Goal: Task Accomplishment & Management: Use online tool/utility

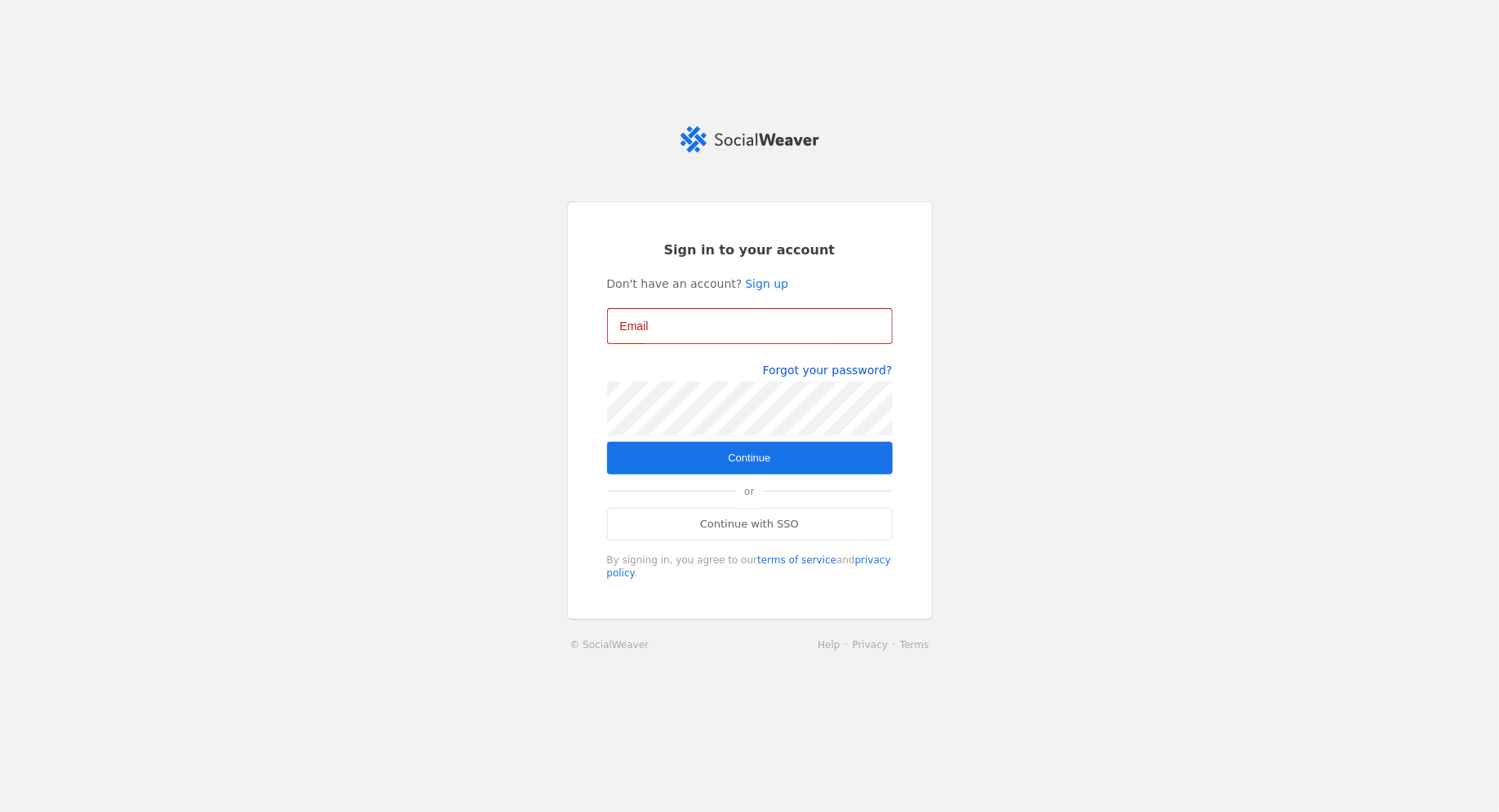
type input "[EMAIL_ADDRESS][DOMAIN_NAME]"
click at [728, 459] on span "Continue" at bounding box center [749, 458] width 43 height 16
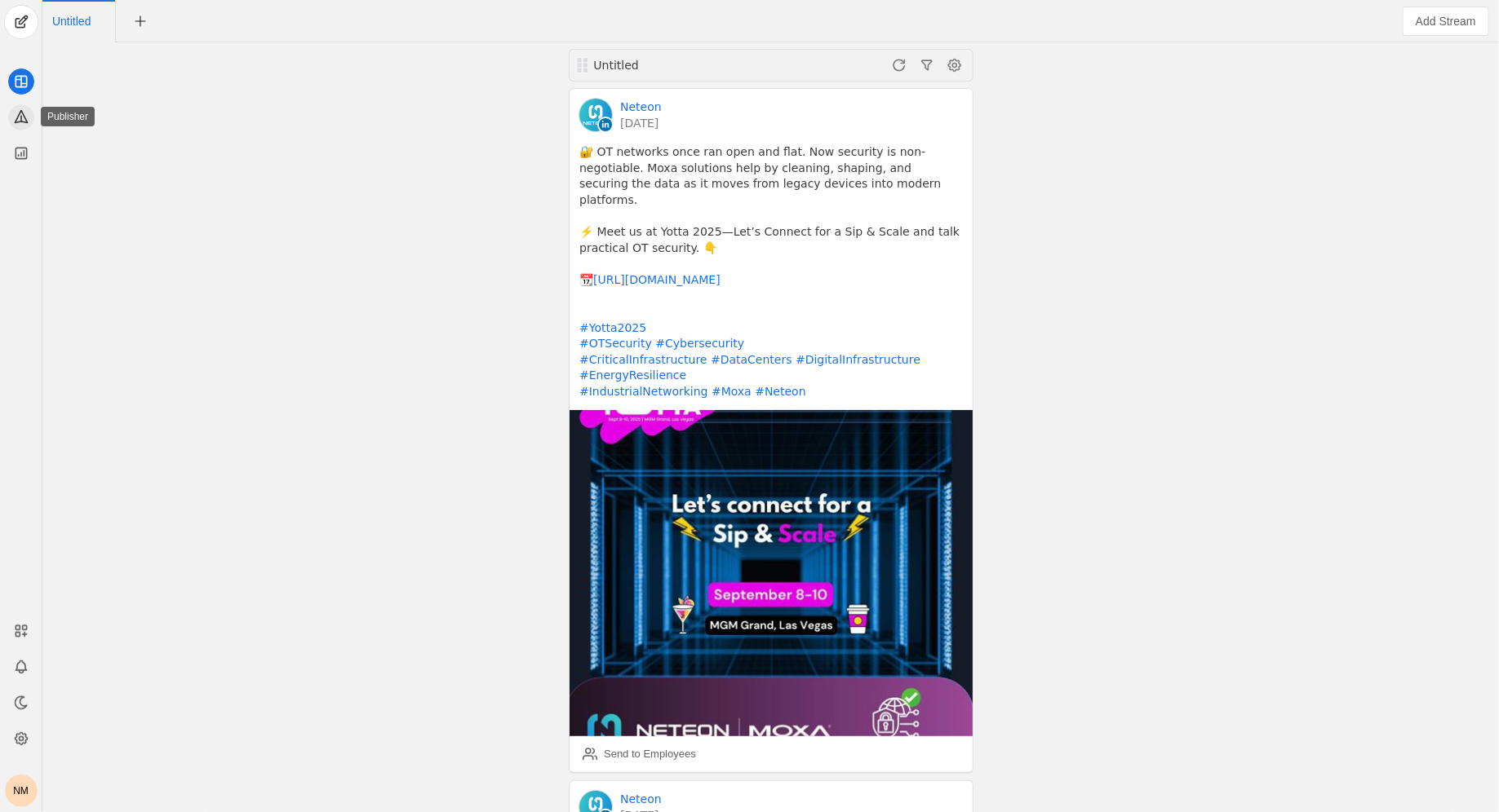
click at [16, 115] on icon at bounding box center [21, 116] width 16 height 16
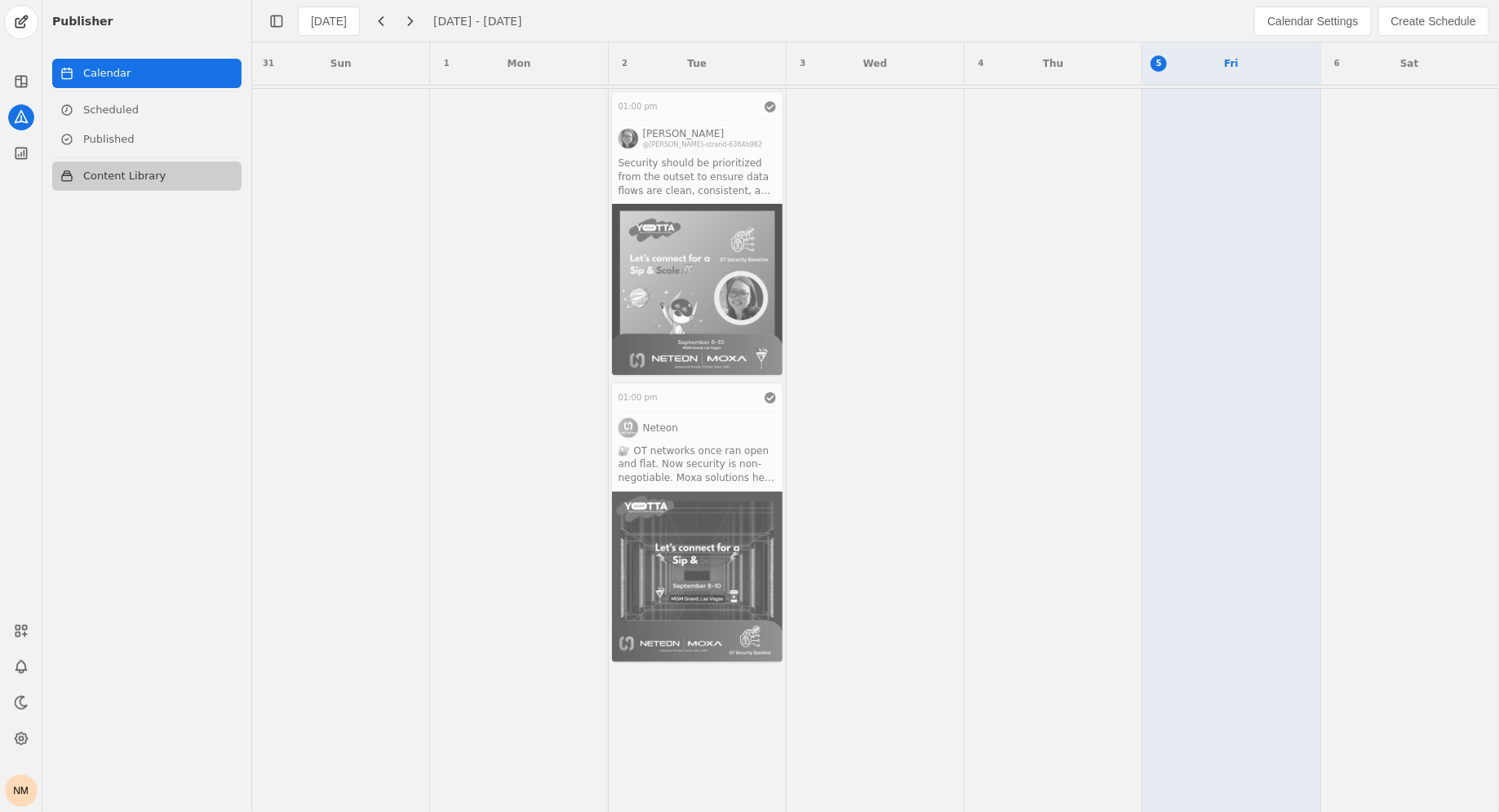
click at [167, 181] on link "Content Library" at bounding box center [146, 176] width 189 height 29
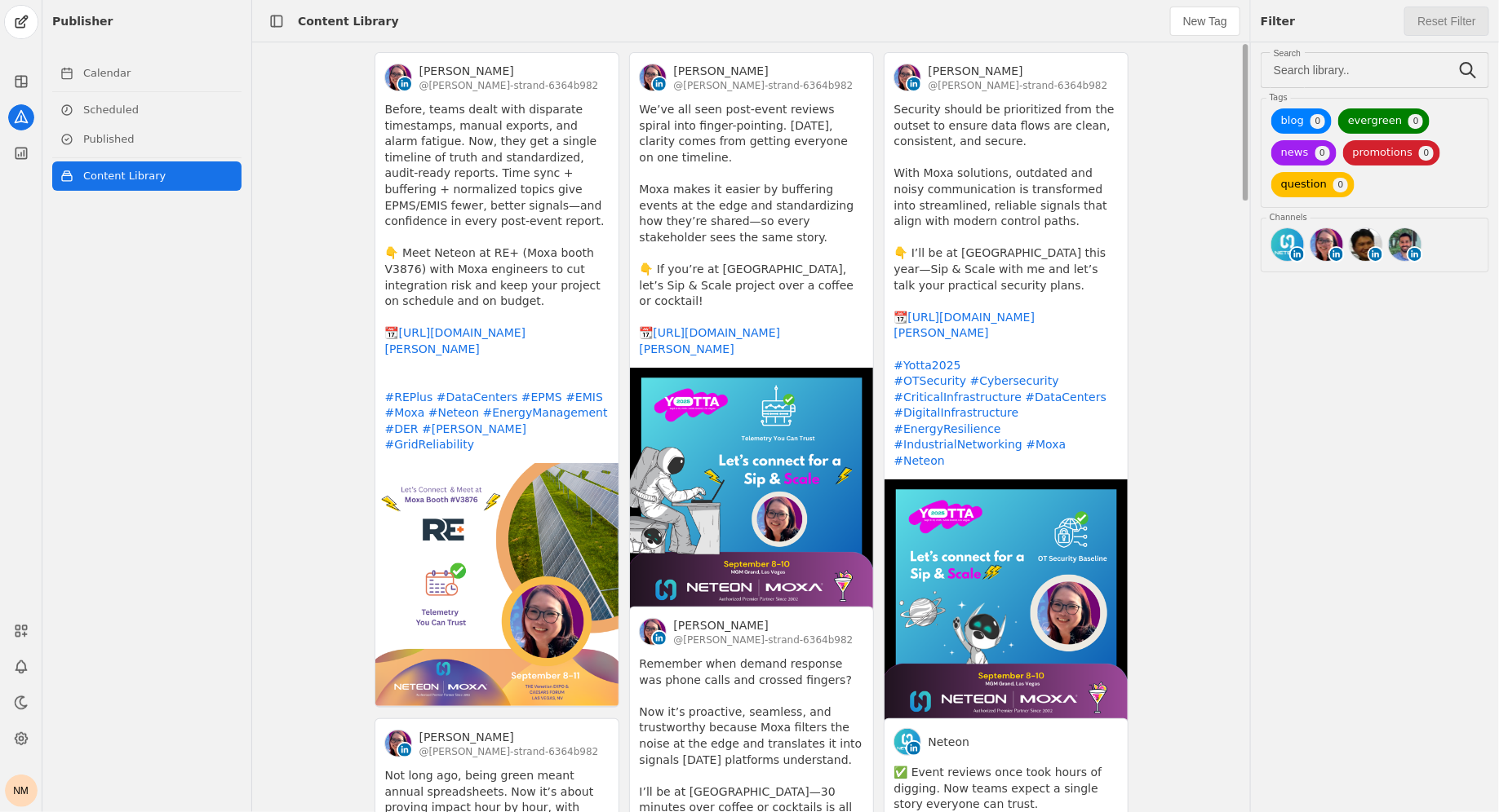
drag, startPoint x: 336, startPoint y: 65, endPoint x: 281, endPoint y: 274, distance: 216.1
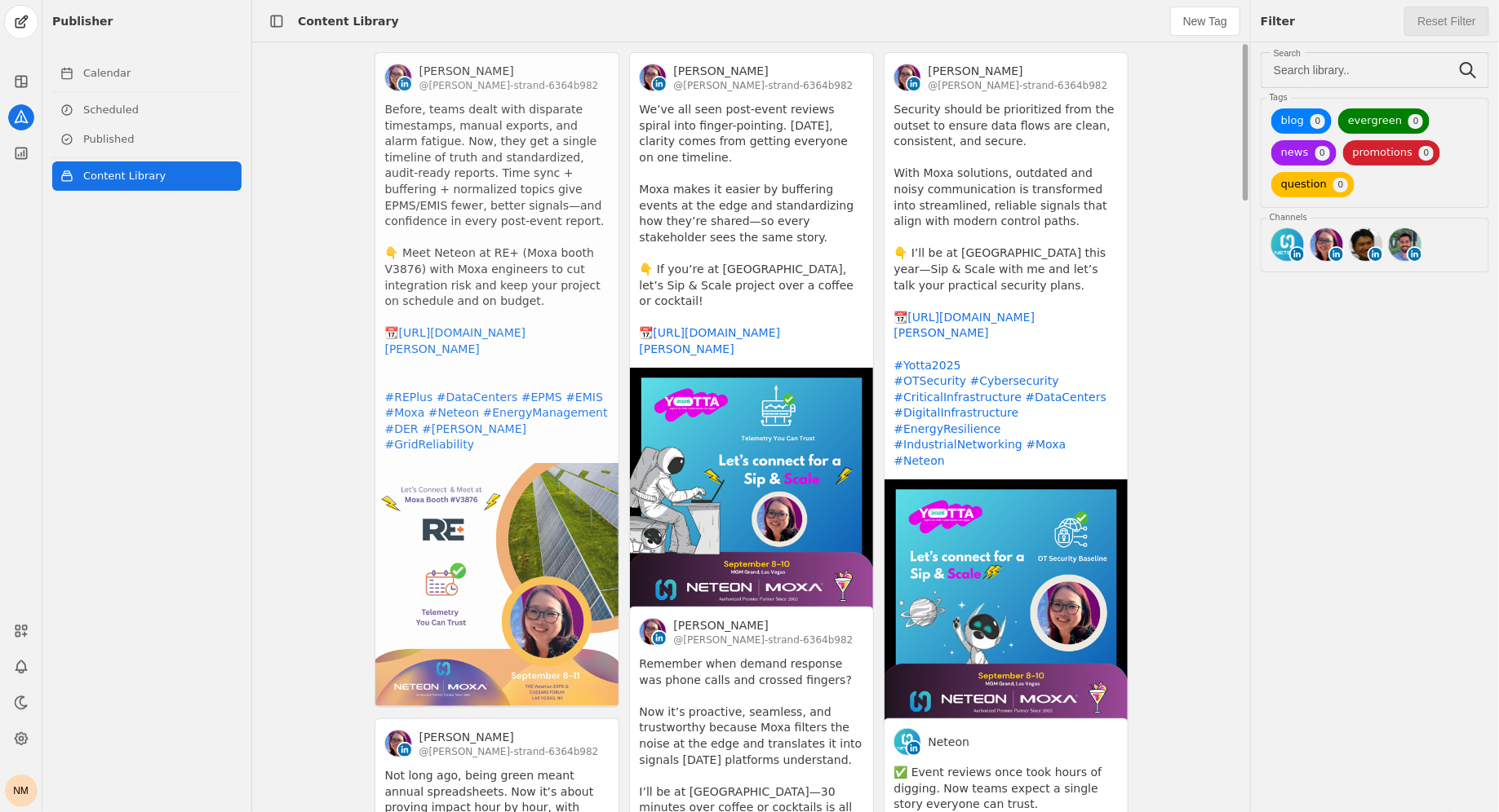
drag, startPoint x: 332, startPoint y: 80, endPoint x: 451, endPoint y: 442, distance: 381.1
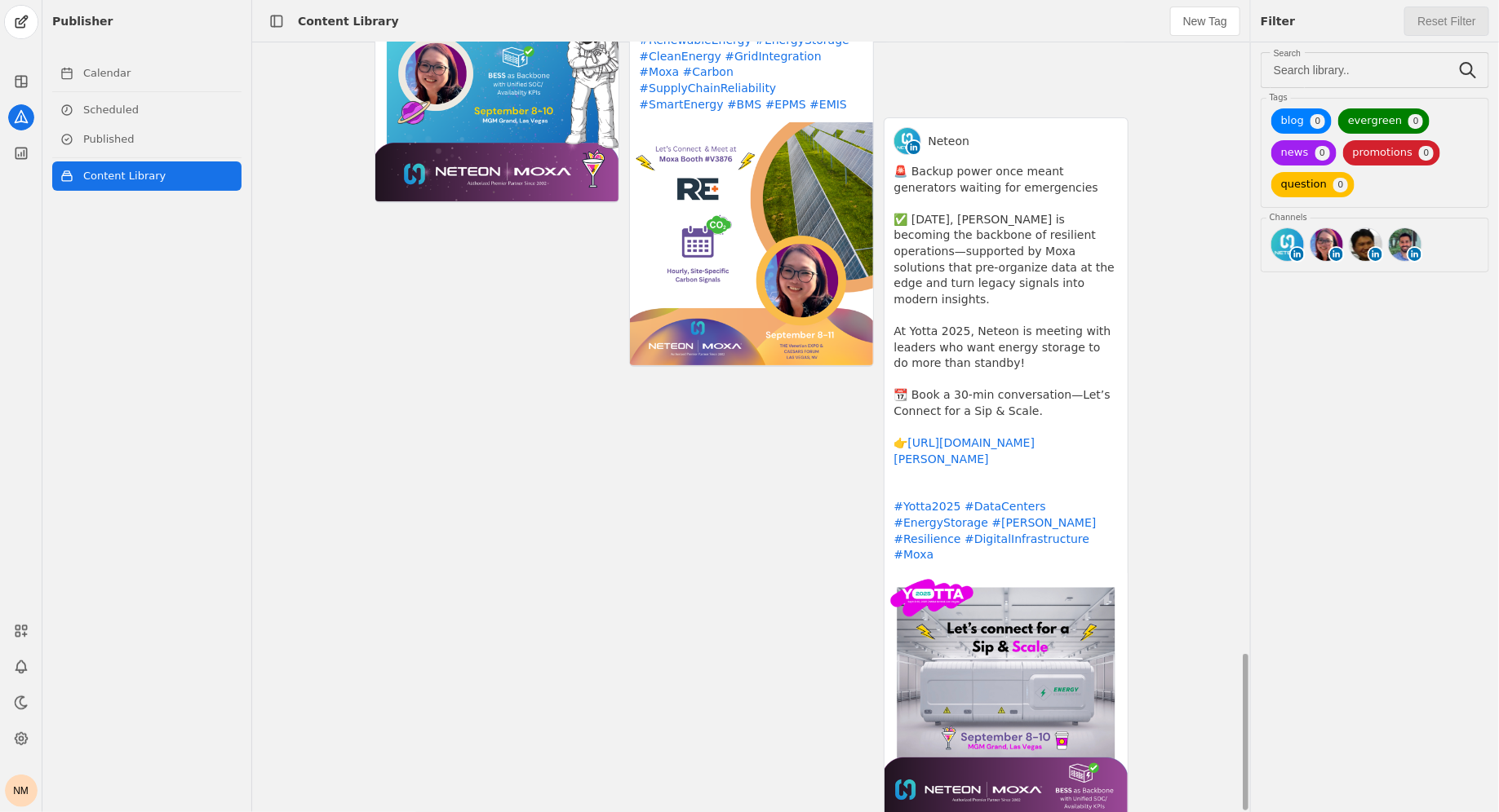
scroll to position [1765, 0]
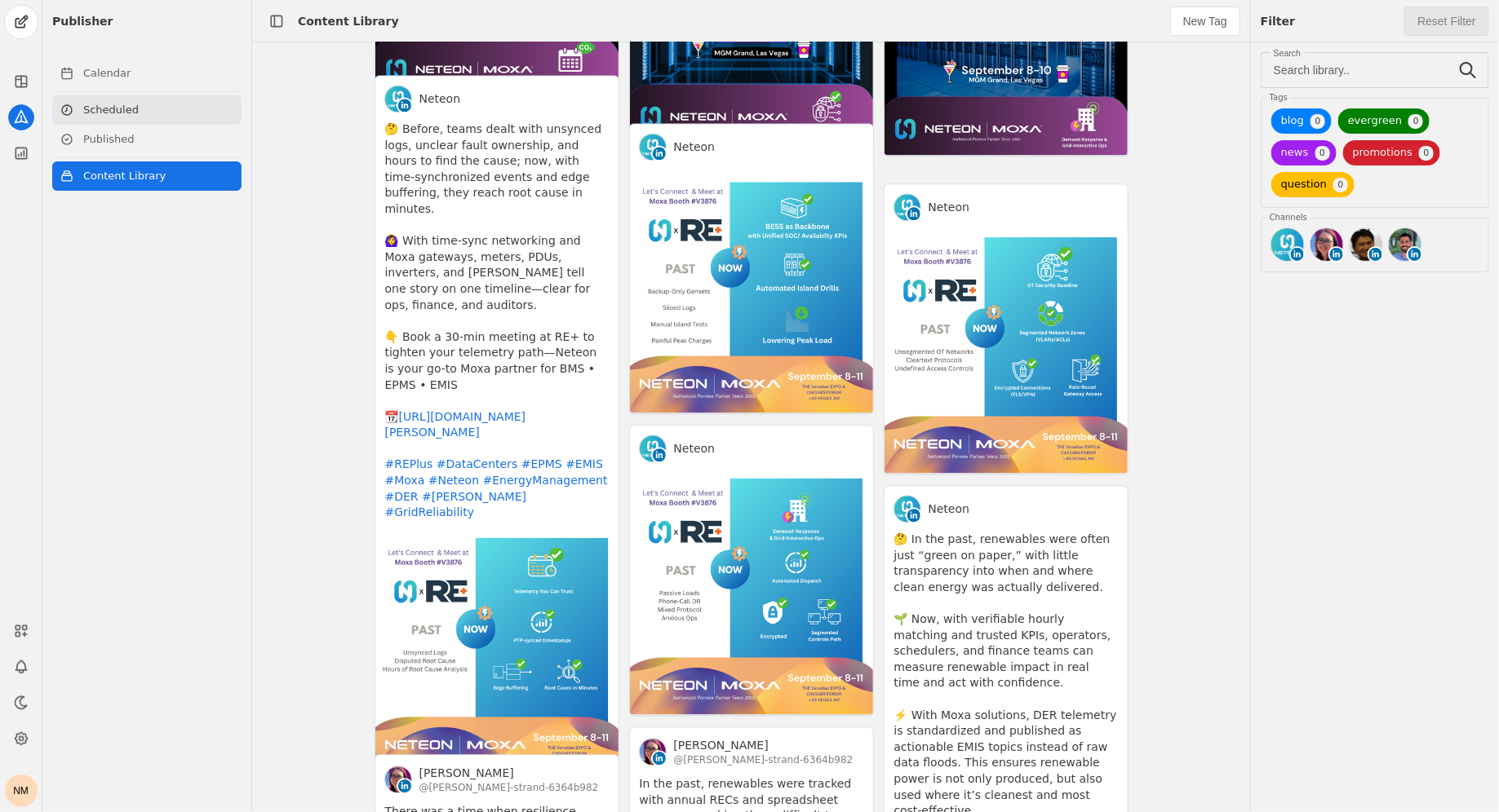
click at [186, 107] on link "Scheduled" at bounding box center [146, 110] width 189 height 29
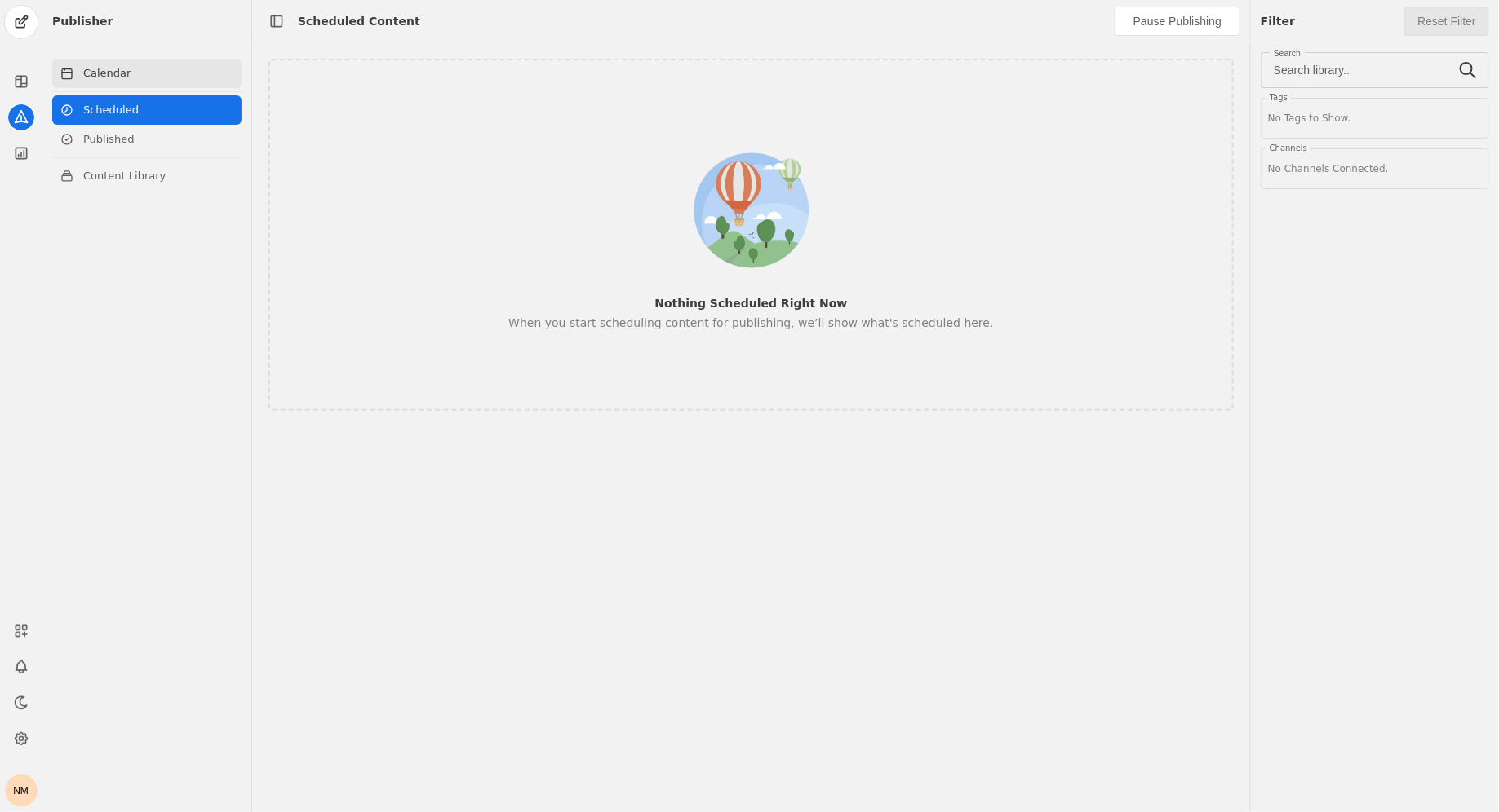
click at [161, 74] on link "Calendar" at bounding box center [146, 74] width 189 height 29
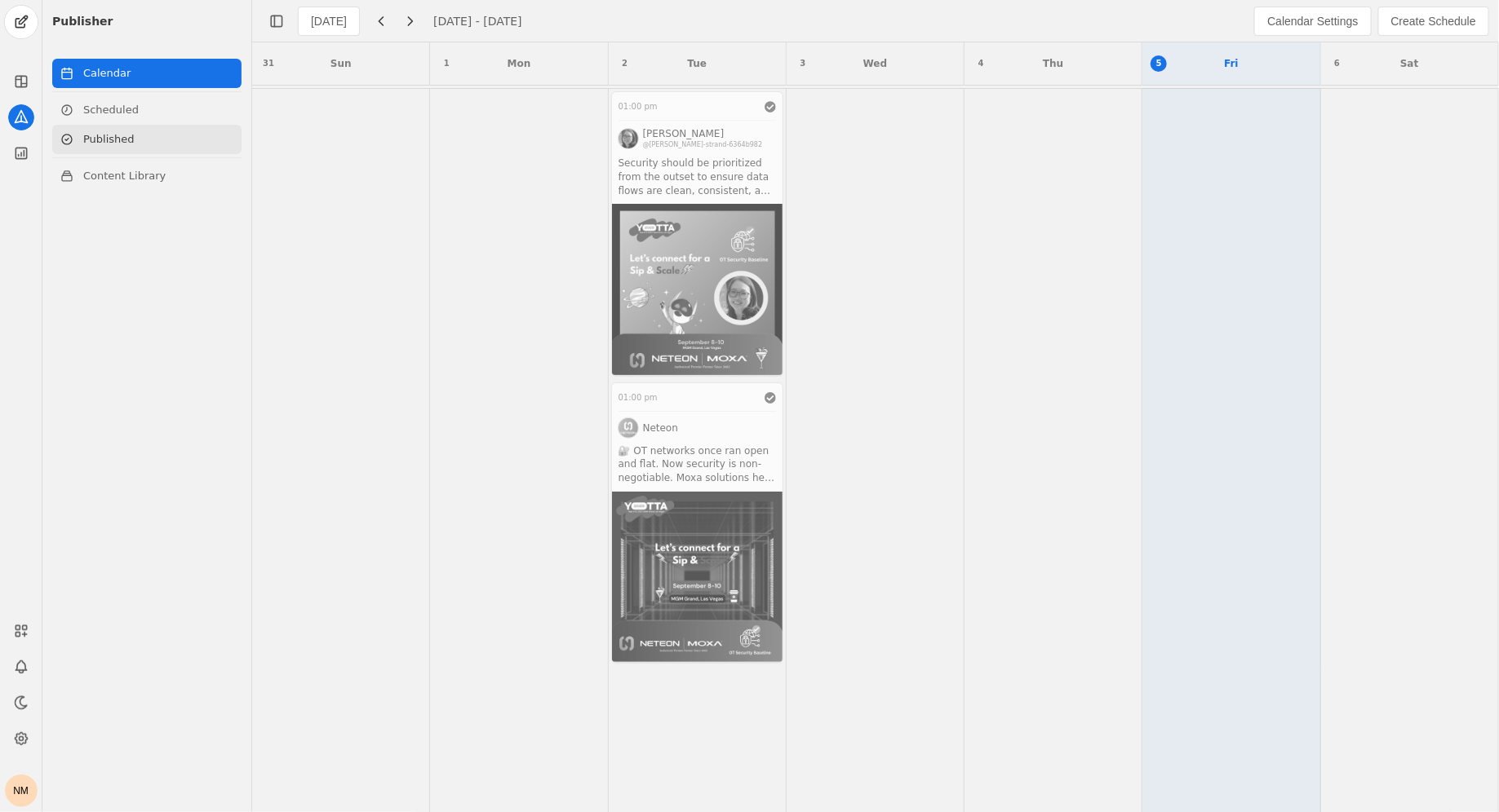
click at [148, 147] on link "Published" at bounding box center [146, 139] width 189 height 29
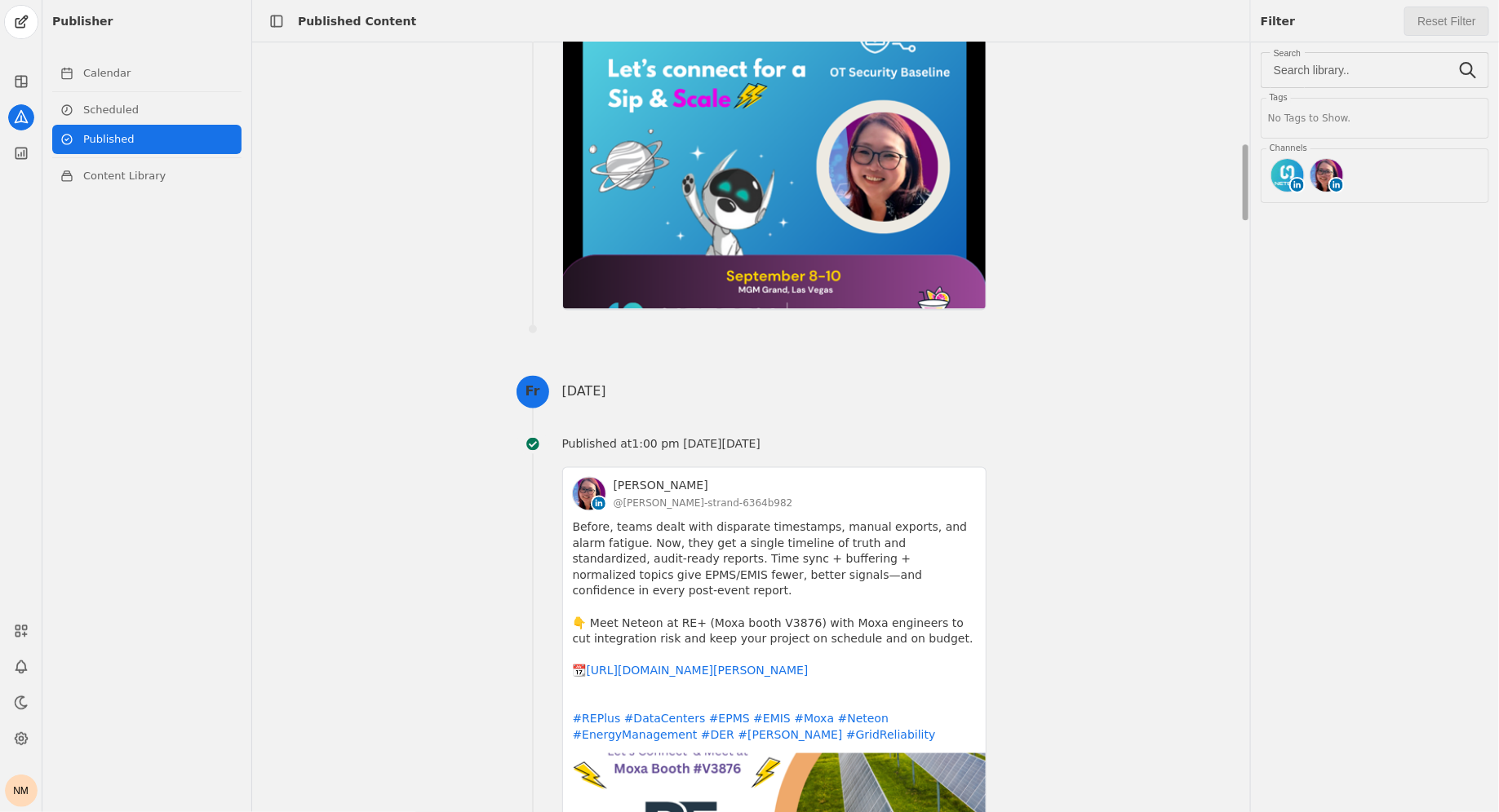
scroll to position [1398, 0]
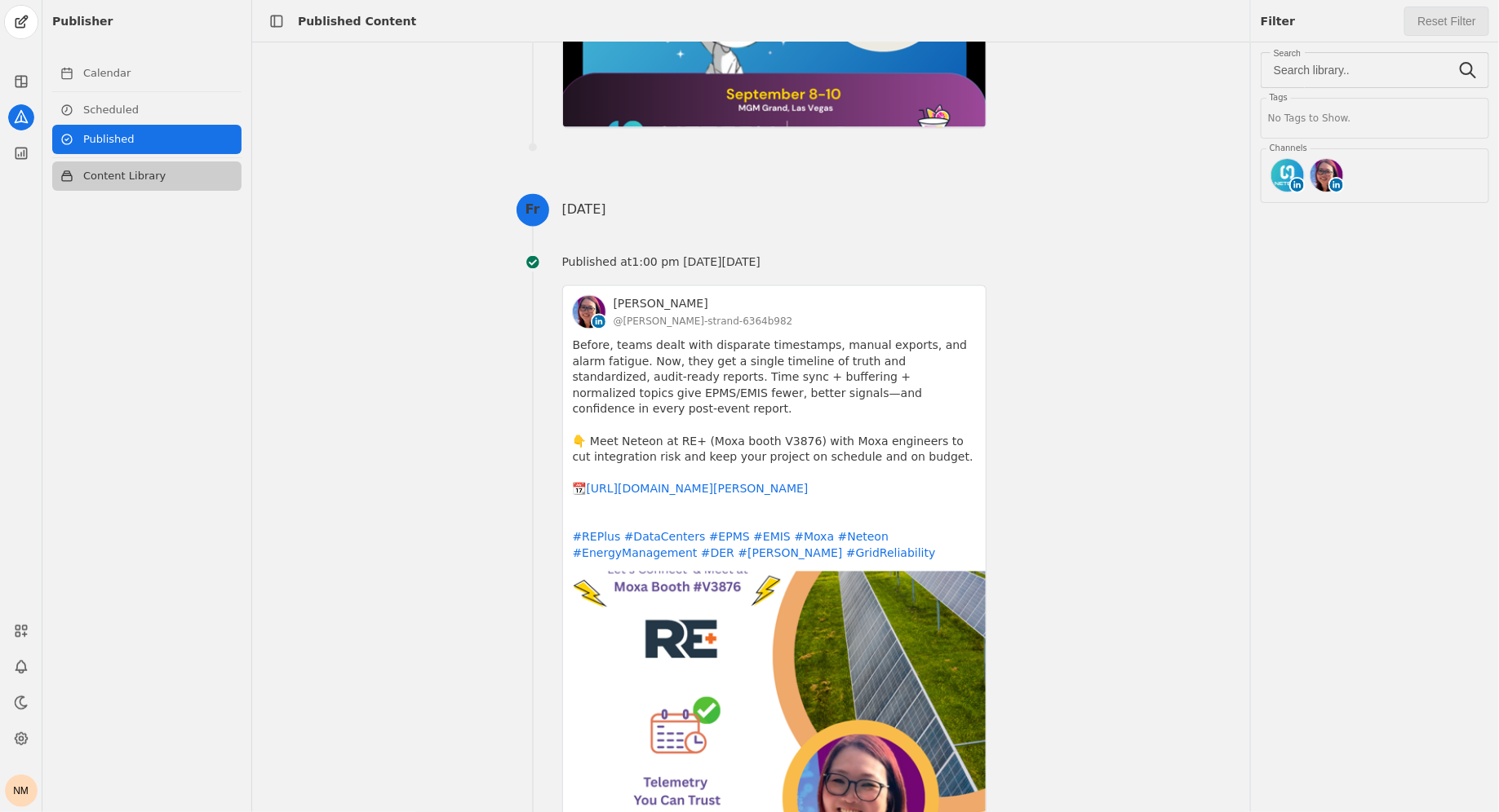
click at [173, 175] on link "Content Library" at bounding box center [146, 176] width 189 height 29
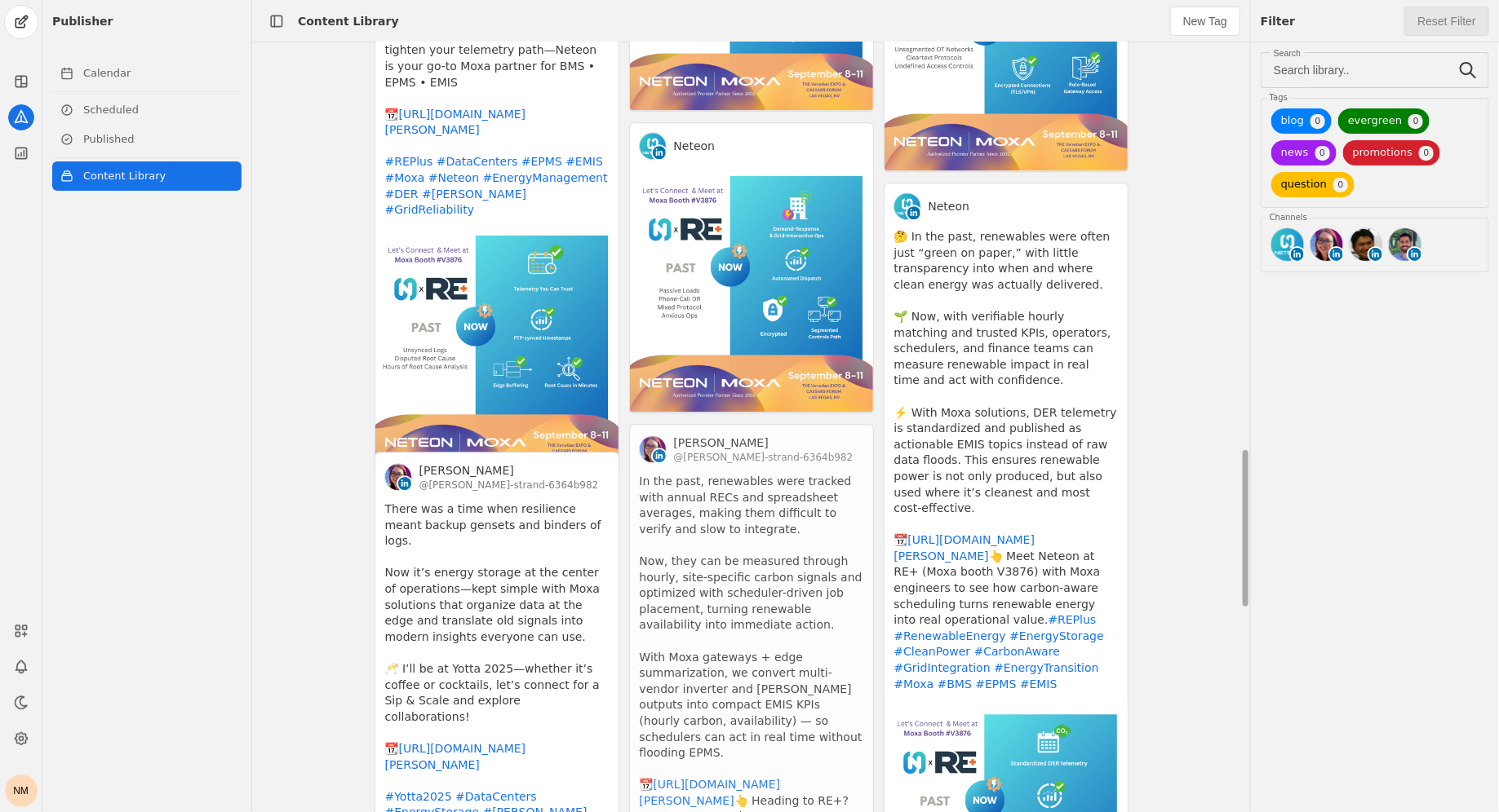
scroll to position [1512, 0]
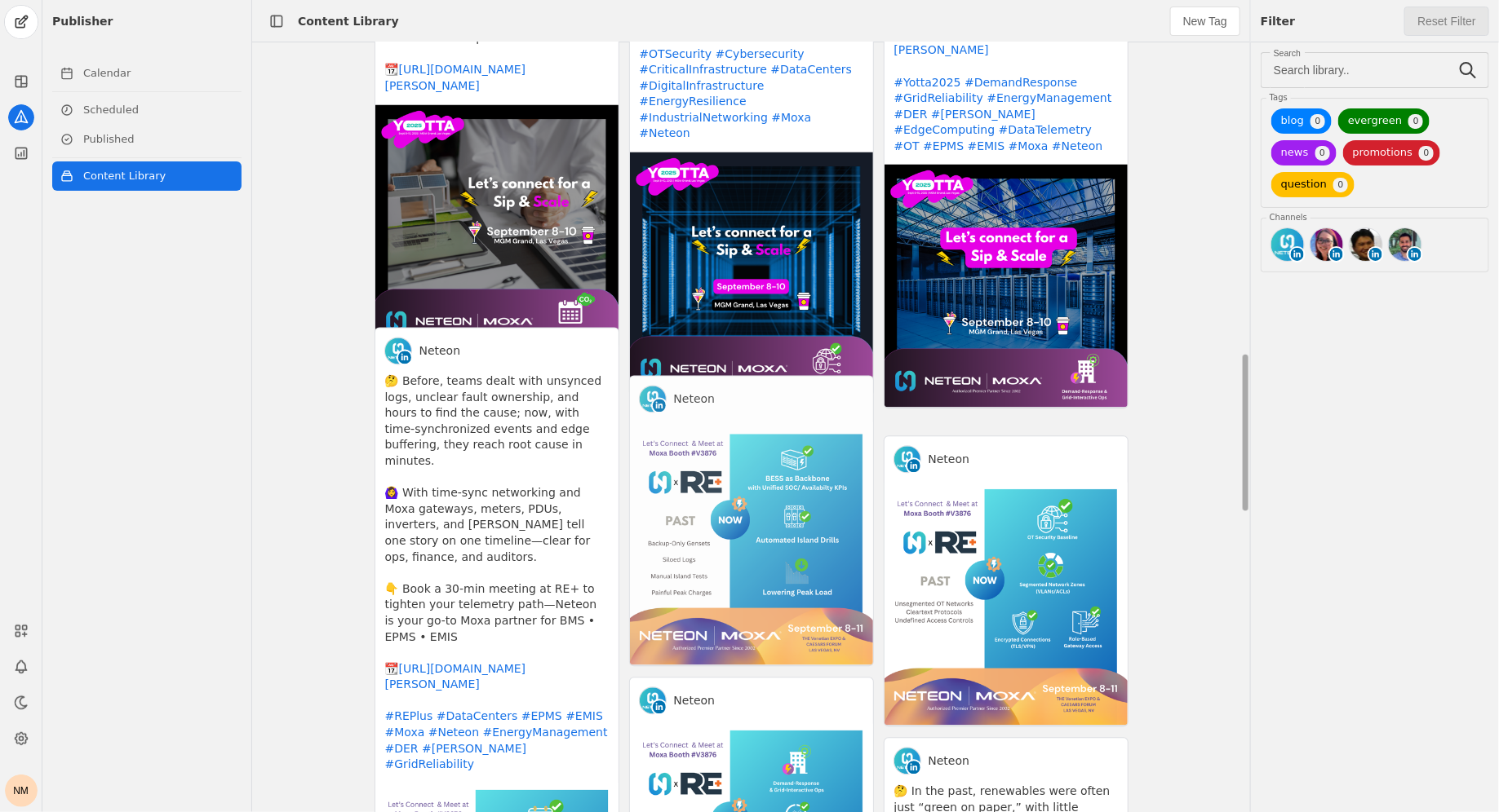
click at [731, 477] on app-activity "Neteon" at bounding box center [750, 521] width 245 height 291
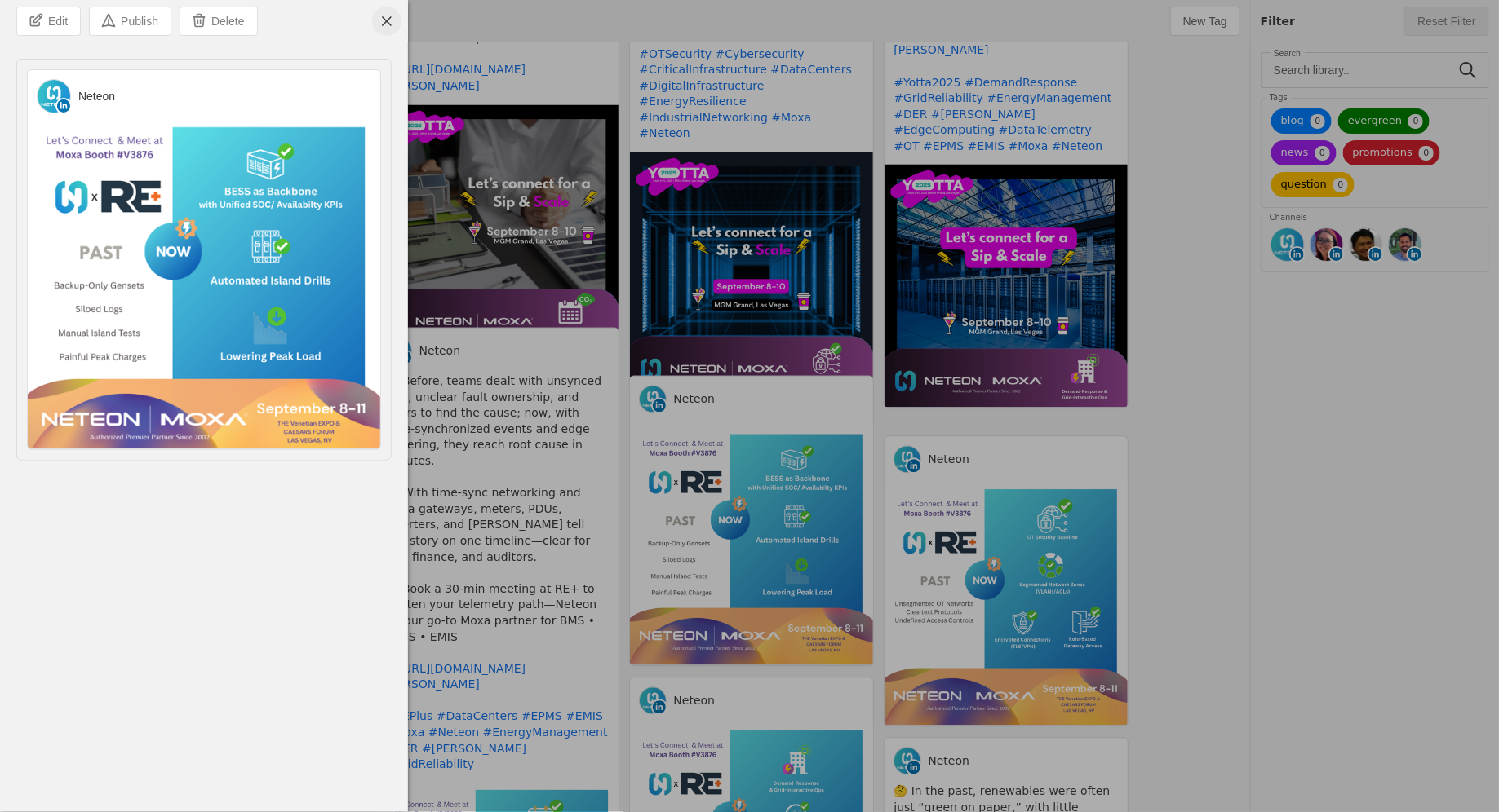
click at [384, 18] on span "undefined" at bounding box center [387, 21] width 29 height 29
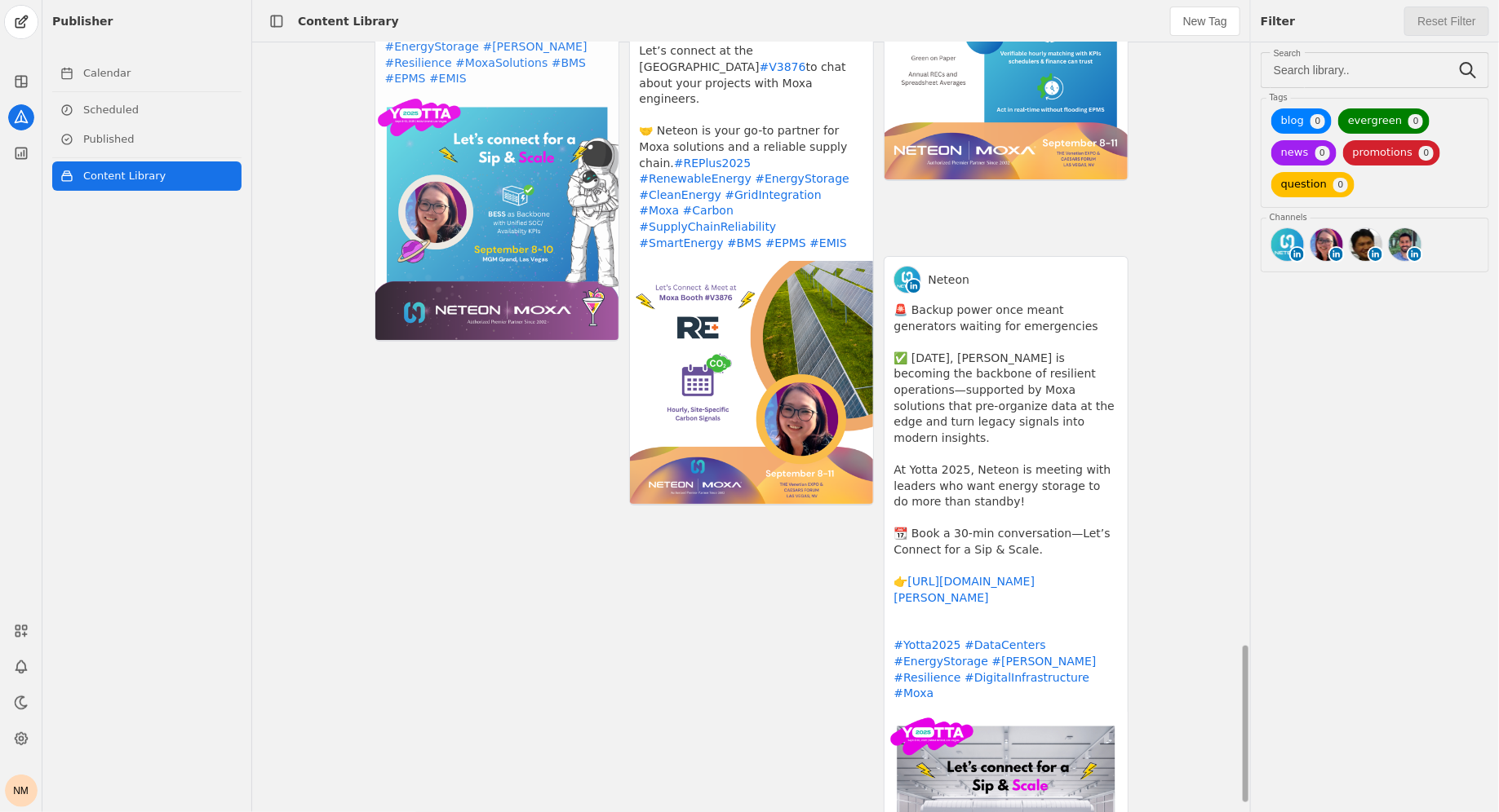
scroll to position [2972, 0]
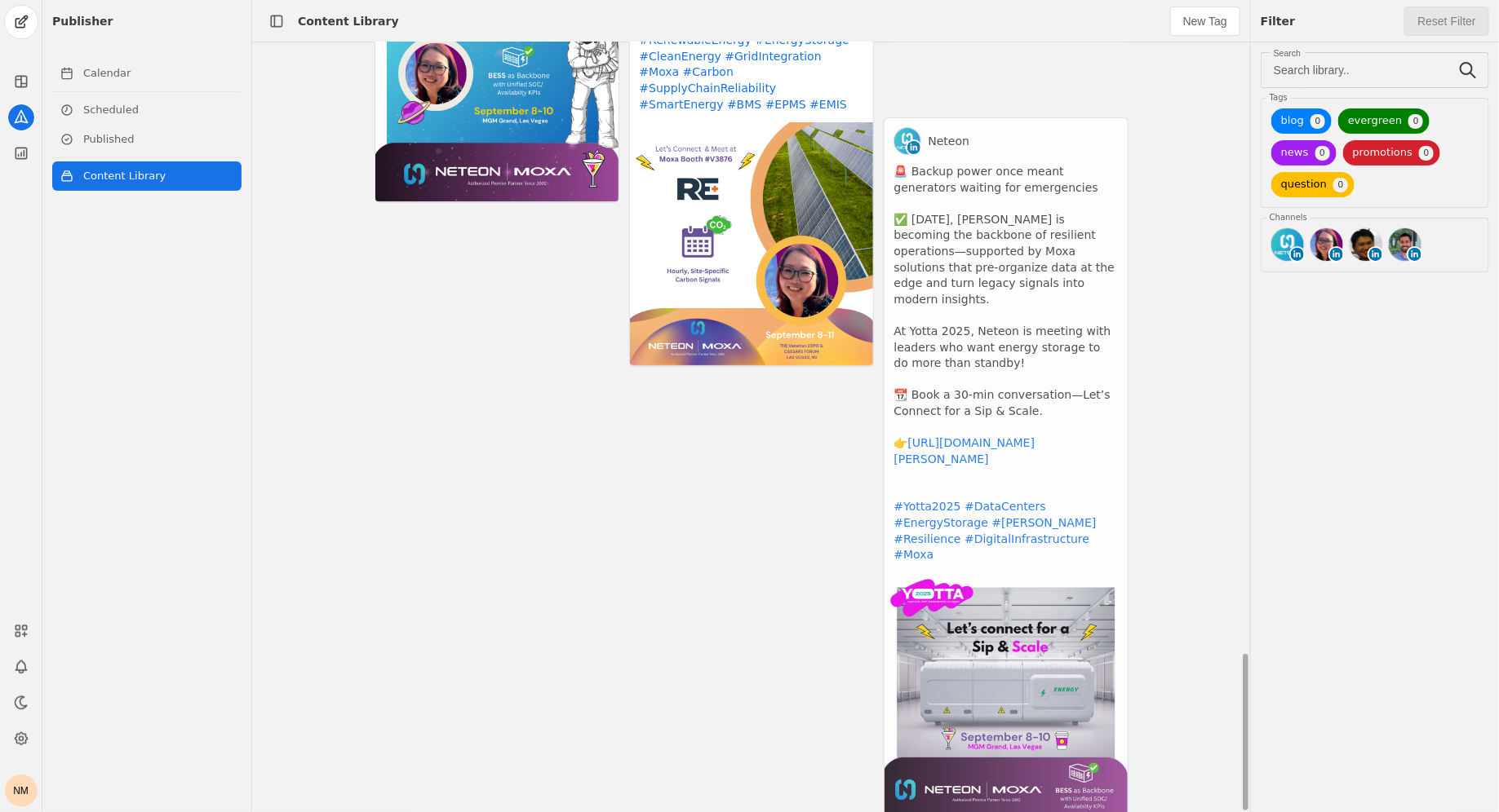
drag, startPoint x: 897, startPoint y: 170, endPoint x: 979, endPoint y: 366, distance: 212.5
click at [979, 366] on app-activity "Neteon 🚨 Backup power once meant generators waiting for emergencies ✅ [DATE], […" at bounding box center [1005, 467] width 245 height 700
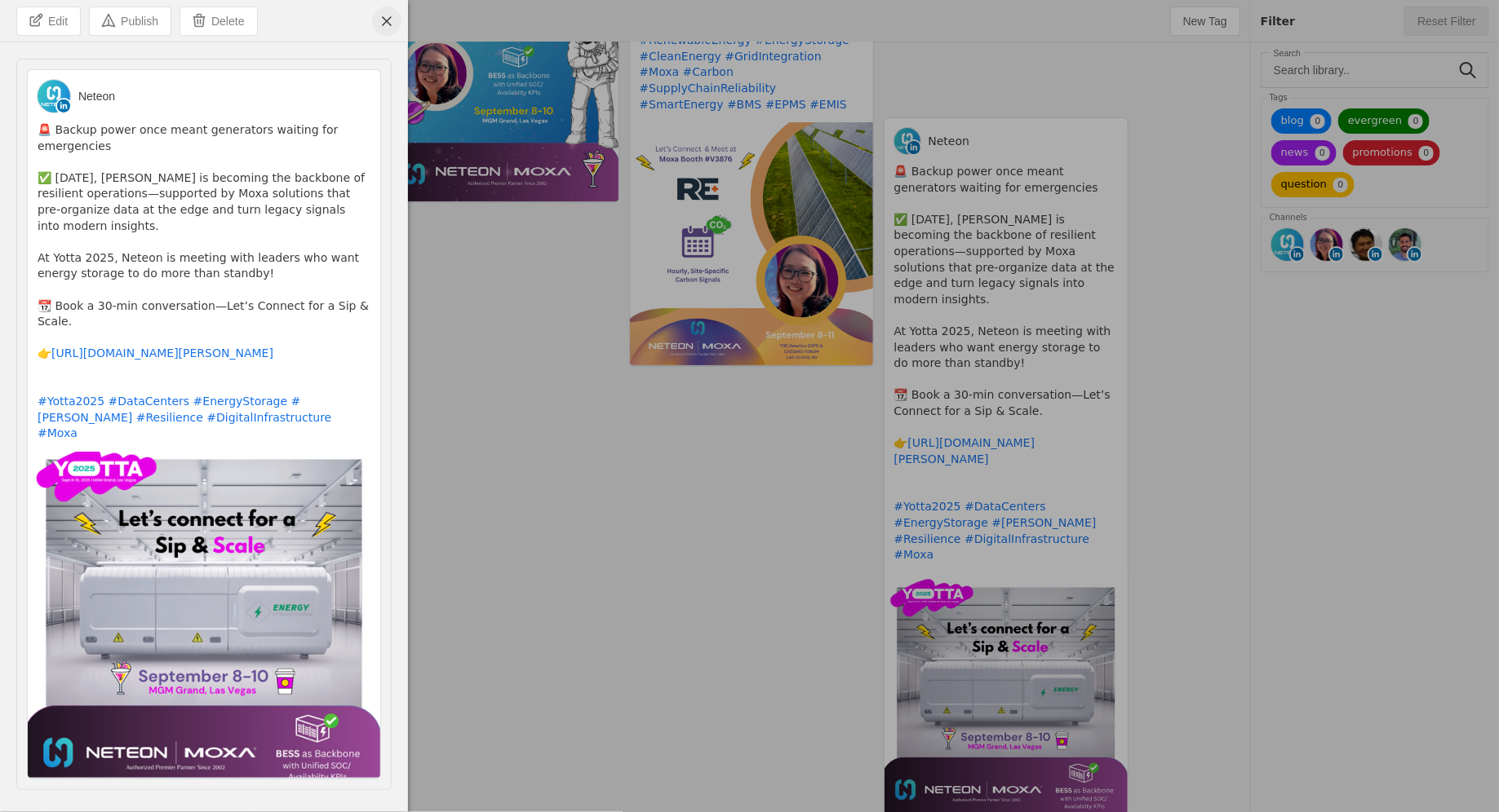
click at [391, 25] on span "undefined" at bounding box center [387, 21] width 29 height 29
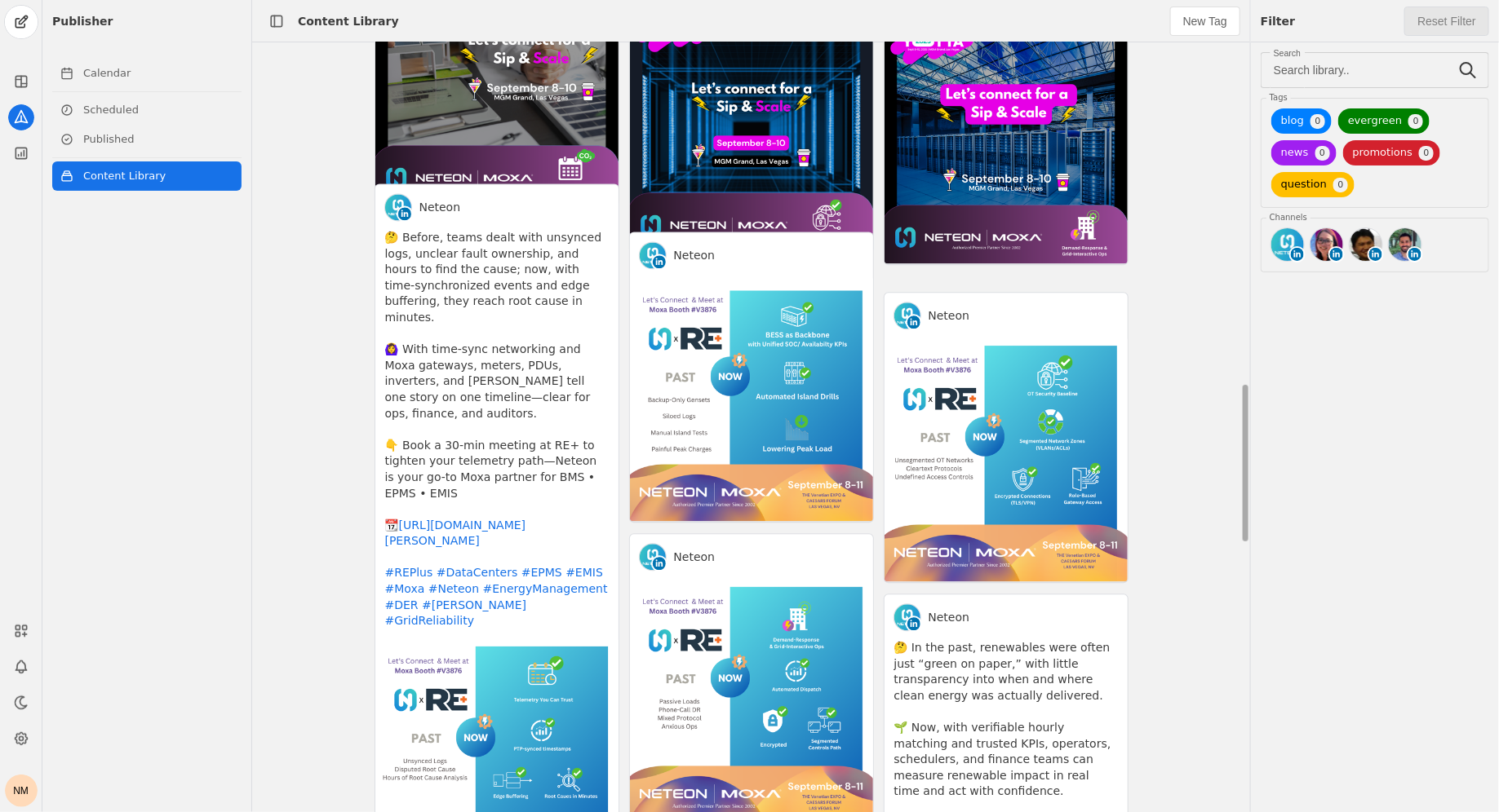
scroll to position [1650, 0]
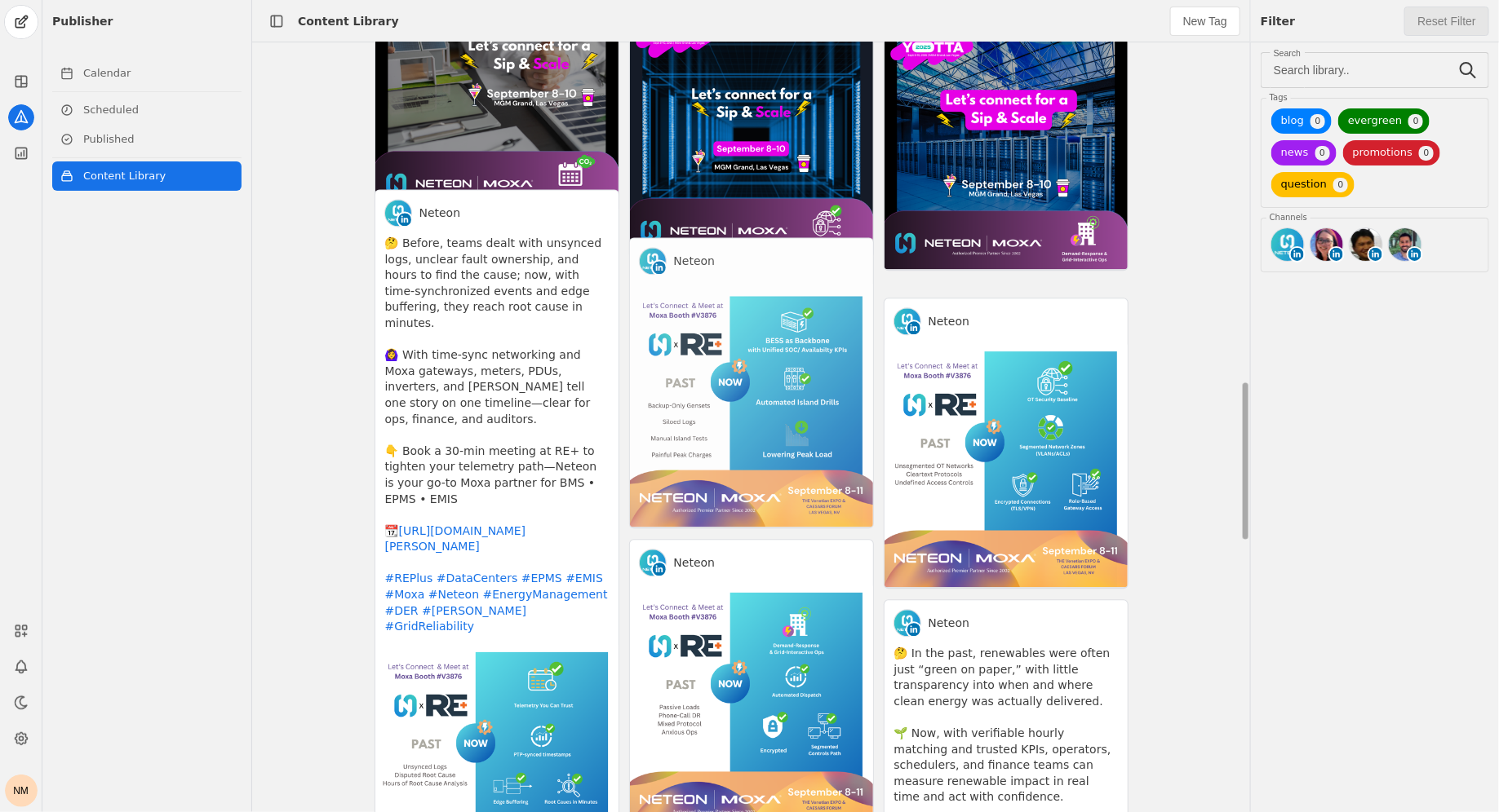
click at [754, 321] on app-activity "Neteon" at bounding box center [750, 383] width 245 height 291
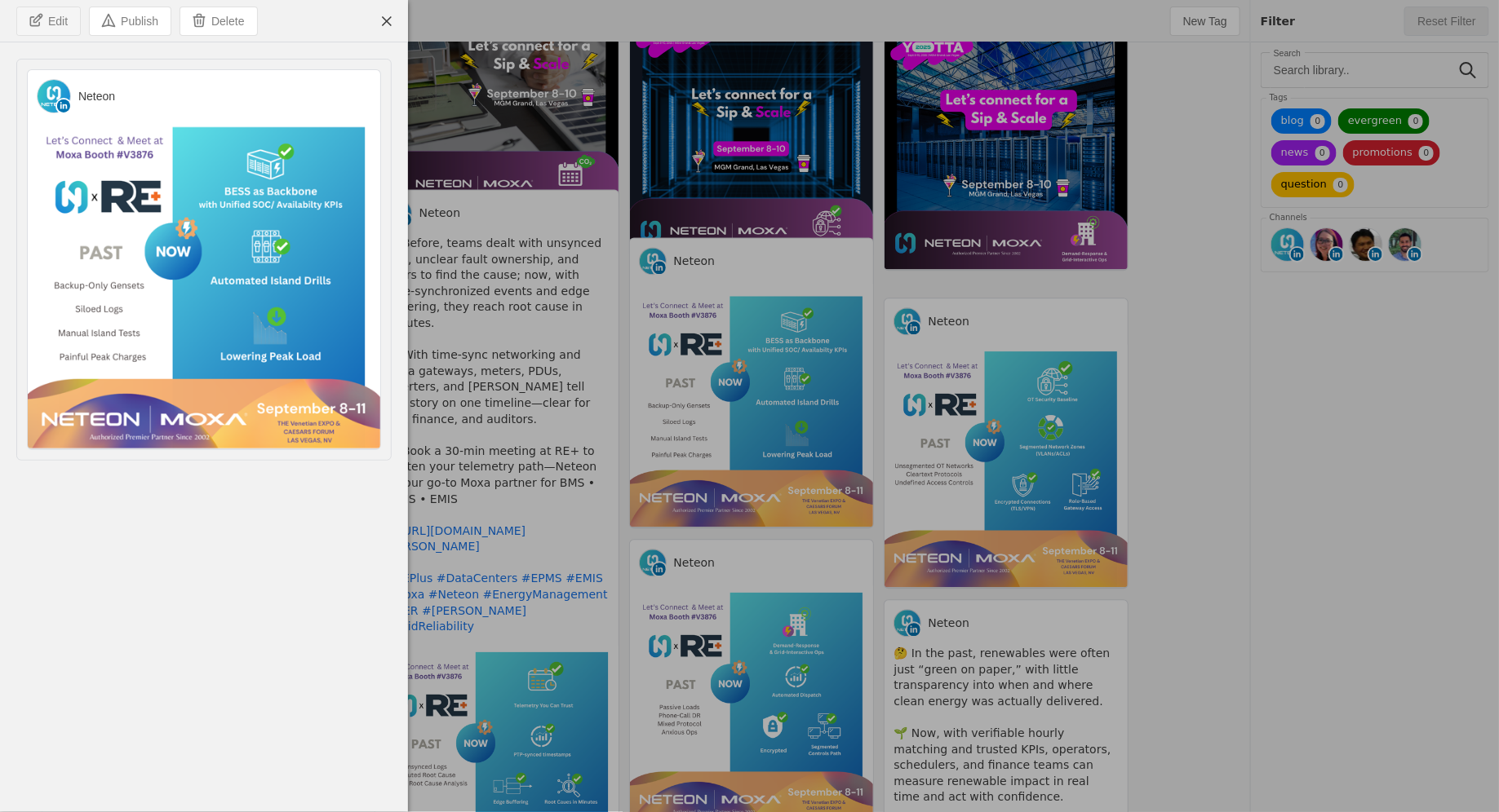
click at [32, 24] on span "undefined" at bounding box center [48, 21] width 63 height 27
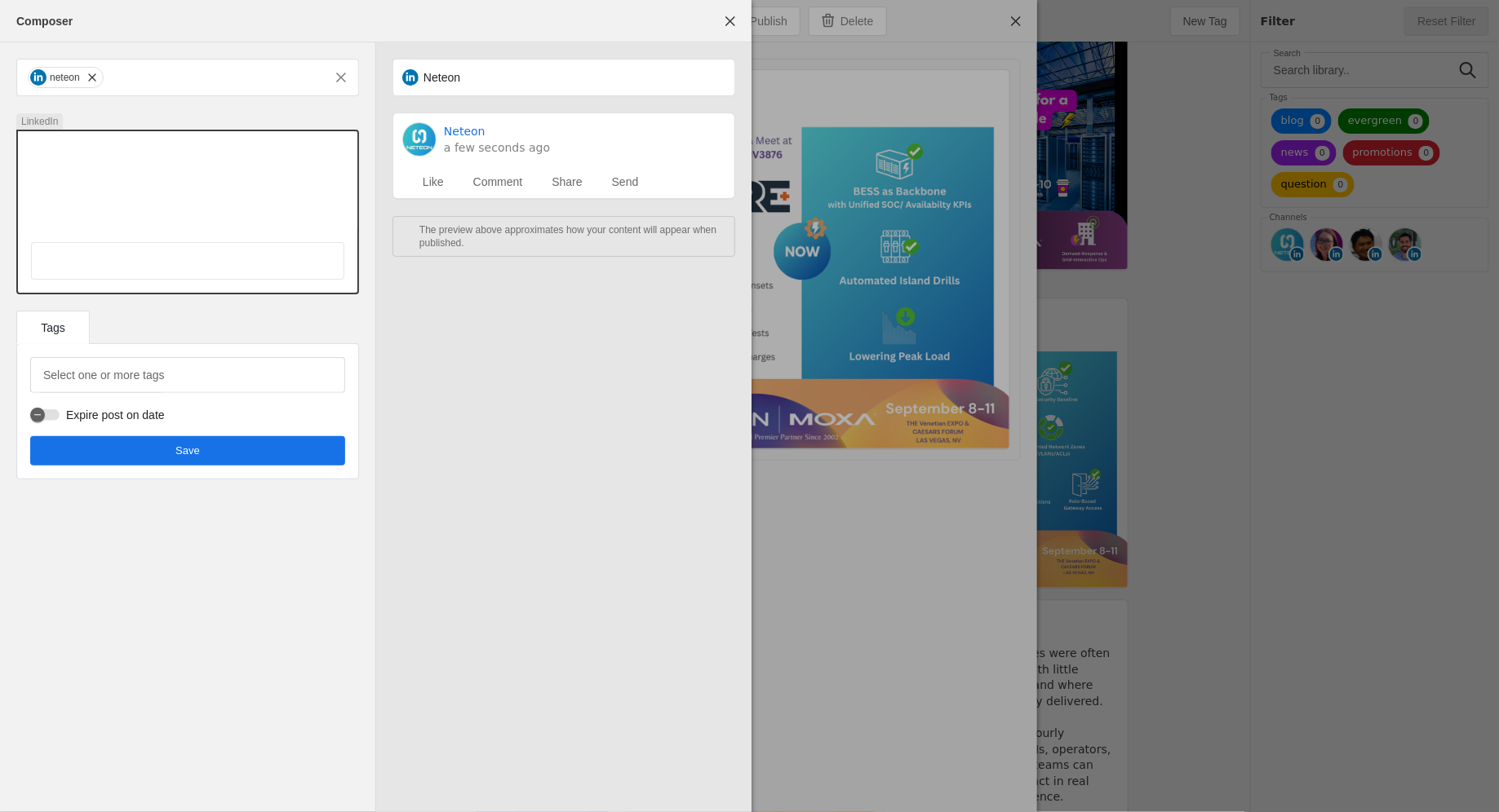
click at [126, 156] on div at bounding box center [187, 180] width 339 height 98
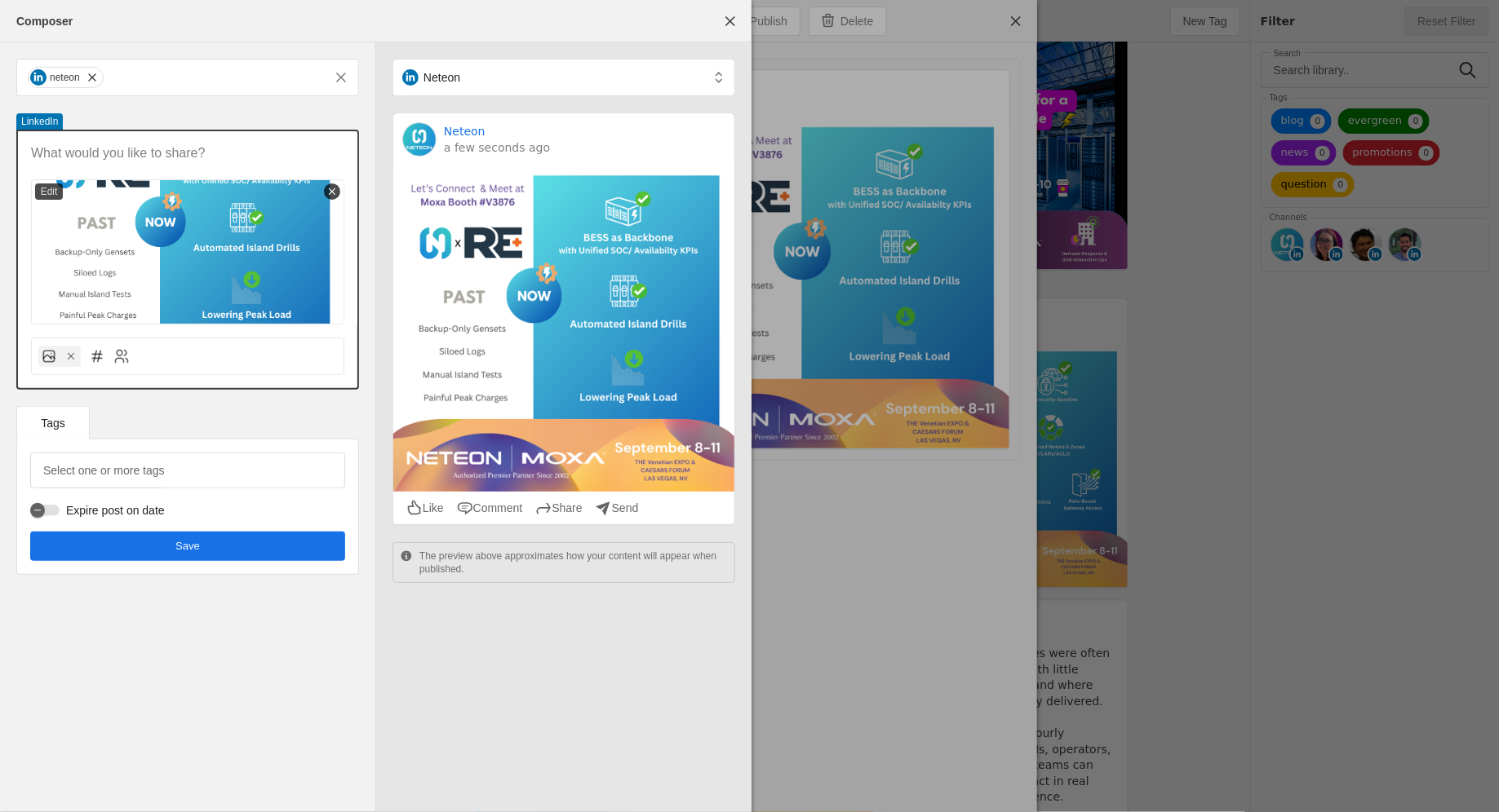
scroll to position [0, 0]
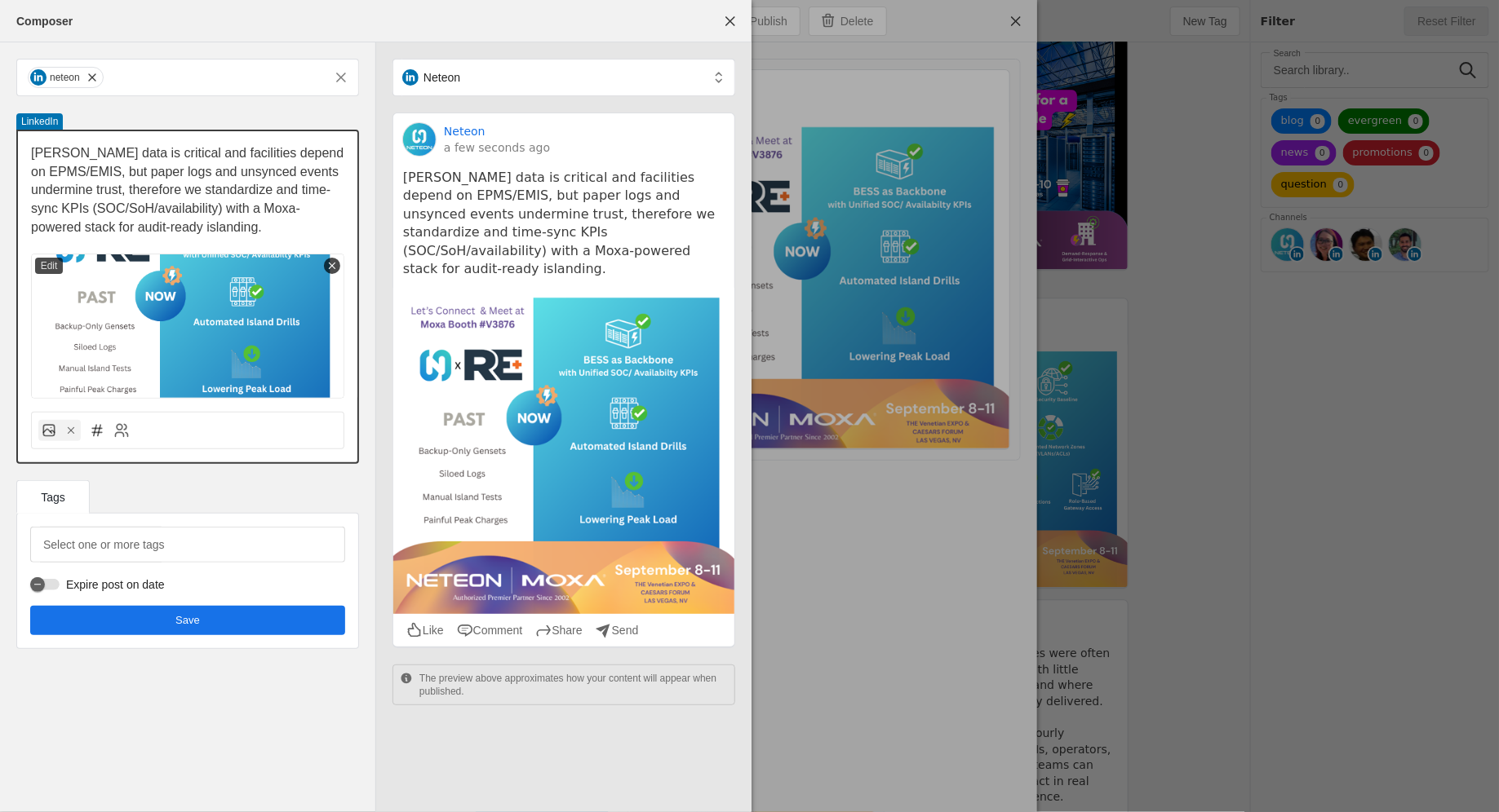
click at [241, 177] on span "[PERSON_NAME] data is critical and facilities depend on EPMS/EMIS, but paper lo…" at bounding box center [189, 190] width 317 height 88
click at [287, 228] on p "[PERSON_NAME] data is critical and facilities depend on EPMS/EMIS, but paper lo…" at bounding box center [187, 191] width 313 height 93
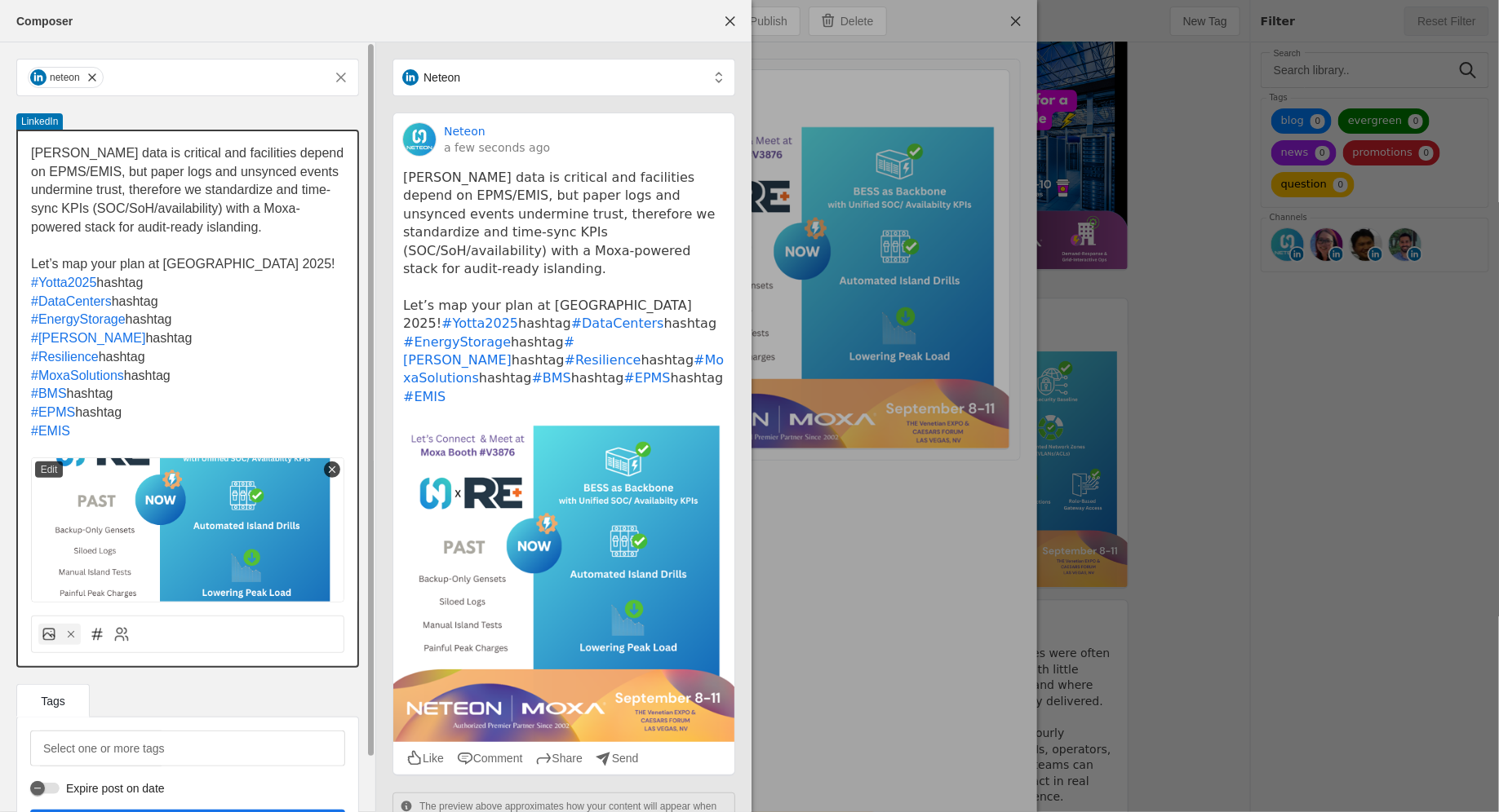
drag, startPoint x: 99, startPoint y: 281, endPoint x: 41, endPoint y: 280, distance: 58.0
click at [41, 280] on p "#Yotta2025 hashtag" at bounding box center [187, 283] width 313 height 19
drag, startPoint x: 88, startPoint y: 280, endPoint x: 120, endPoint y: 282, distance: 32.1
click at [120, 282] on span "#REPlushashtag" at bounding box center [79, 282] width 97 height 14
click at [133, 283] on p "#REPlushashtag" at bounding box center [187, 283] width 313 height 19
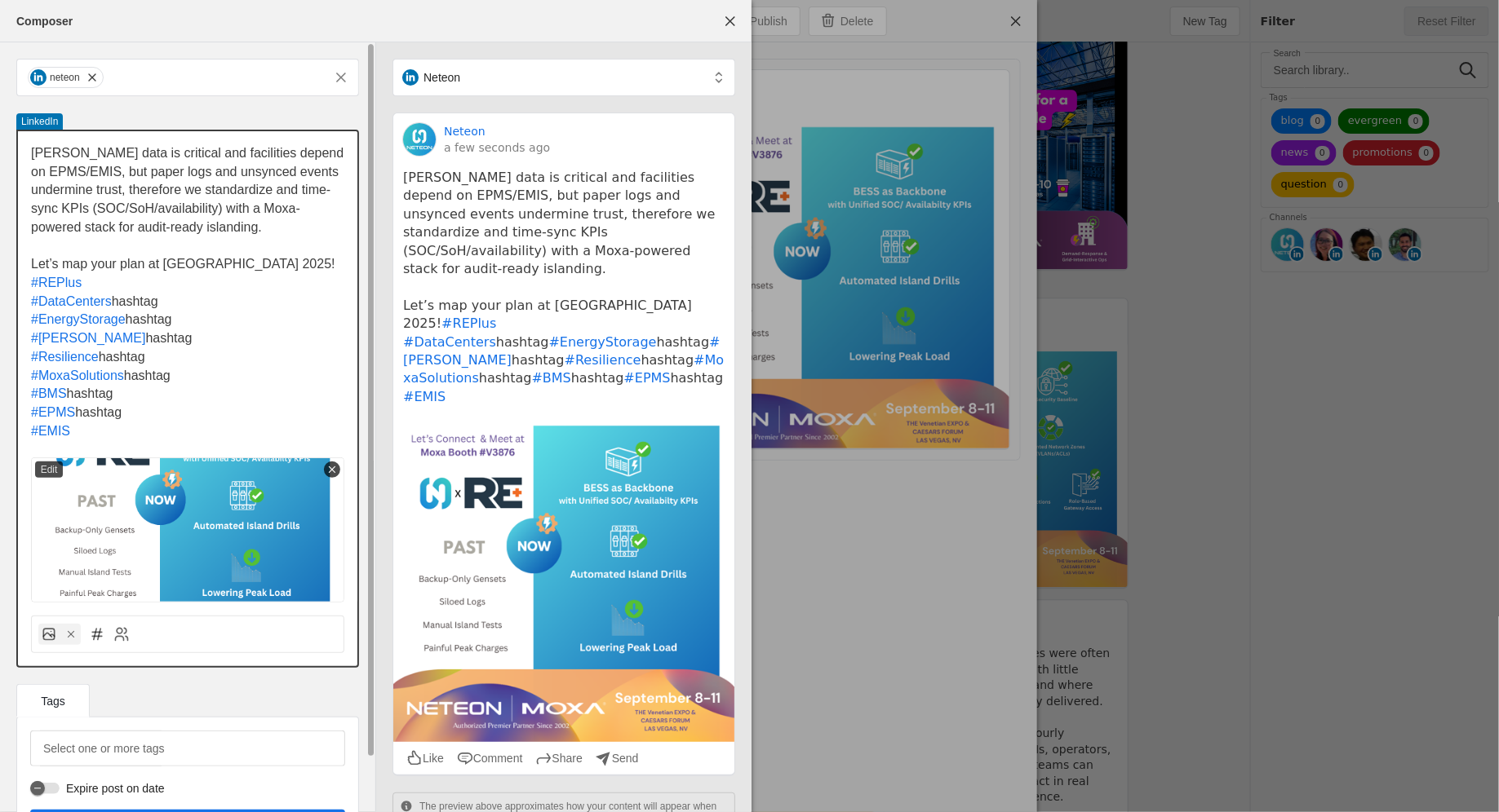
click at [172, 313] on span "hashtag" at bounding box center [148, 319] width 46 height 14
click at [33, 299] on span "#DataCenters" at bounding box center [71, 301] width 81 height 14
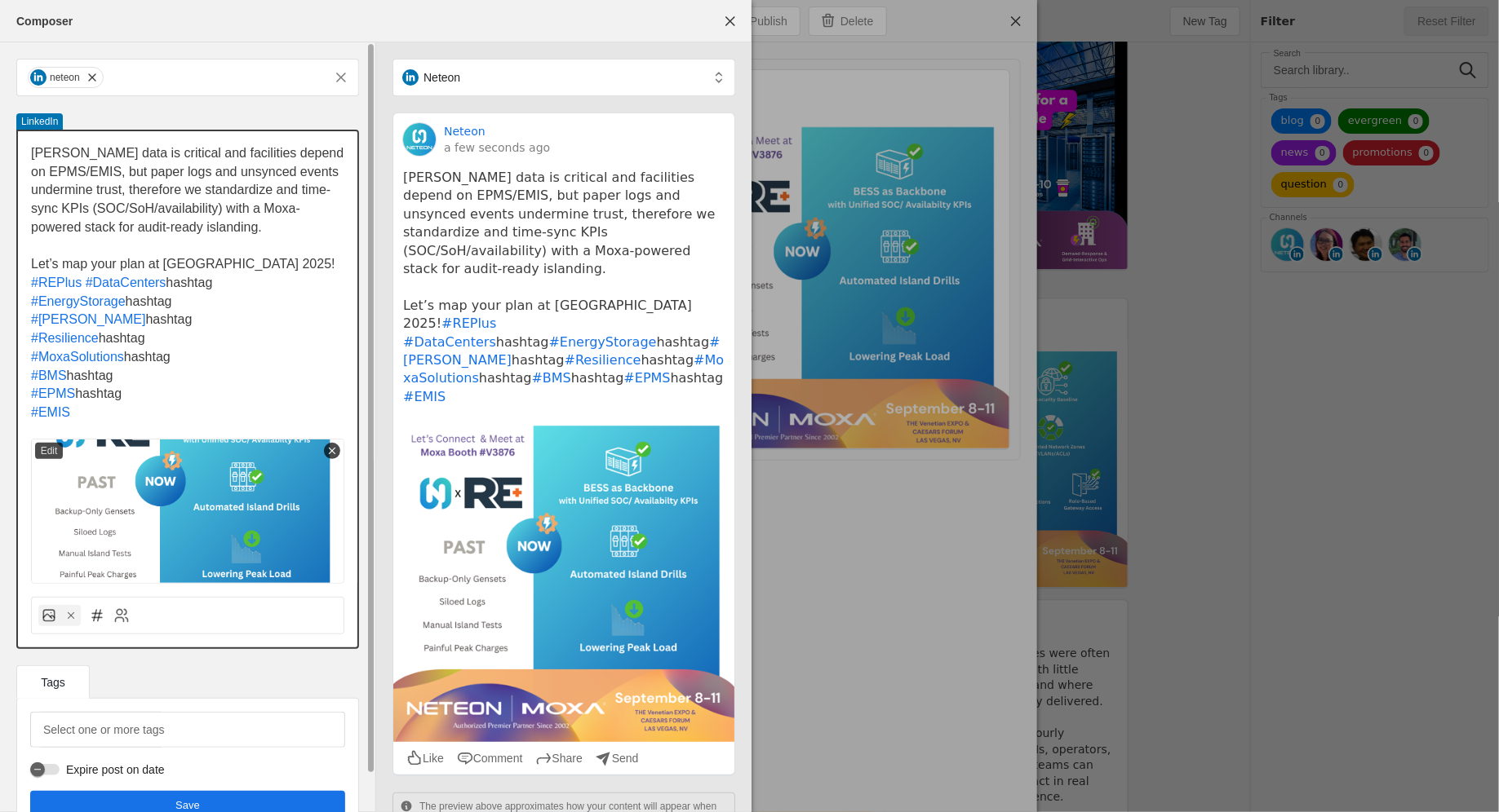
drag, startPoint x: 171, startPoint y: 286, endPoint x: 278, endPoint y: 286, distance: 107.0
click at [278, 286] on p "#REPlus #DataCenters hashtag" at bounding box center [187, 283] width 313 height 19
drag, startPoint x: 130, startPoint y: 301, endPoint x: 193, endPoint y: 301, distance: 63.0
click at [193, 301] on p "#EnergyStorage hashtag" at bounding box center [187, 302] width 313 height 19
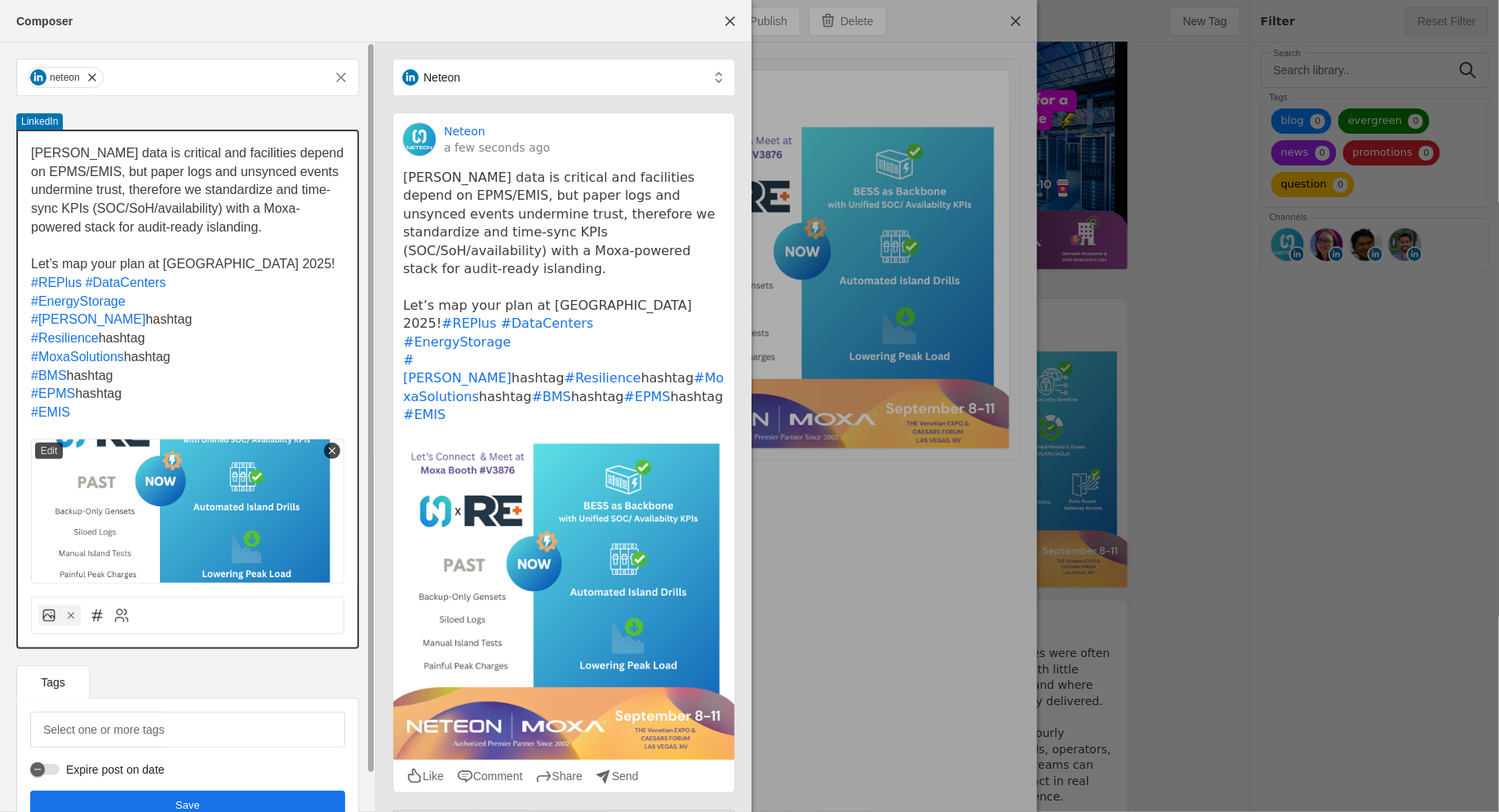
drag, startPoint x: 75, startPoint y: 320, endPoint x: 136, endPoint y: 320, distance: 61.0
click at [136, 320] on p "#[PERSON_NAME] hashtag" at bounding box center [187, 320] width 313 height 19
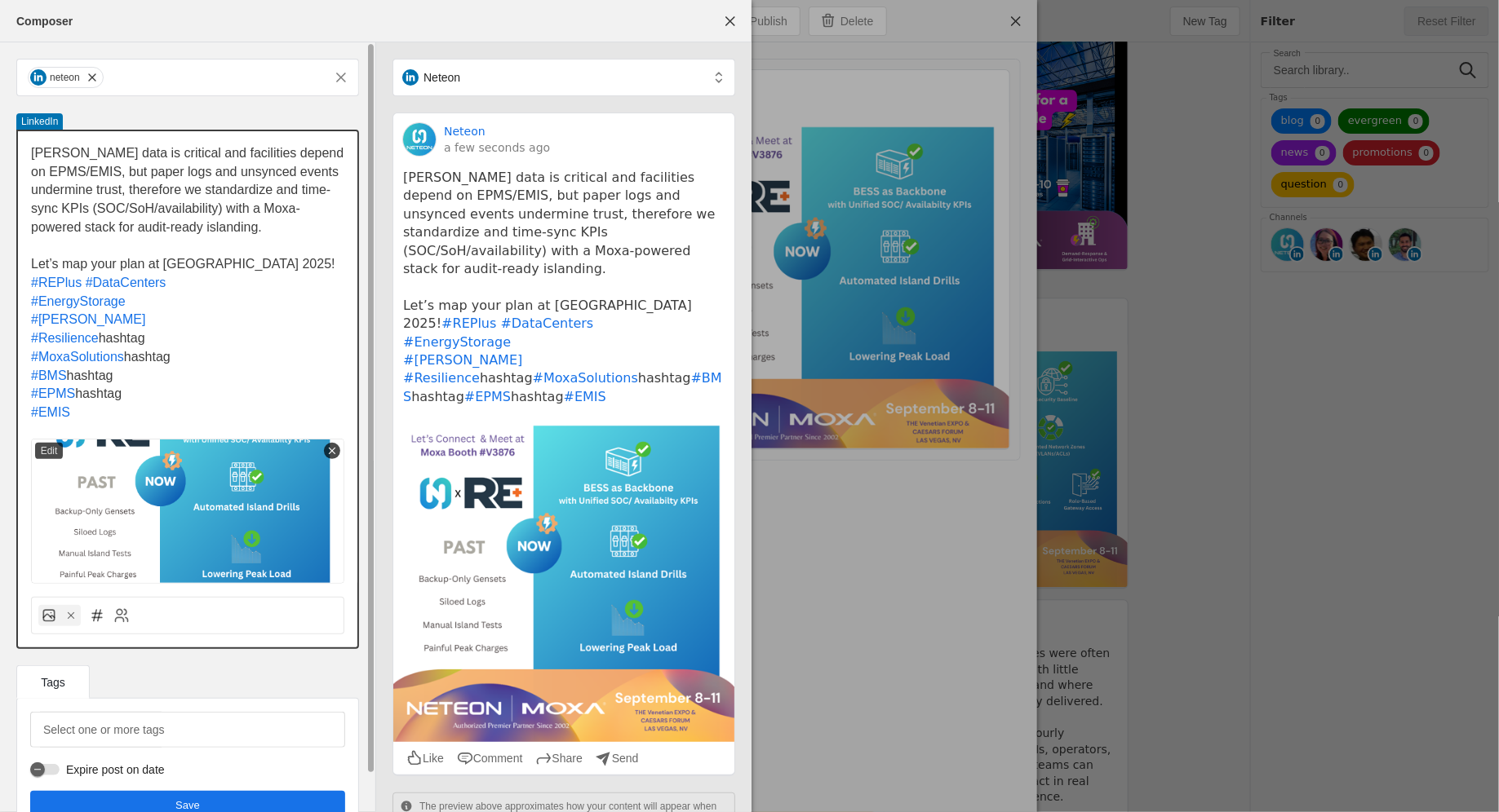
drag, startPoint x: 104, startPoint y: 337, endPoint x: 188, endPoint y: 338, distance: 84.0
click at [188, 338] on p "#Resilience hashtag" at bounding box center [187, 338] width 313 height 19
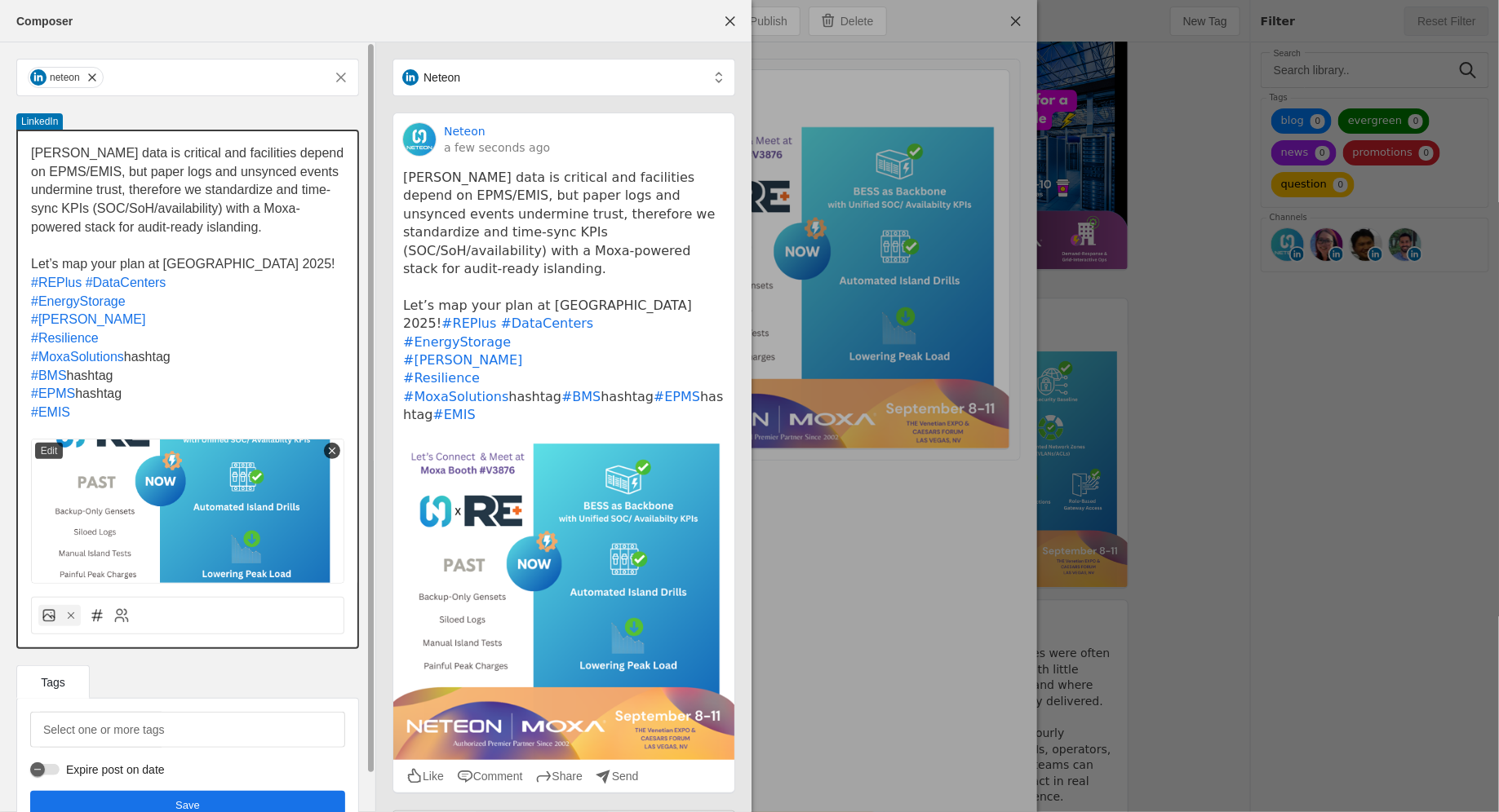
drag, startPoint x: 127, startPoint y: 355, endPoint x: 206, endPoint y: 353, distance: 79.0
click at [207, 355] on p "#MoxaSolutions hashtag" at bounding box center [187, 357] width 313 height 19
drag, startPoint x: 68, startPoint y: 376, endPoint x: 119, endPoint y: 380, distance: 51.2
click at [119, 380] on p "#BMS hashtag" at bounding box center [187, 376] width 313 height 19
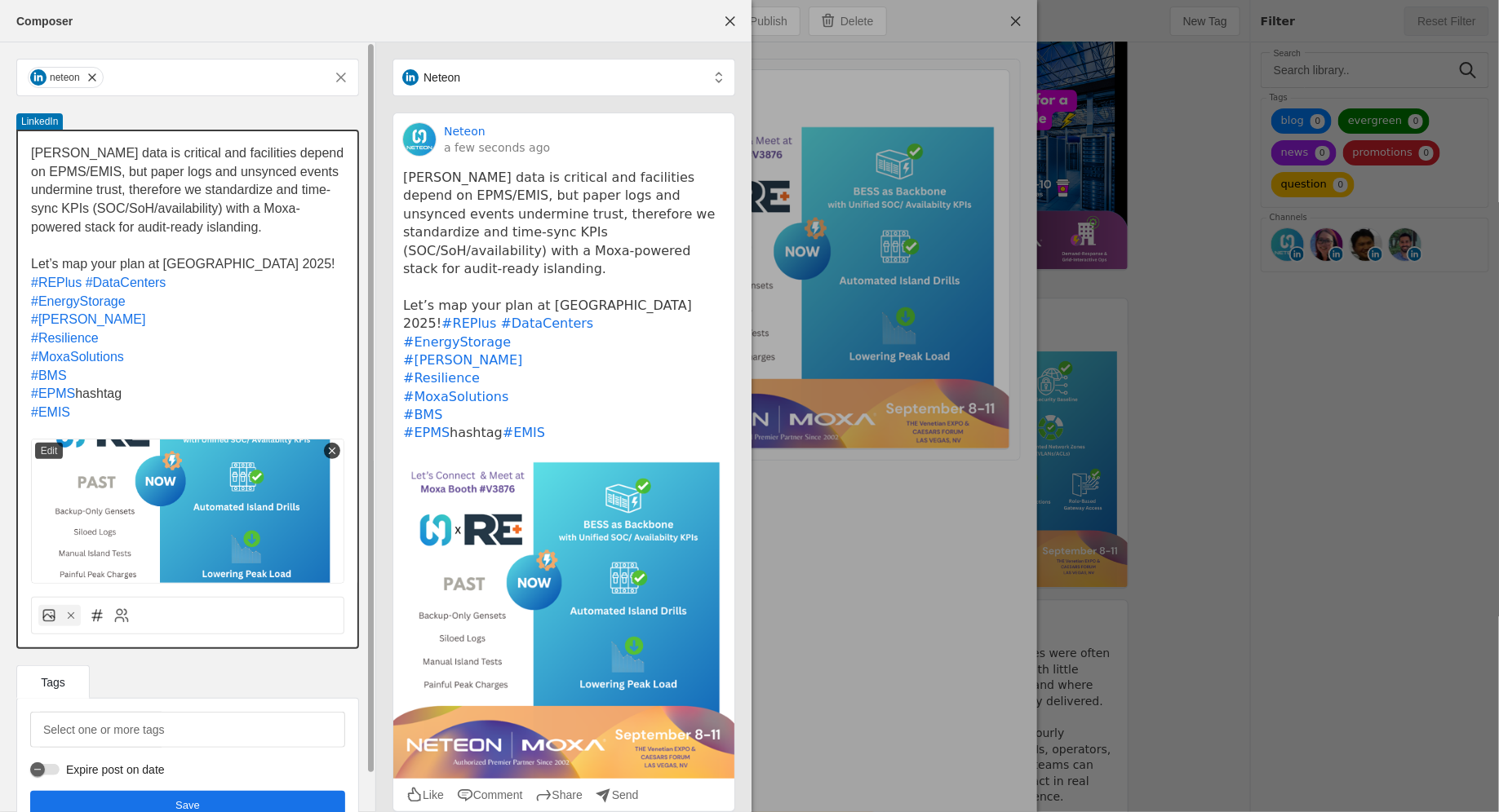
drag, startPoint x: 80, startPoint y: 392, endPoint x: 138, endPoint y: 392, distance: 58.0
click at [139, 392] on p "#EPMS hashtag" at bounding box center [187, 394] width 313 height 19
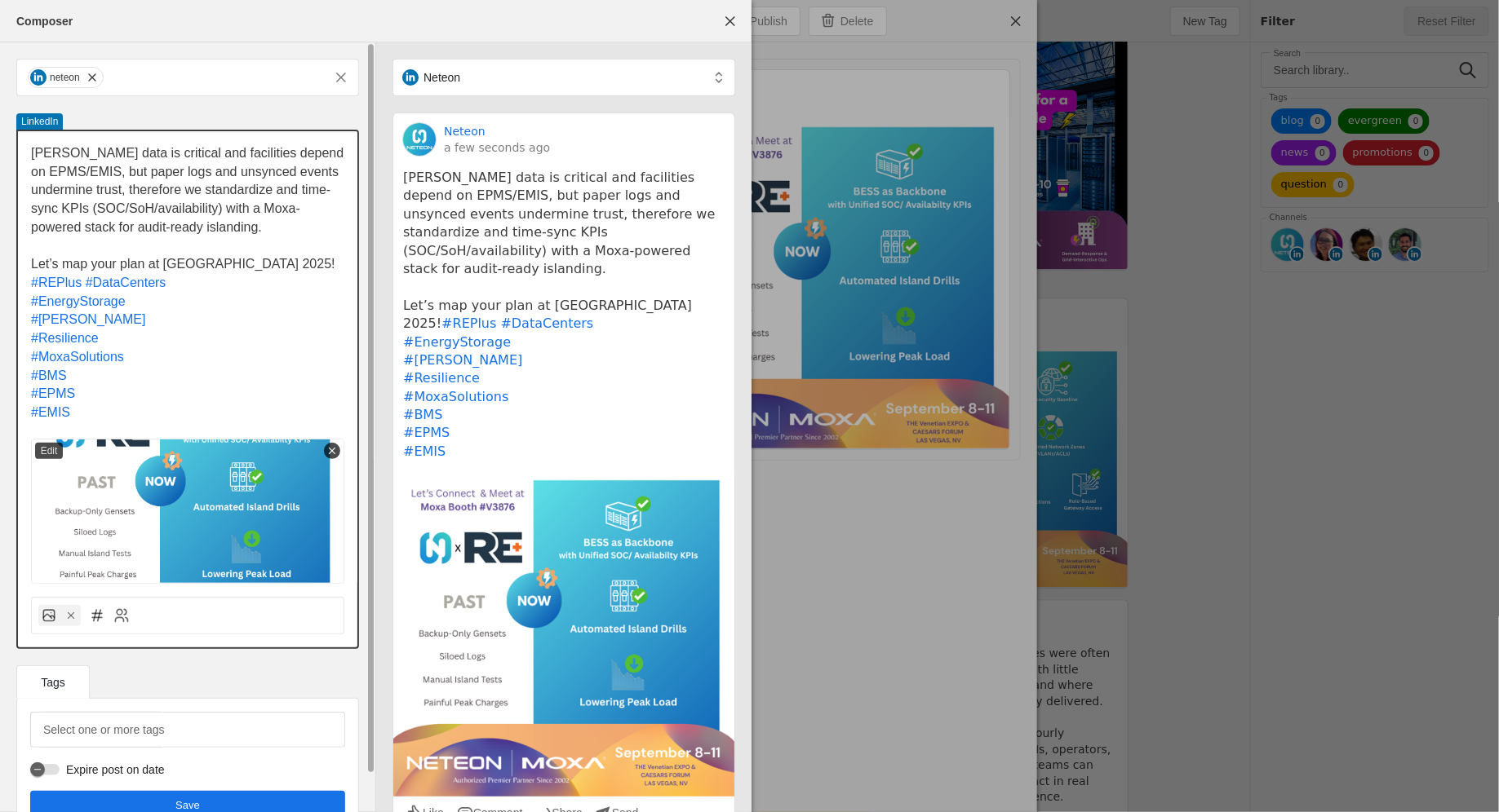
click at [34, 316] on span "#[PERSON_NAME]" at bounding box center [88, 319] width 115 height 14
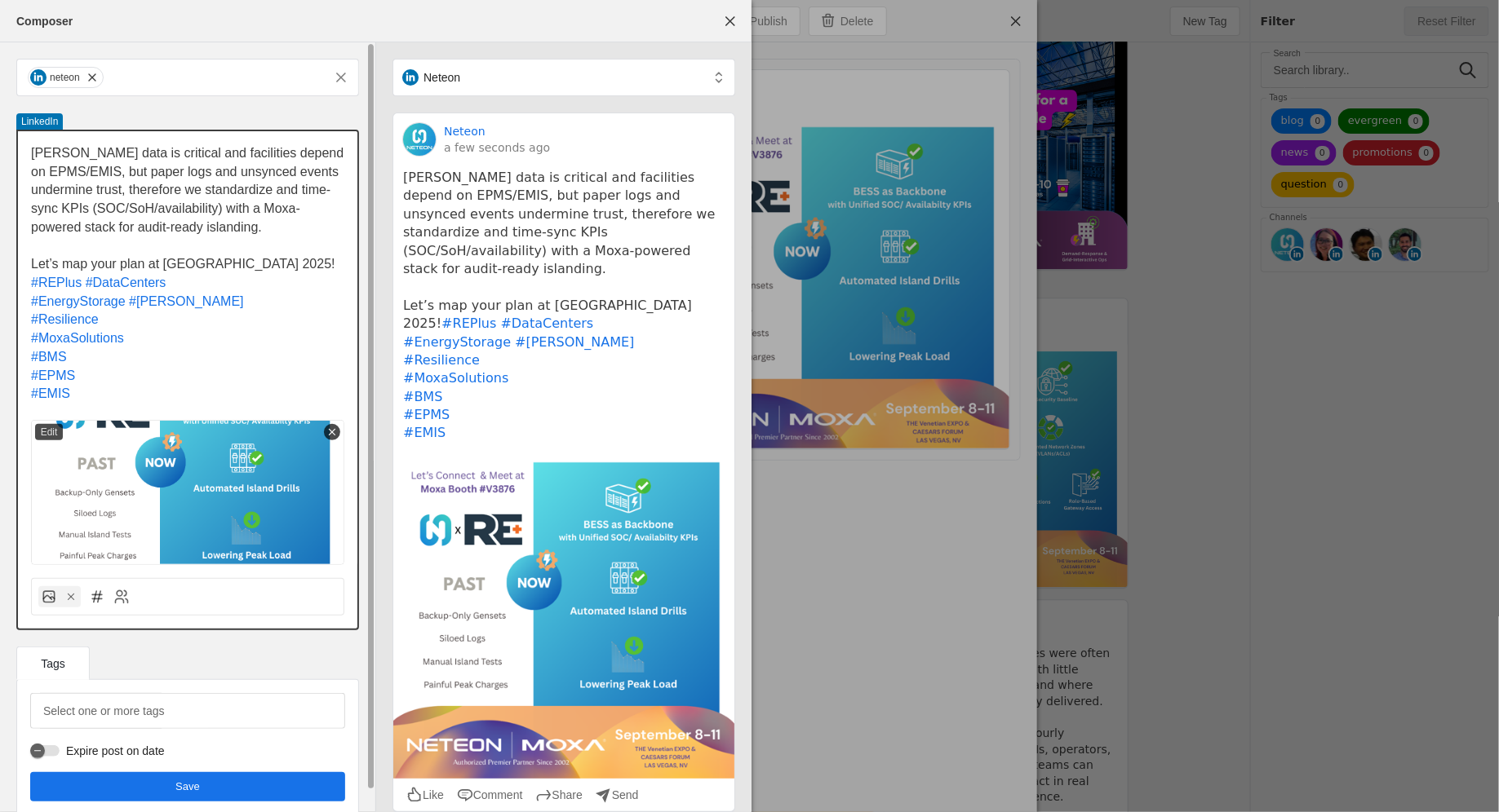
click at [35, 340] on span "#MoxaSolutions" at bounding box center [77, 337] width 93 height 14
click at [32, 336] on span "#MoxaSolutions" at bounding box center [77, 337] width 93 height 14
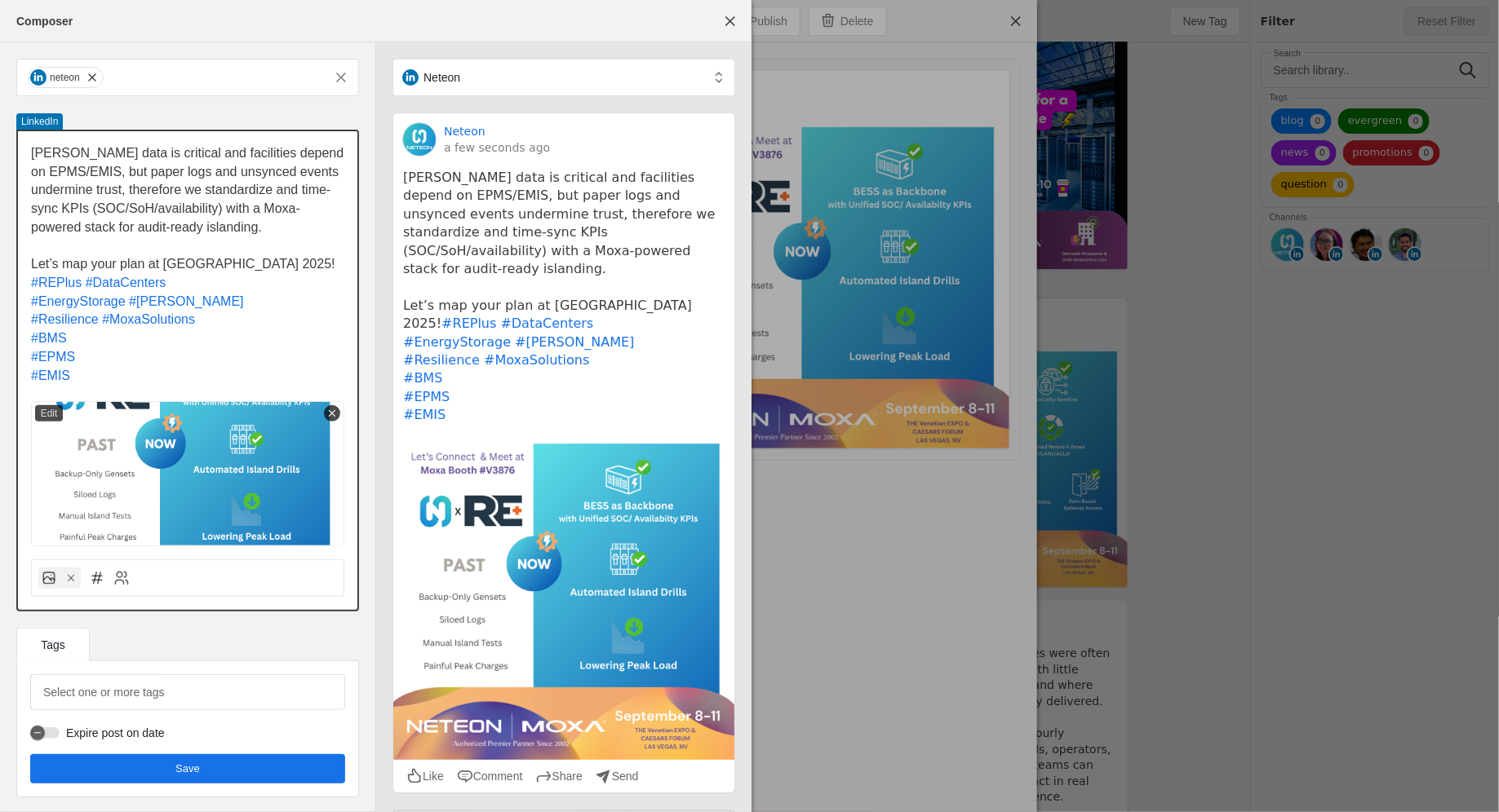
click at [31, 337] on span "#BMS" at bounding box center [48, 337] width 35 height 14
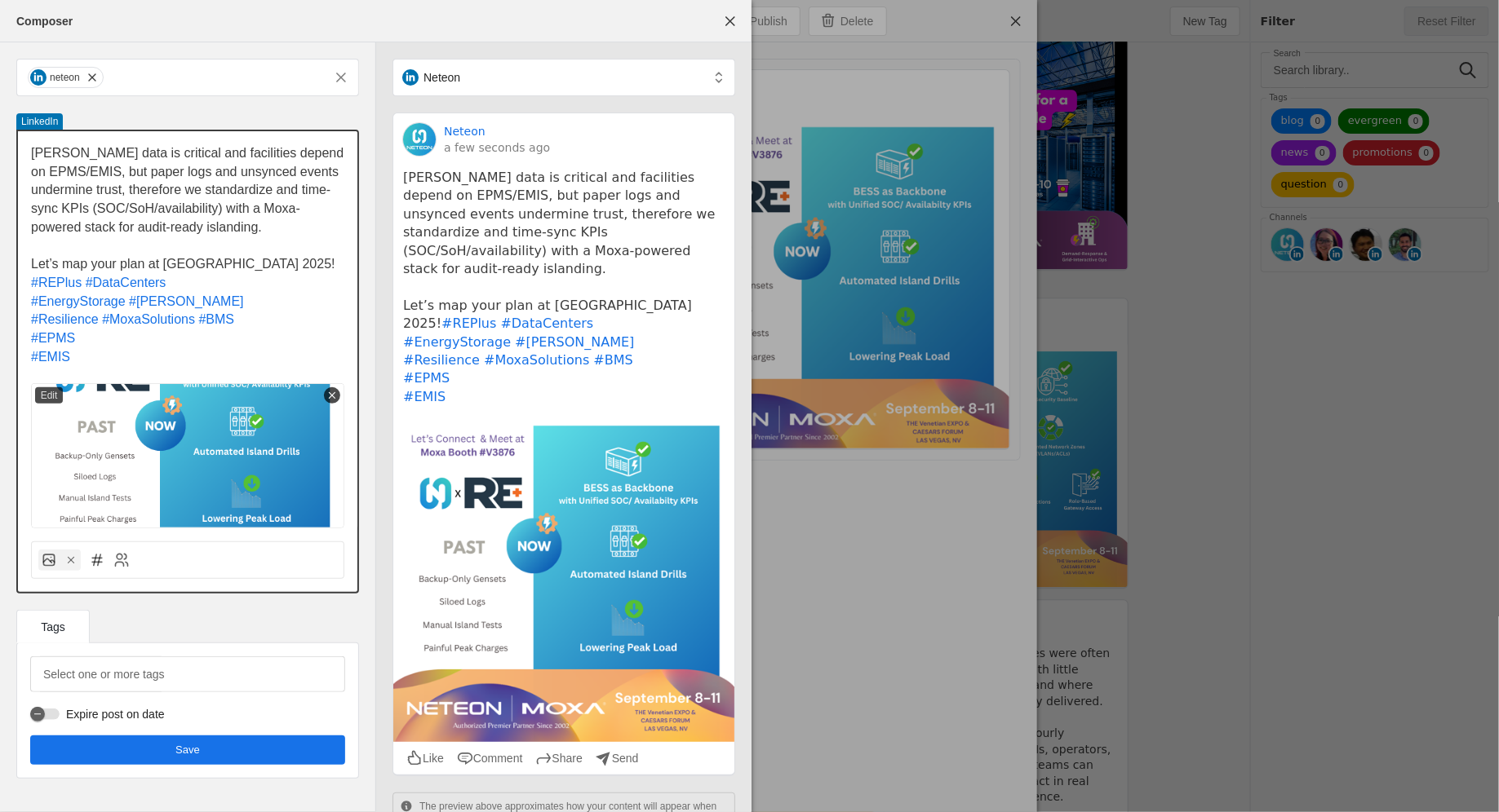
click at [31, 340] on span "#EPMS" at bounding box center [53, 337] width 44 height 14
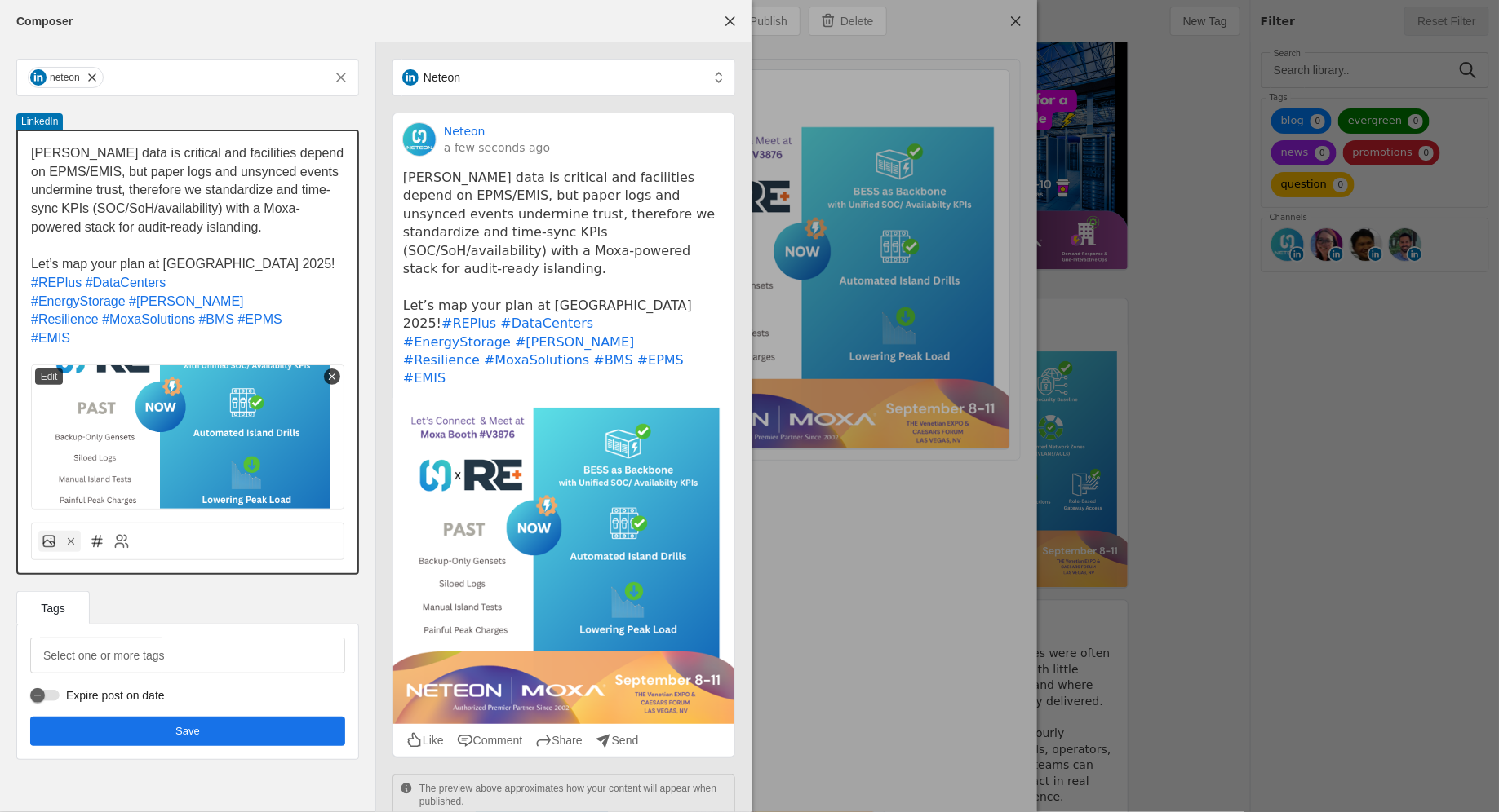
click at [31, 340] on span "#EMIS" at bounding box center [50, 337] width 39 height 14
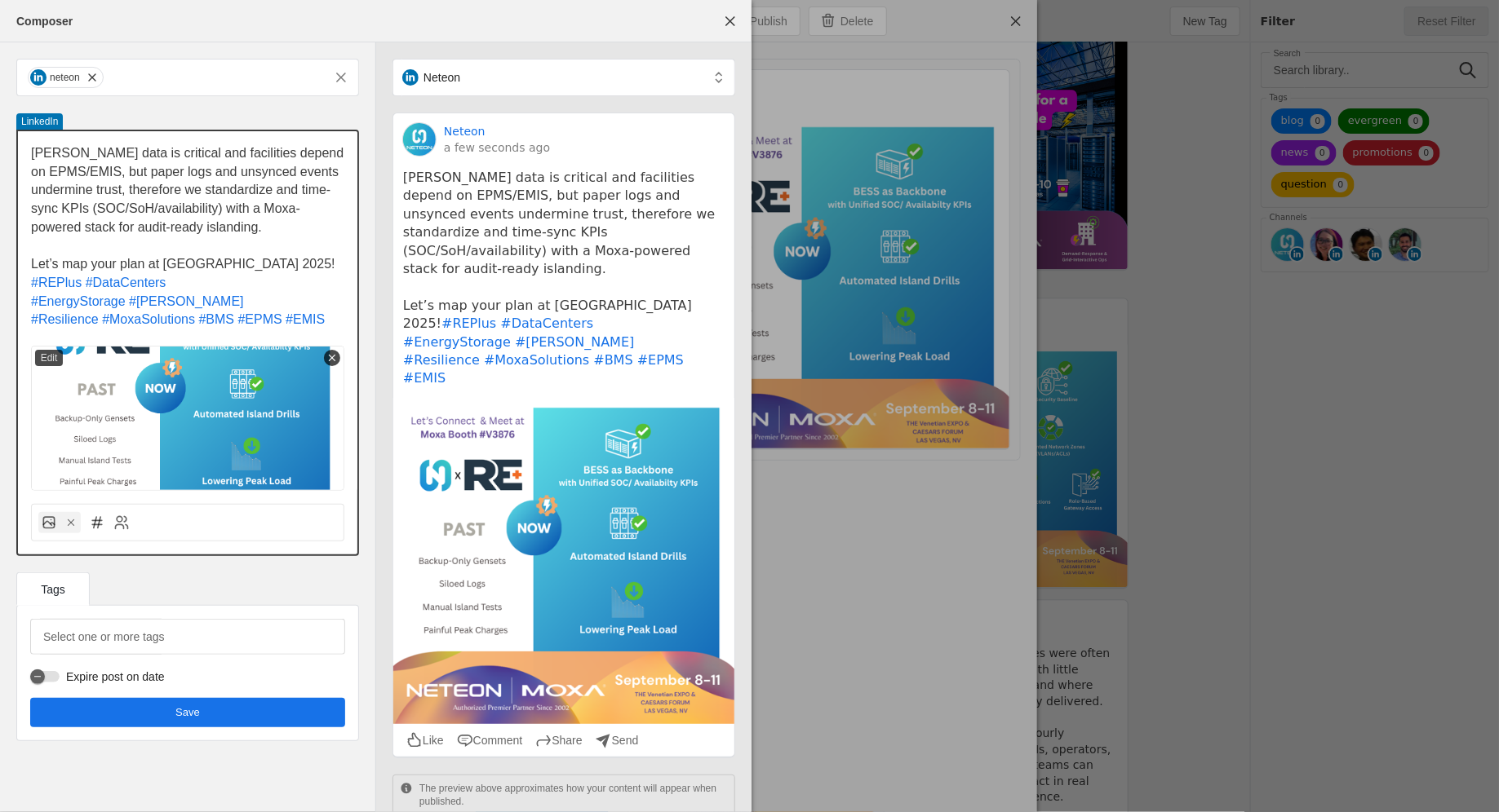
click at [293, 263] on p "Let’s map your plan at [GEOGRAPHIC_DATA] 2025!" at bounding box center [187, 265] width 313 height 19
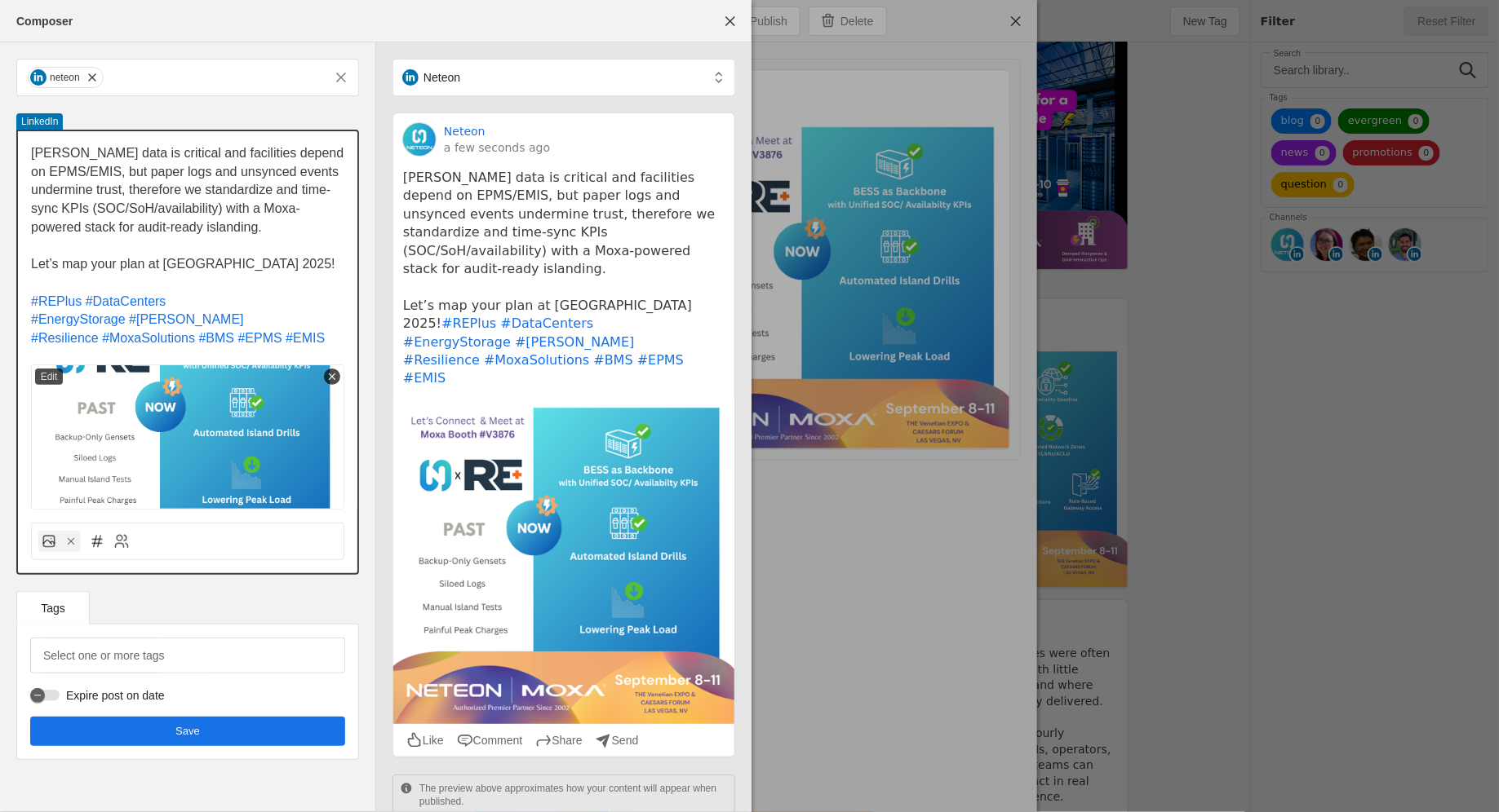
click at [280, 261] on p "Let’s map your plan at [GEOGRAPHIC_DATA] 2025!" at bounding box center [187, 265] width 313 height 19
click at [31, 264] on span "Let’s map your plan at [GEOGRAPHIC_DATA] 2025!" at bounding box center [183, 264] width 305 height 14
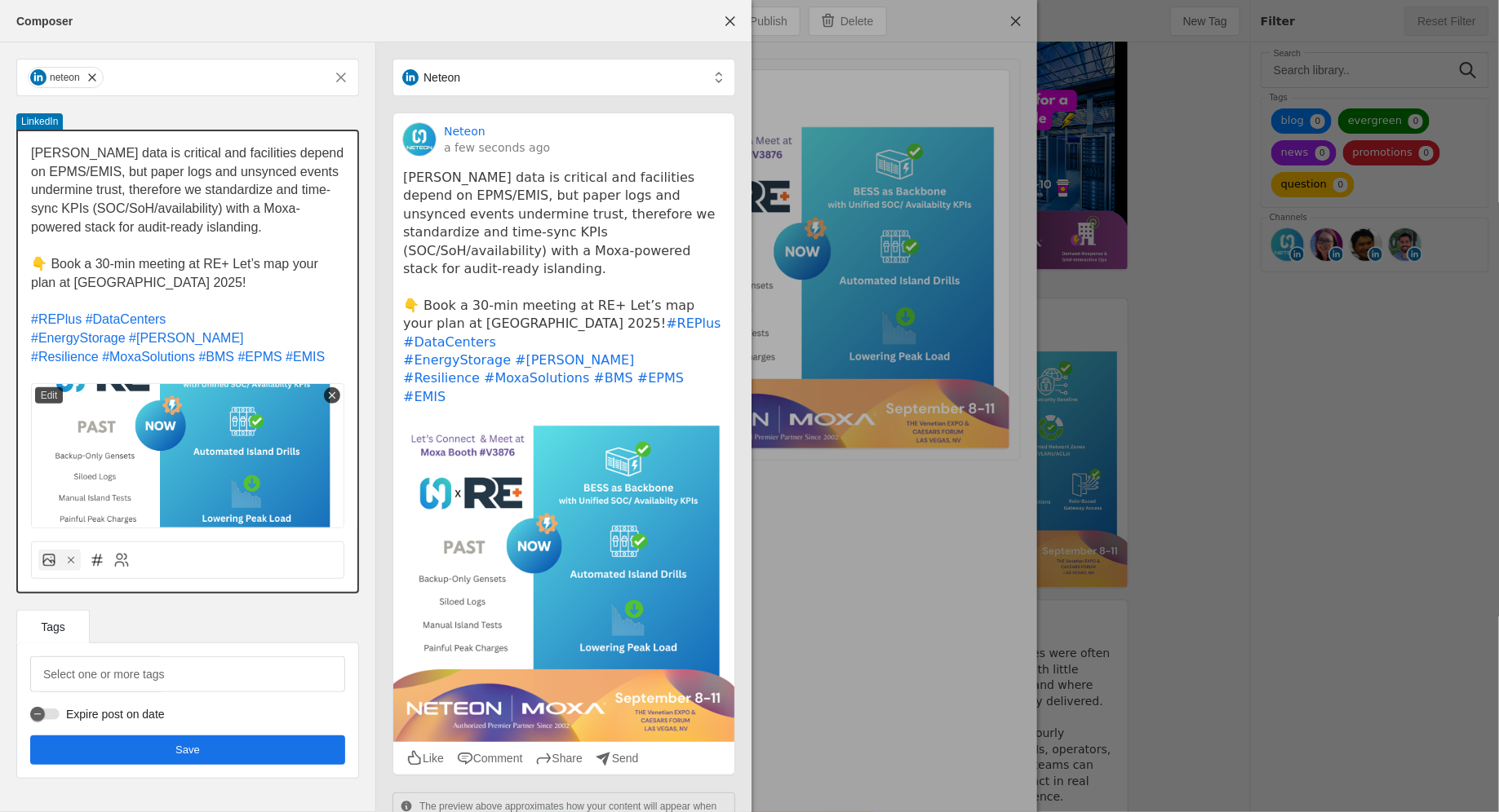
drag, startPoint x: 228, startPoint y: 265, endPoint x: 46, endPoint y: 265, distance: 182.0
click at [46, 265] on span "👇 Book a 30-min meeting at RE+ Let’s map your plan at [GEOGRAPHIC_DATA] 2025!" at bounding box center [176, 274] width 290 height 33
copy span "ook a 30-min meeting at RE+ L"
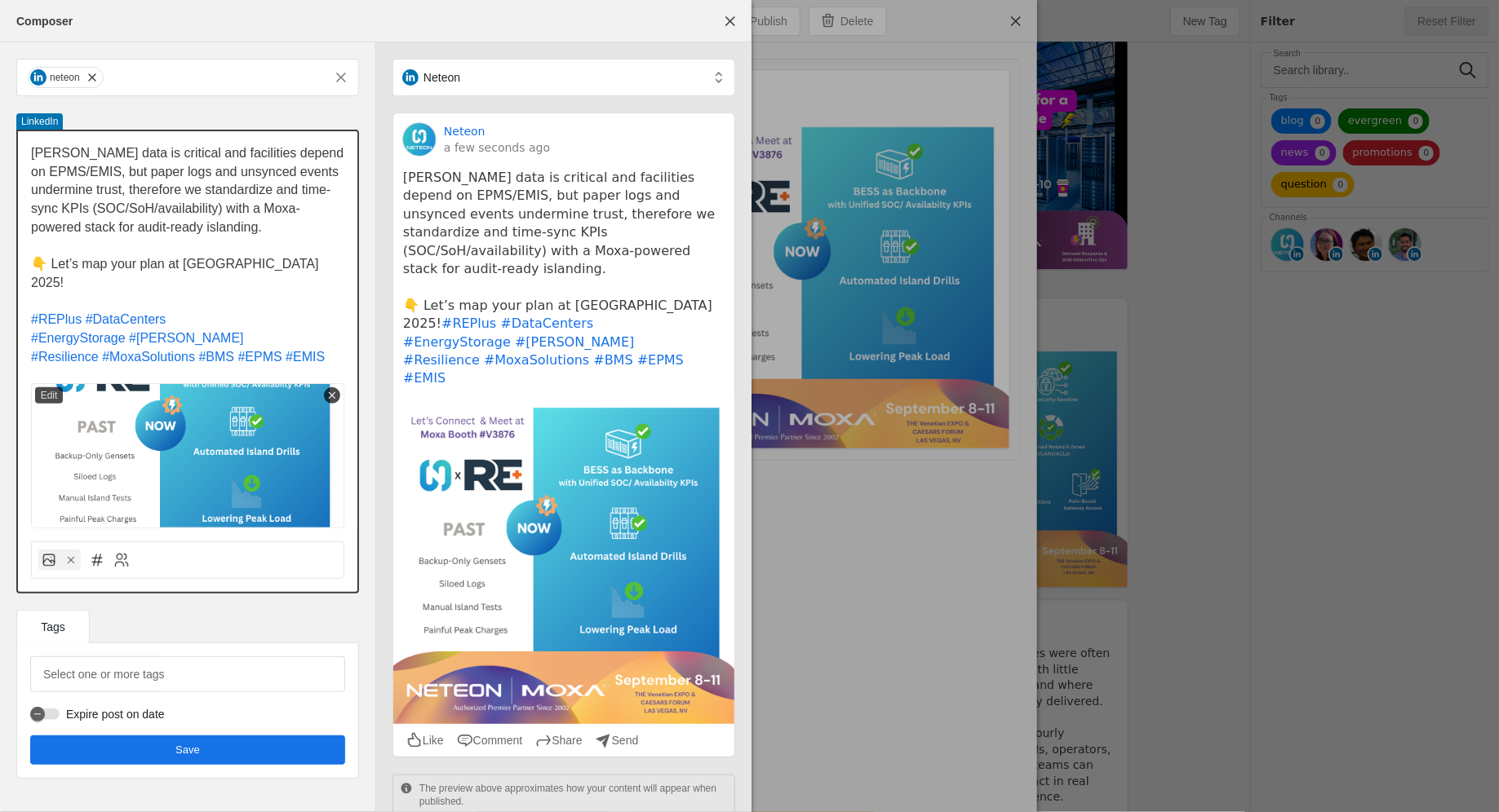
drag, startPoint x: 183, startPoint y: 260, endPoint x: 257, endPoint y: 267, distance: 74.3
click at [257, 267] on p "👇 Let’s map your plan at [GEOGRAPHIC_DATA] 2025!" at bounding box center [187, 274] width 313 height 36
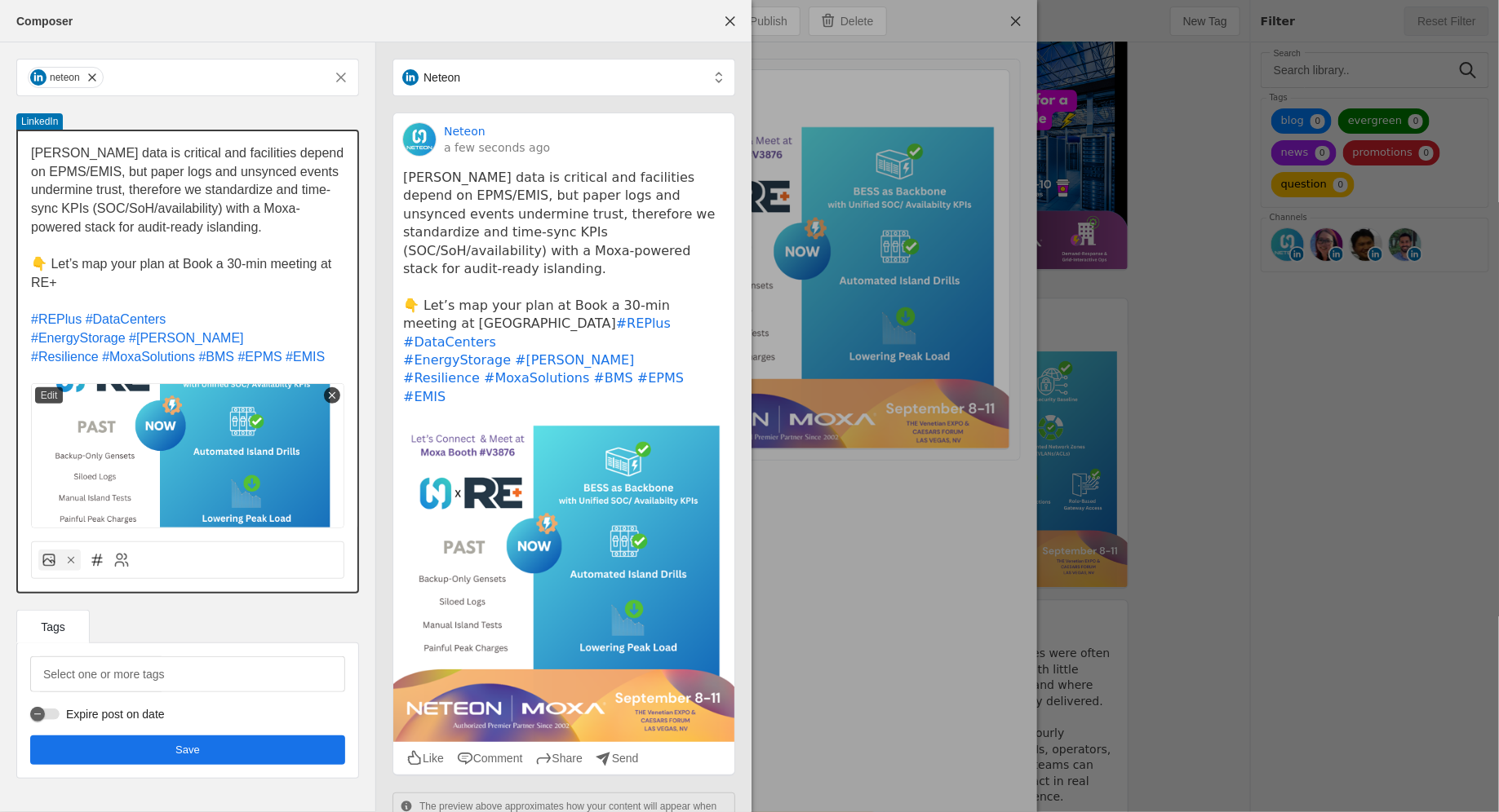
drag, startPoint x: 181, startPoint y: 265, endPoint x: 311, endPoint y: 271, distance: 130.1
click at [311, 271] on span "👇 Let’s map your plan at Book a 30-min meeting at RE+" at bounding box center [183, 274] width 305 height 33
click at [243, 265] on span "👇 Let’s map your plan at Book a 30-min meeting at RE+" at bounding box center [183, 274] width 305 height 33
drag, startPoint x: 209, startPoint y: 265, endPoint x: 179, endPoint y: 265, distance: 30.0
click at [179, 265] on span "👇 Let’s map your plan at Book a 30-min meeting at RE+" at bounding box center [183, 274] width 305 height 33
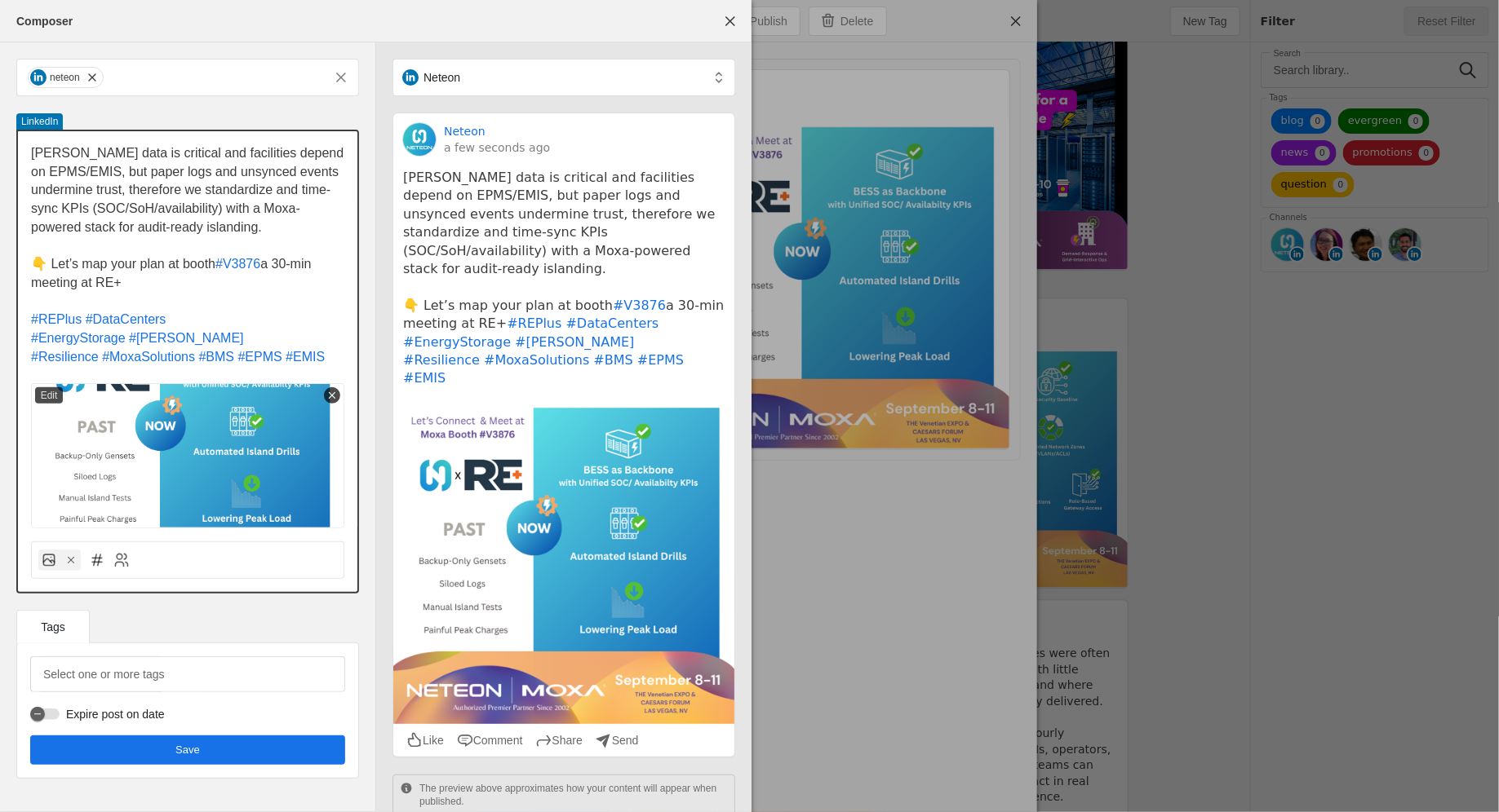
click at [277, 265] on span "a 30-min meeting at RE+" at bounding box center [173, 274] width 284 height 33
drag, startPoint x: 264, startPoint y: 268, endPoint x: 327, endPoint y: 279, distance: 64.0
click at [327, 280] on p "👇 Let’s map your plan at booth #V3876 a 30-min meeting at RE+" at bounding box center [187, 274] width 313 height 36
copy span "a 30-min meeting at RE+"
click at [267, 266] on span "a 30-min meeting at RE+" at bounding box center [173, 274] width 284 height 33
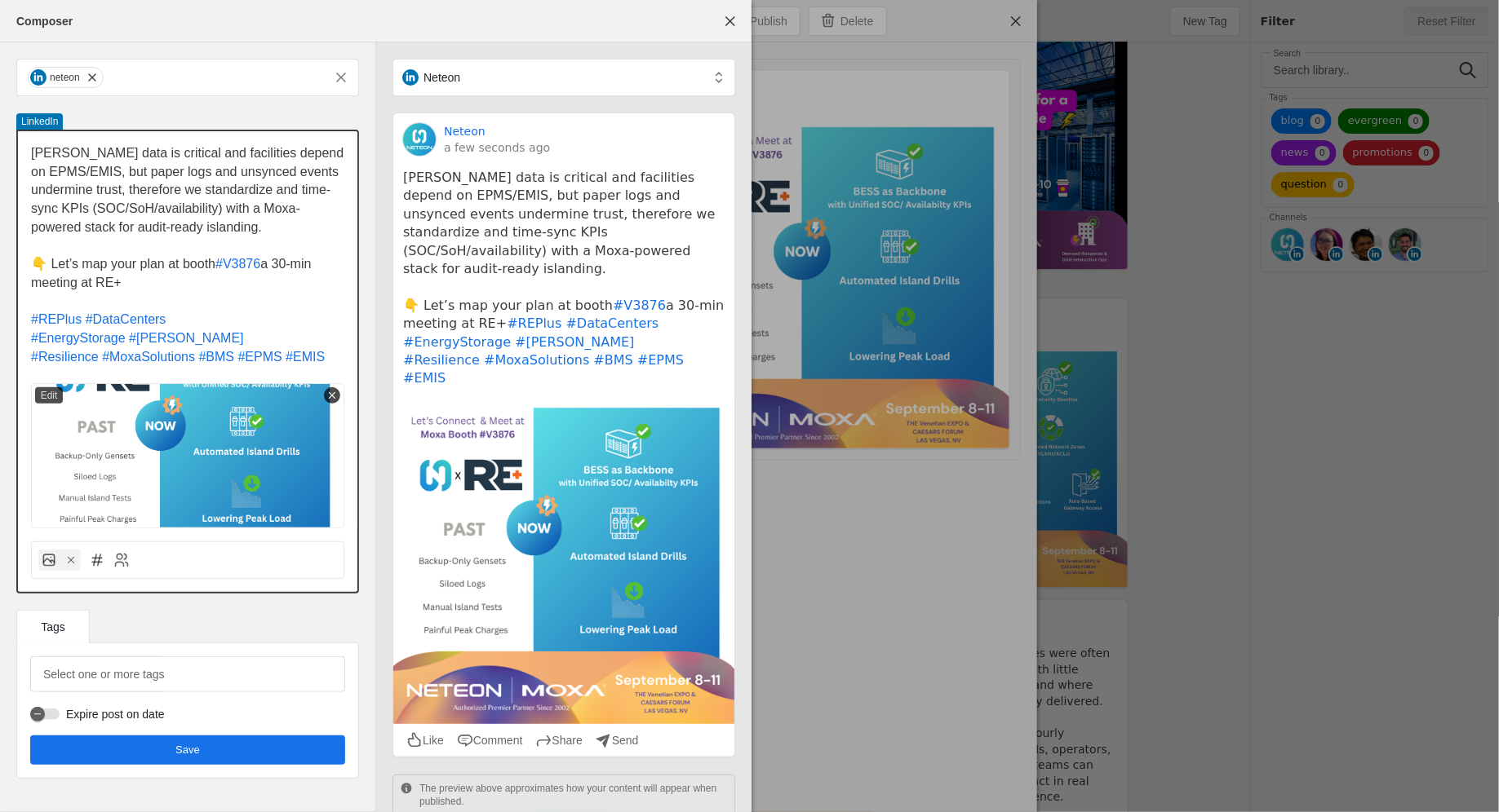
drag, startPoint x: 265, startPoint y: 266, endPoint x: 324, endPoint y: 270, distance: 59.1
click at [326, 270] on p "👇 Let’s map your plan at booth #V3876 a 30-min meeting at RE+" at bounding box center [187, 274] width 313 height 36
copy span "a 30-min"
click at [281, 277] on p "👇 Let’s map your plan at booth #V3876 a 30-min meeting at RE+" at bounding box center [187, 274] width 313 height 36
drag, startPoint x: 265, startPoint y: 266, endPoint x: 297, endPoint y: 288, distance: 38.8
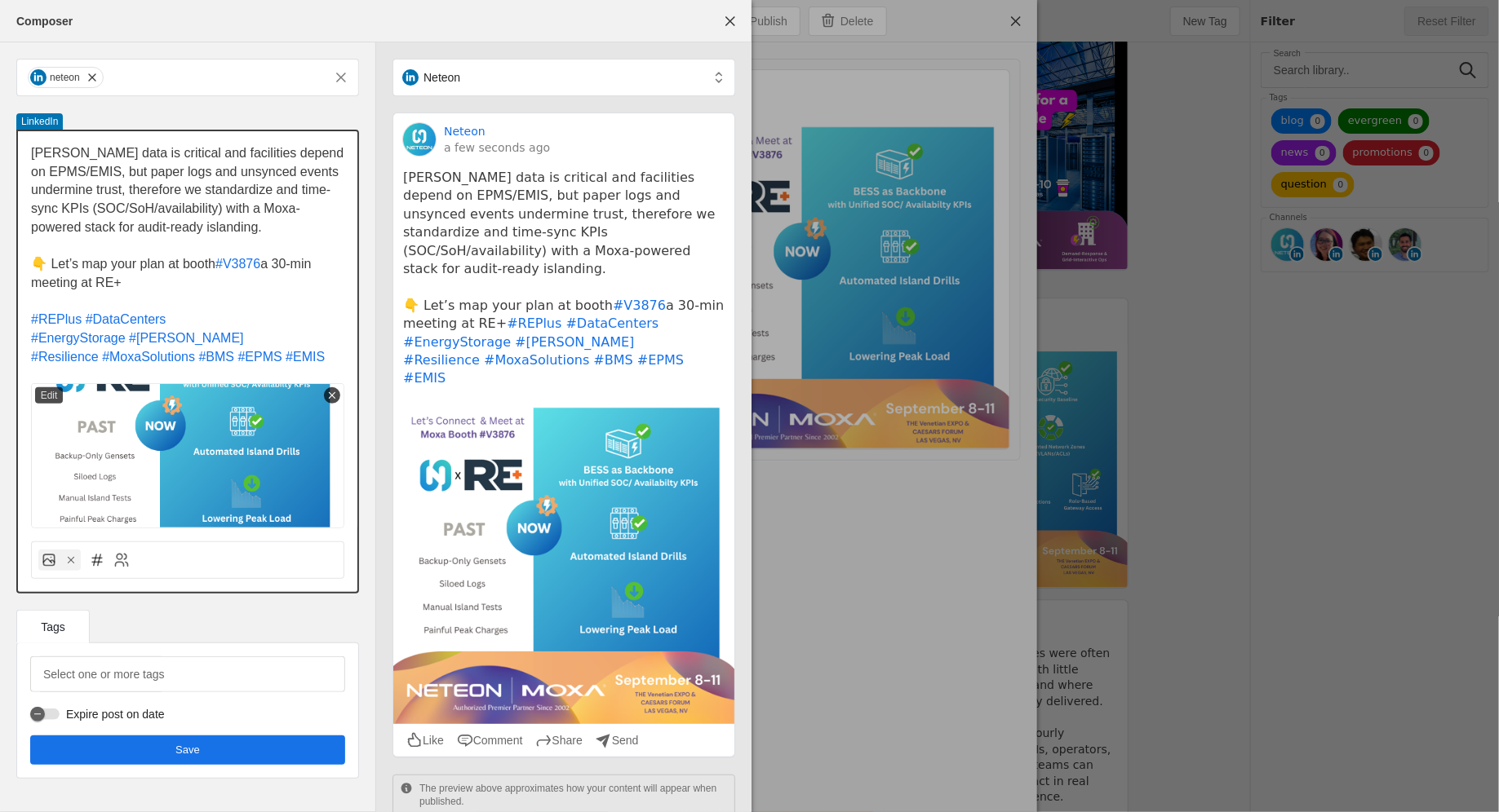
click at [297, 288] on p "👇 Let’s map your plan at booth #V3876 a 30-min meeting at RE+" at bounding box center [187, 274] width 313 height 36
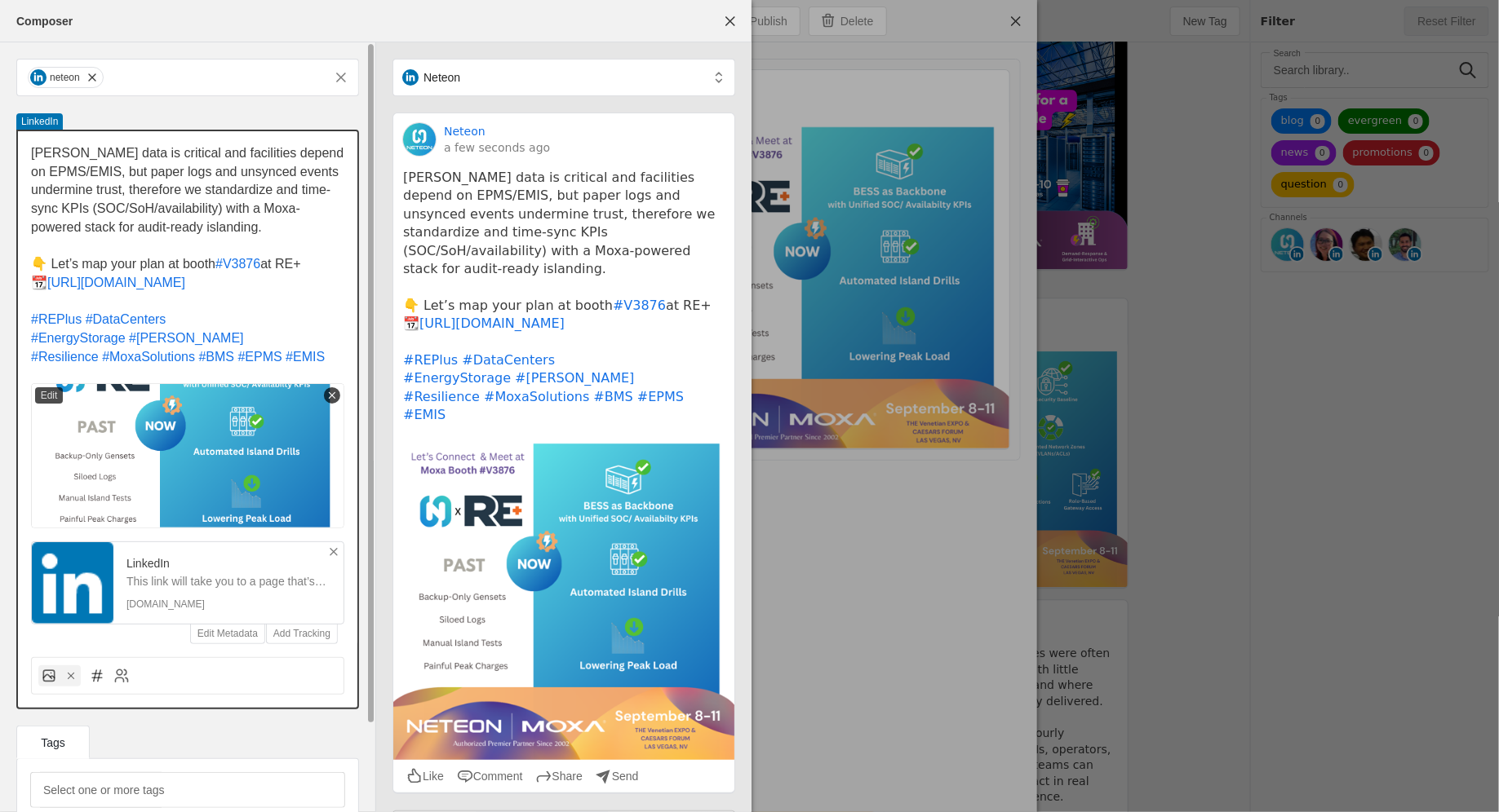
scroll to position [96, 0]
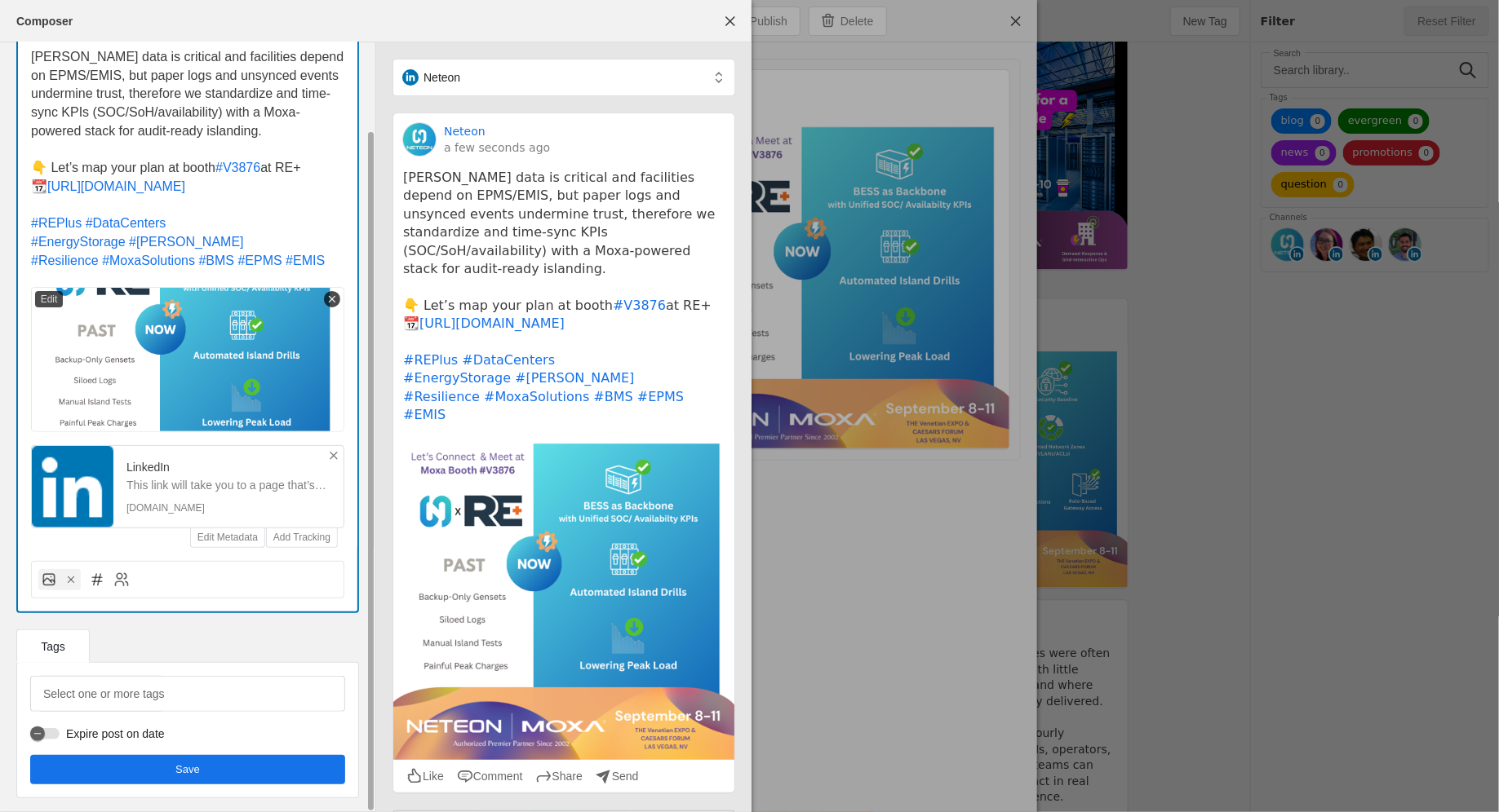
click at [157, 768] on span "undefined" at bounding box center [187, 770] width 315 height 29
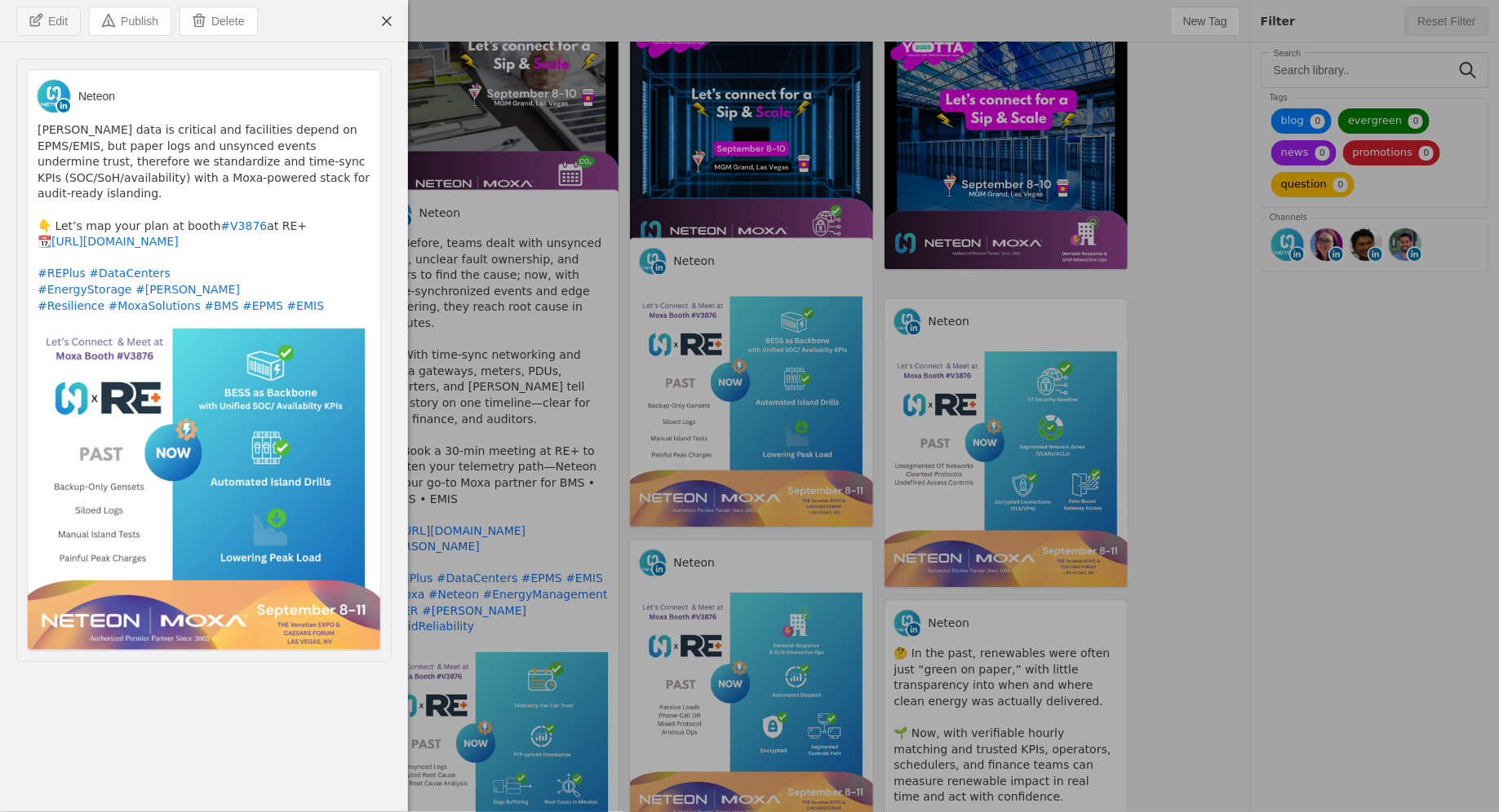
click at [60, 16] on span "Edit" at bounding box center [58, 21] width 20 height 16
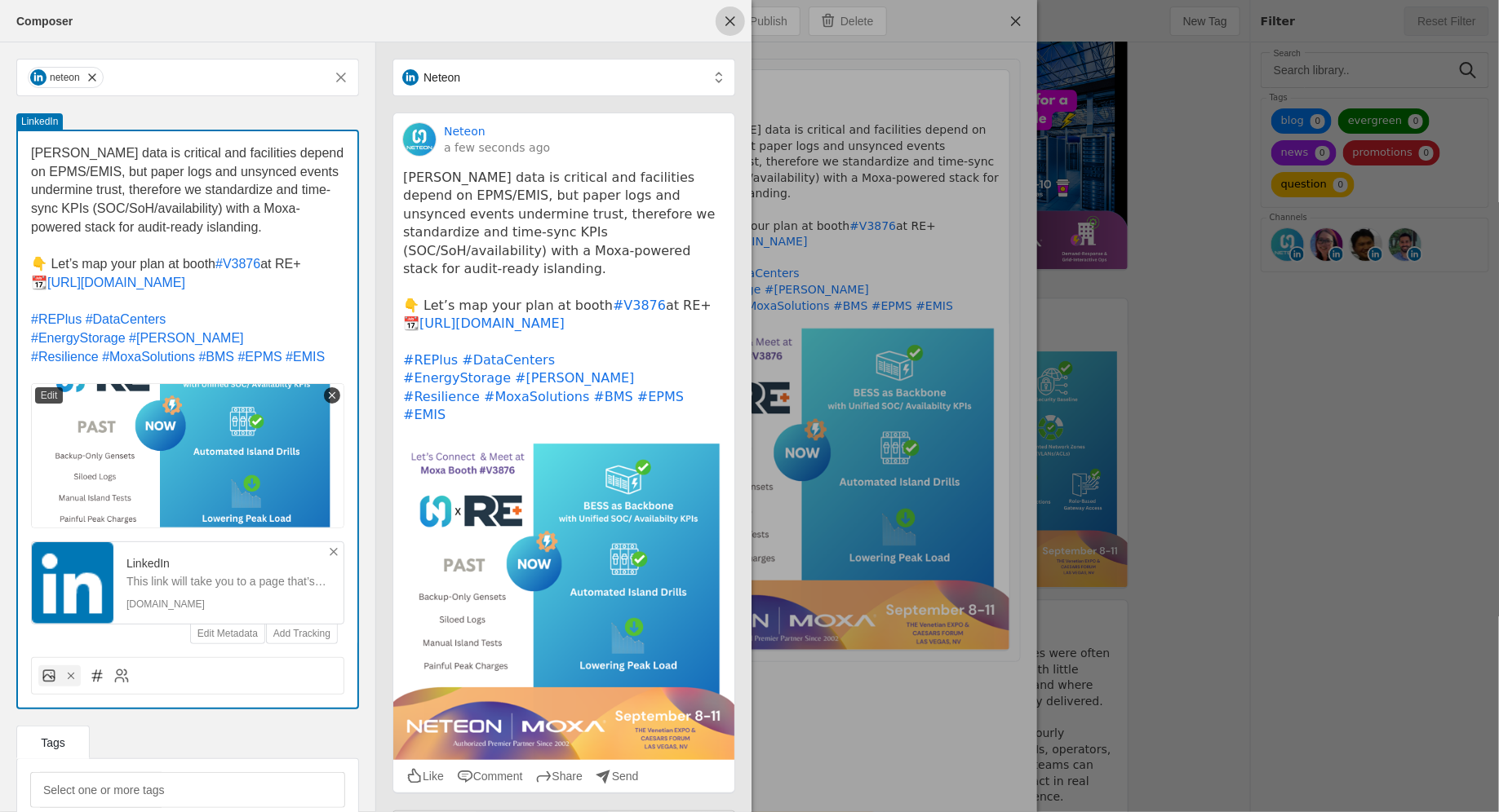
click at [734, 21] on span "undefined" at bounding box center [730, 21] width 29 height 29
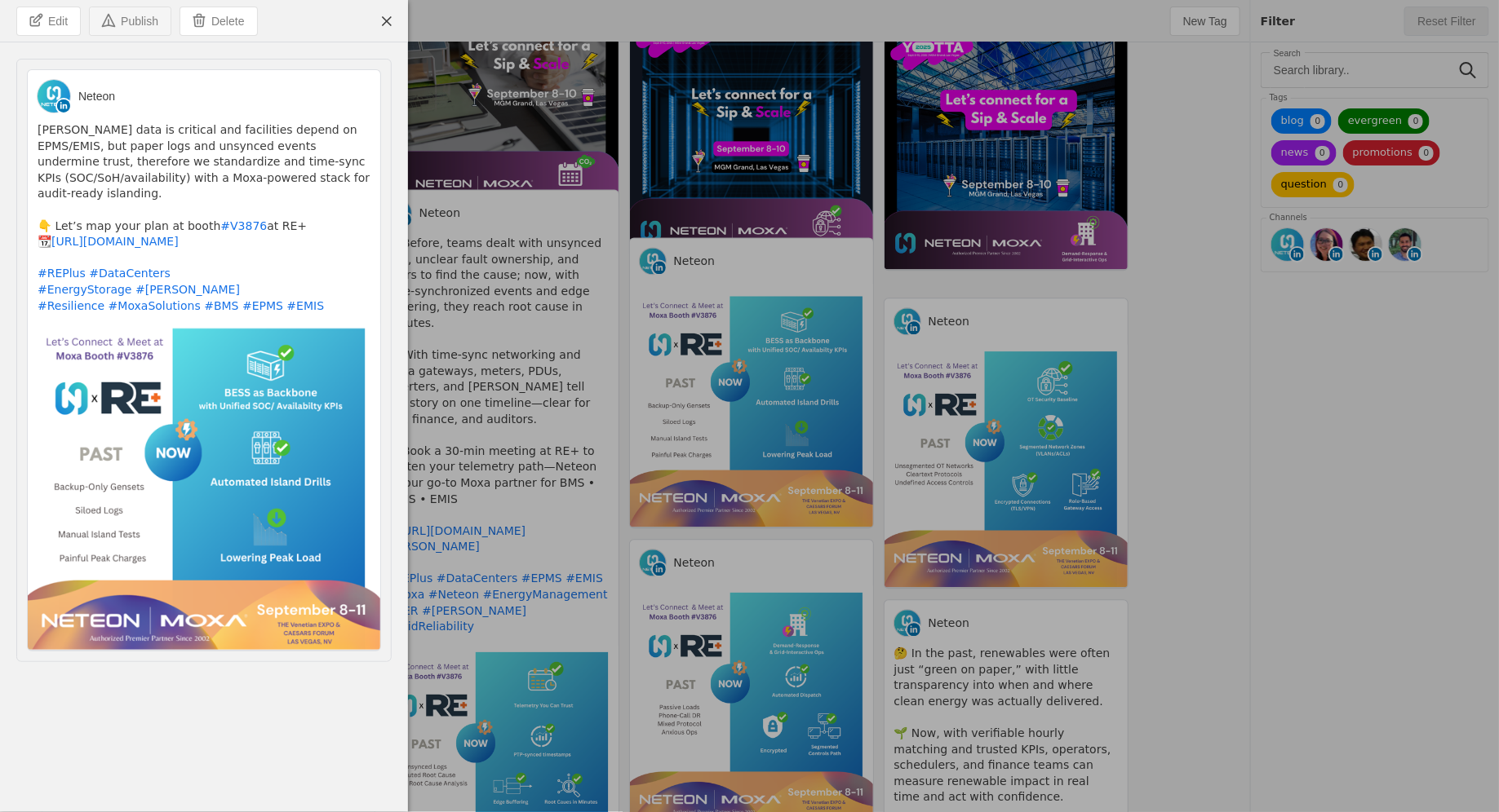
click at [157, 19] on span "Publish" at bounding box center [139, 21] width 37 height 16
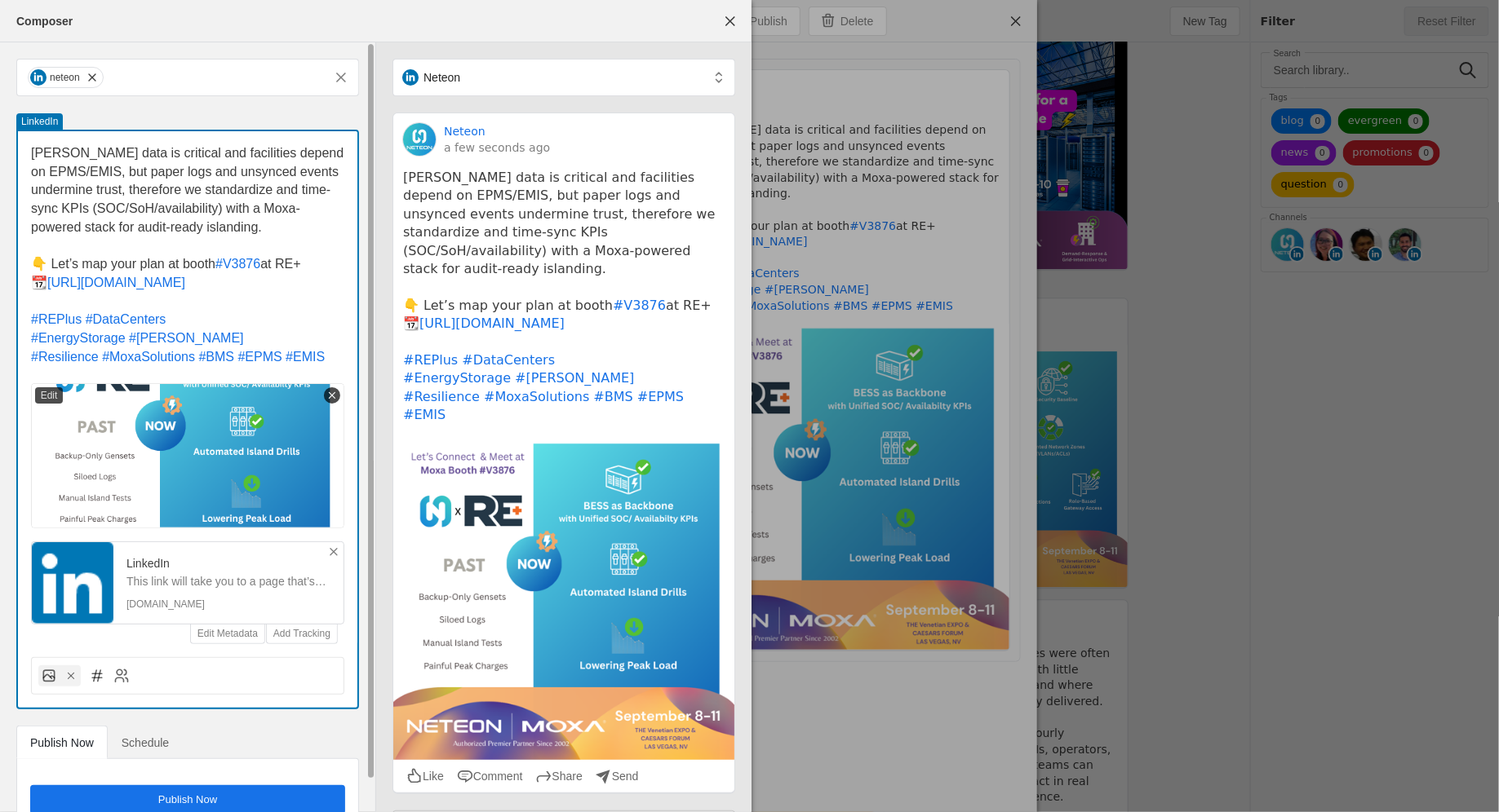
click at [159, 741] on span "Schedule" at bounding box center [146, 743] width 47 height 12
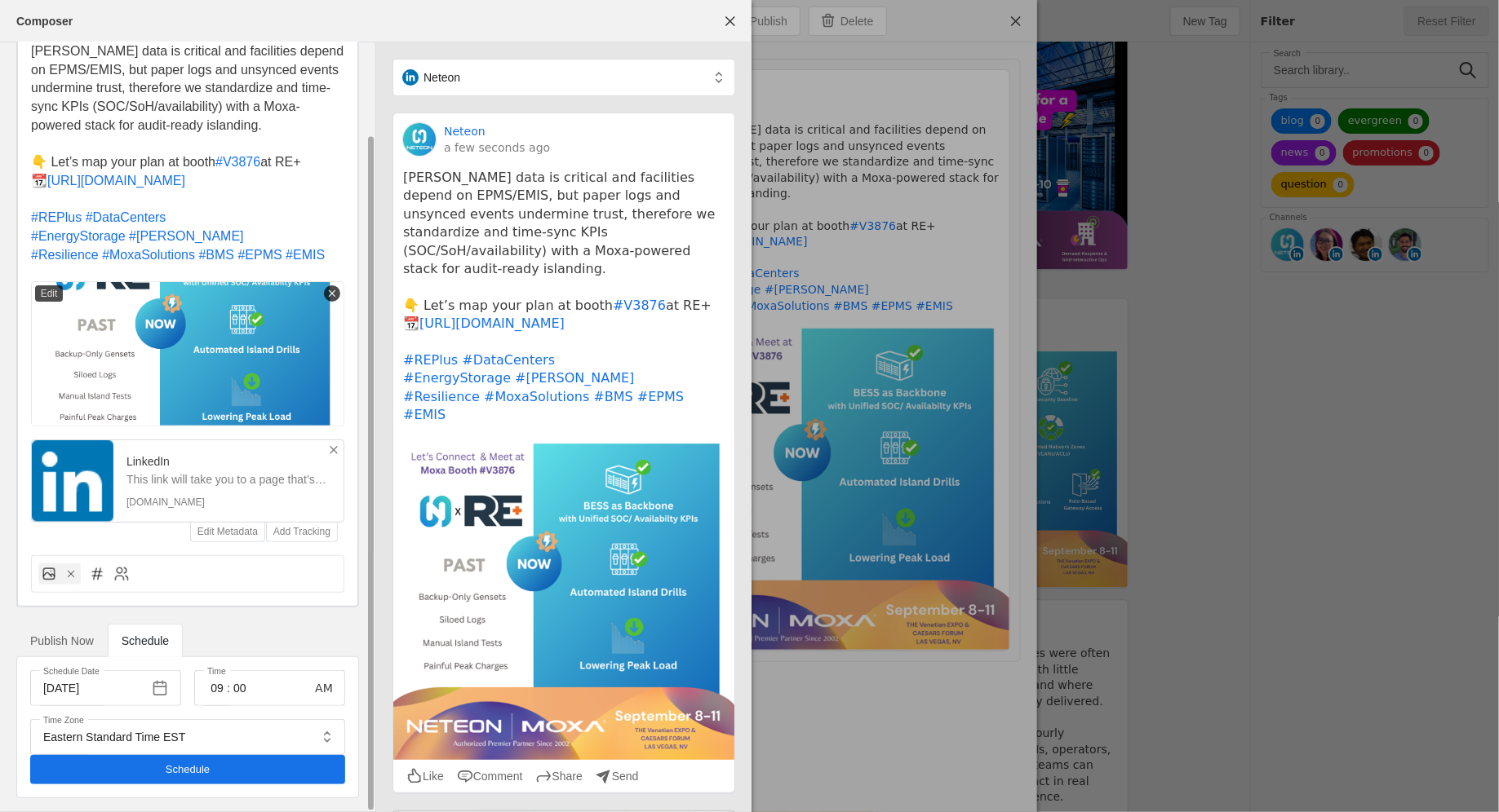
scroll to position [101, 0]
click at [138, 691] on input "[DATE]" at bounding box center [93, 689] width 99 height 20
click at [161, 687] on span "button" at bounding box center [160, 689] width 29 height 29
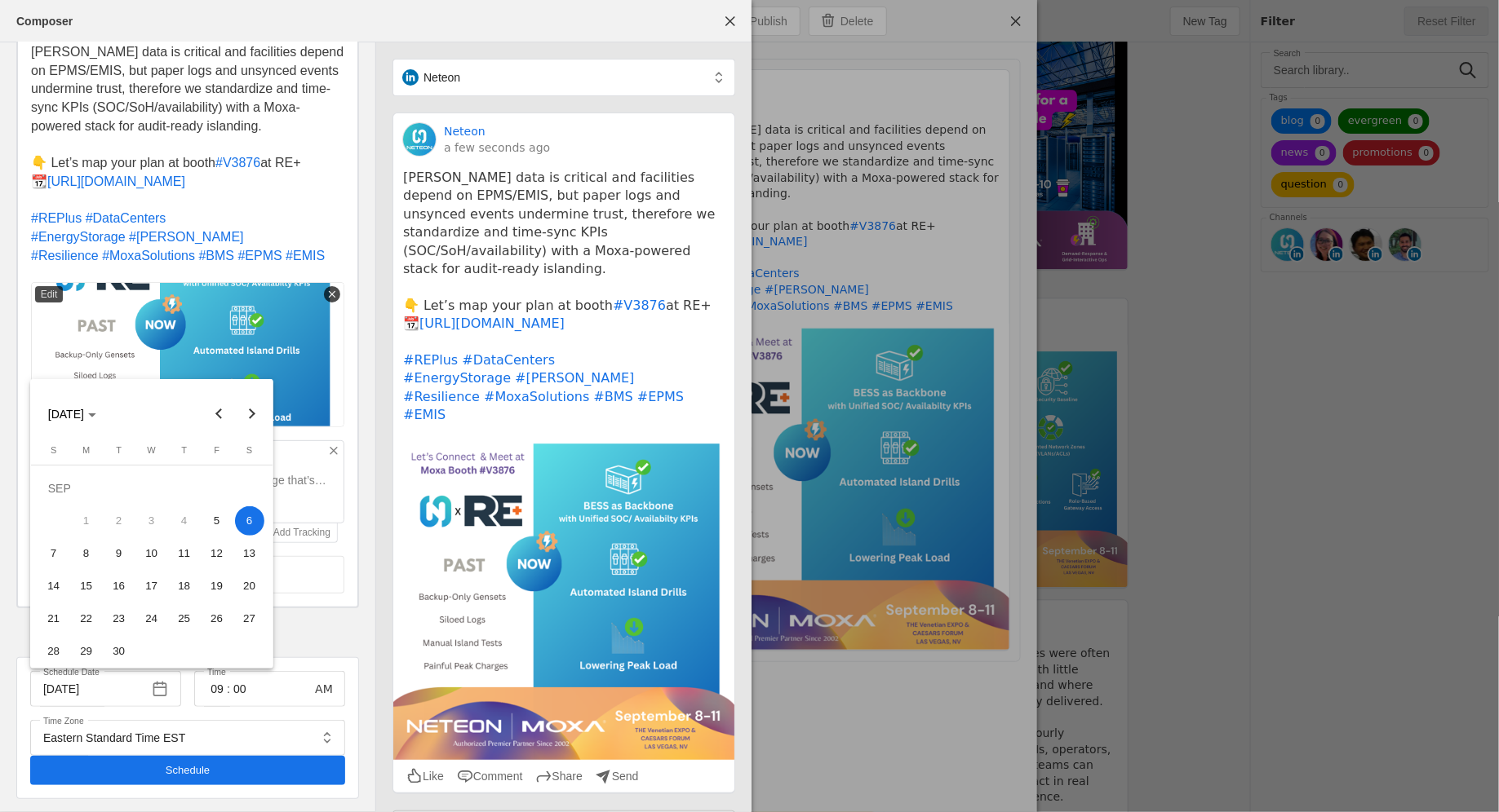
click at [225, 525] on span "5" at bounding box center [216, 521] width 29 height 29
type input "[DATE]"
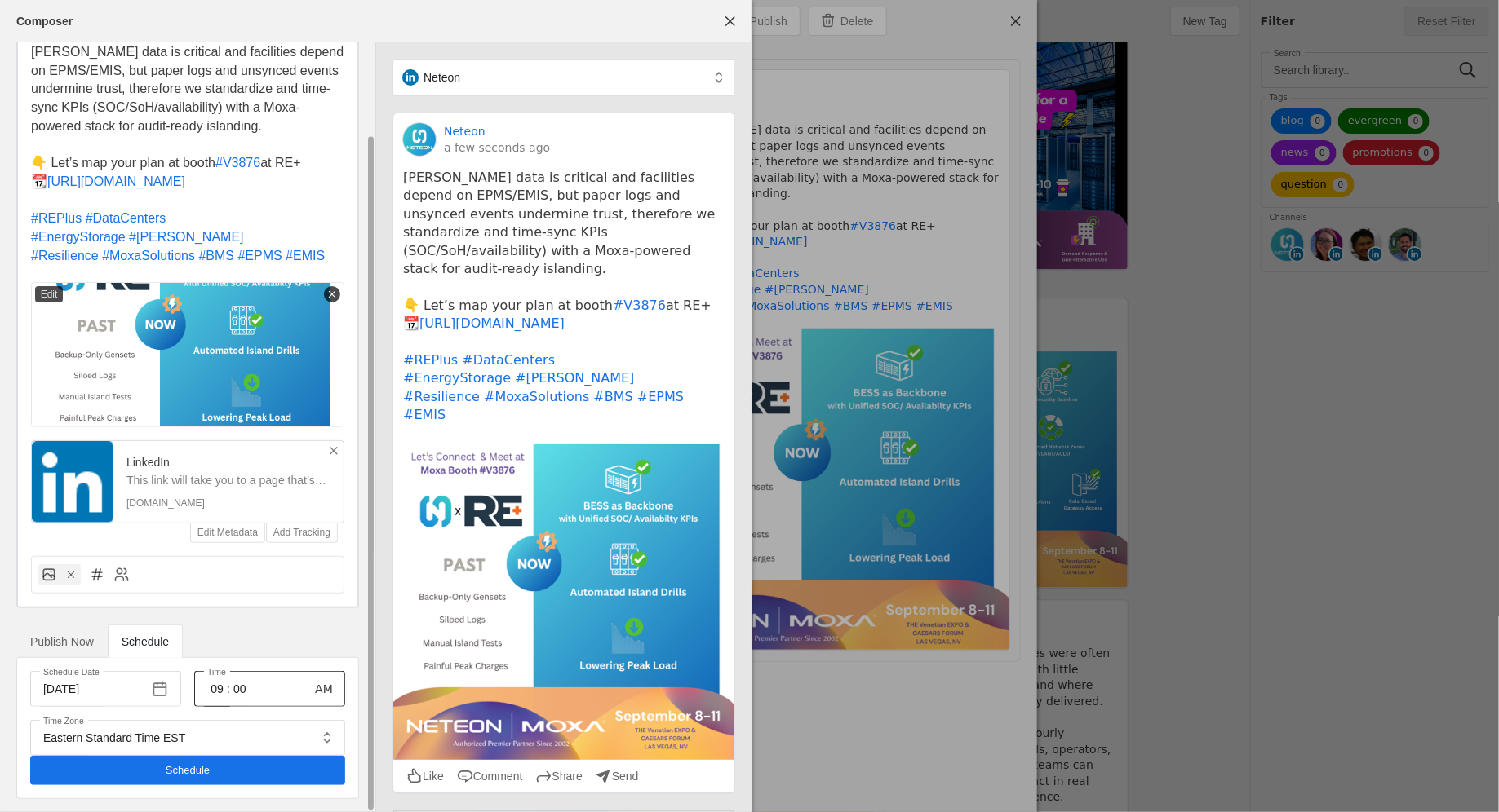
click at [291, 681] on div "09 : 00" at bounding box center [250, 688] width 86 height 35
click at [319, 684] on span "button" at bounding box center [324, 689] width 29 height 29
type input "0"
type input "01"
click at [269, 681] on div "01 : 00" at bounding box center [250, 688] width 86 height 35
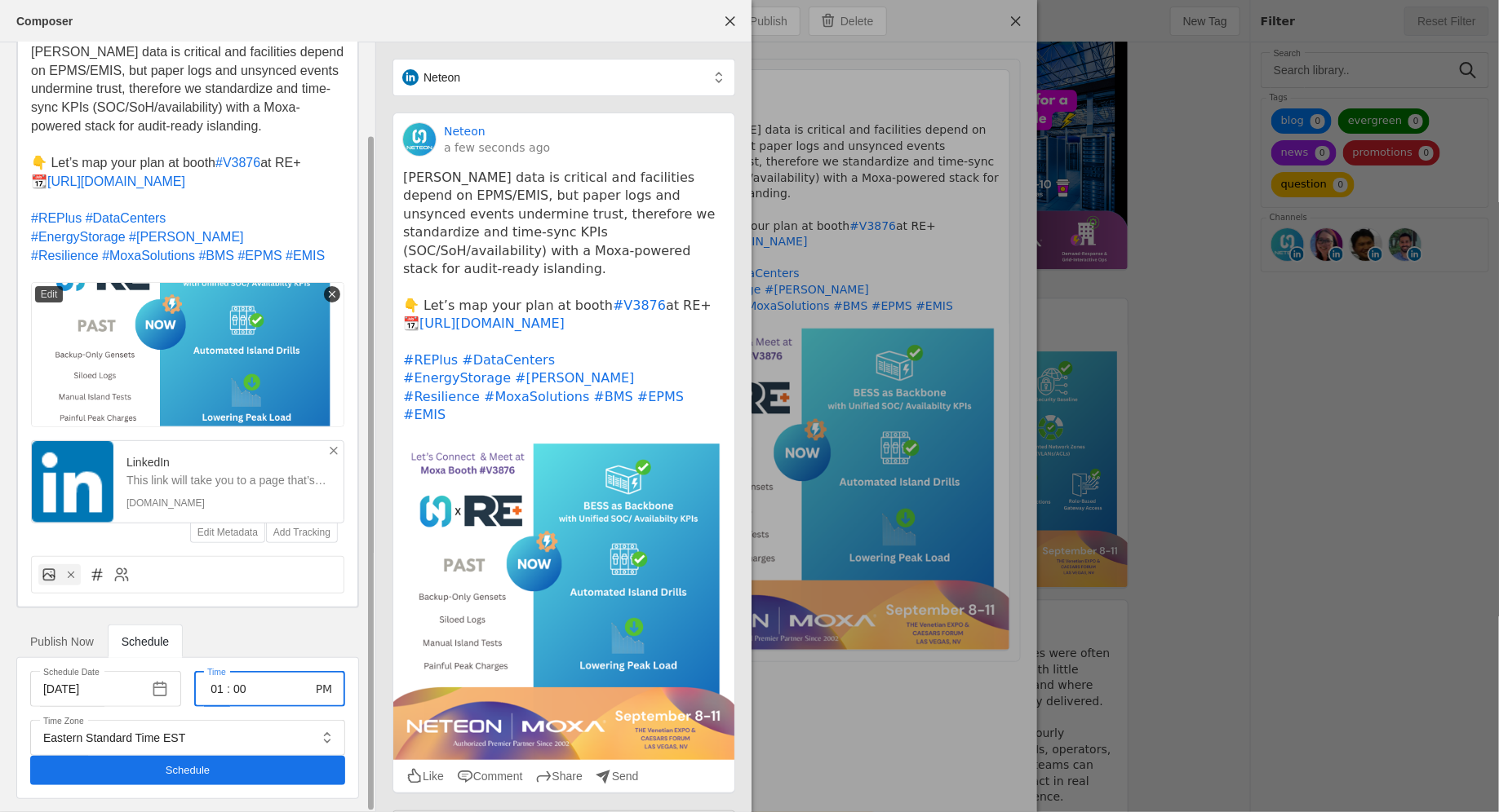
click at [267, 690] on div "01 : 00" at bounding box center [250, 688] width 86 height 35
click at [234, 687] on input "00" at bounding box center [240, 689] width 20 height 20
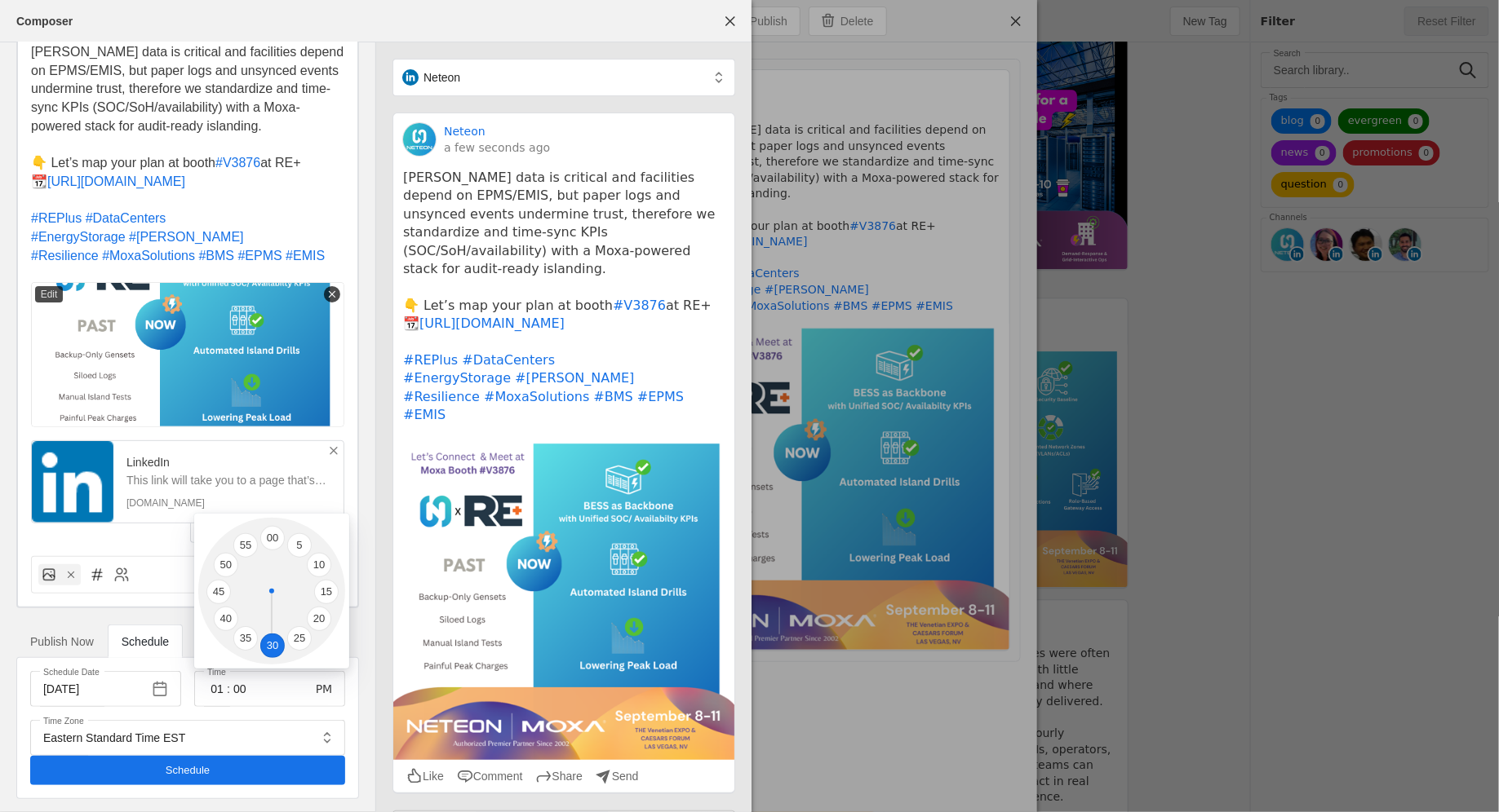
click at [270, 651] on li "30" at bounding box center [272, 646] width 25 height 25
type input "30"
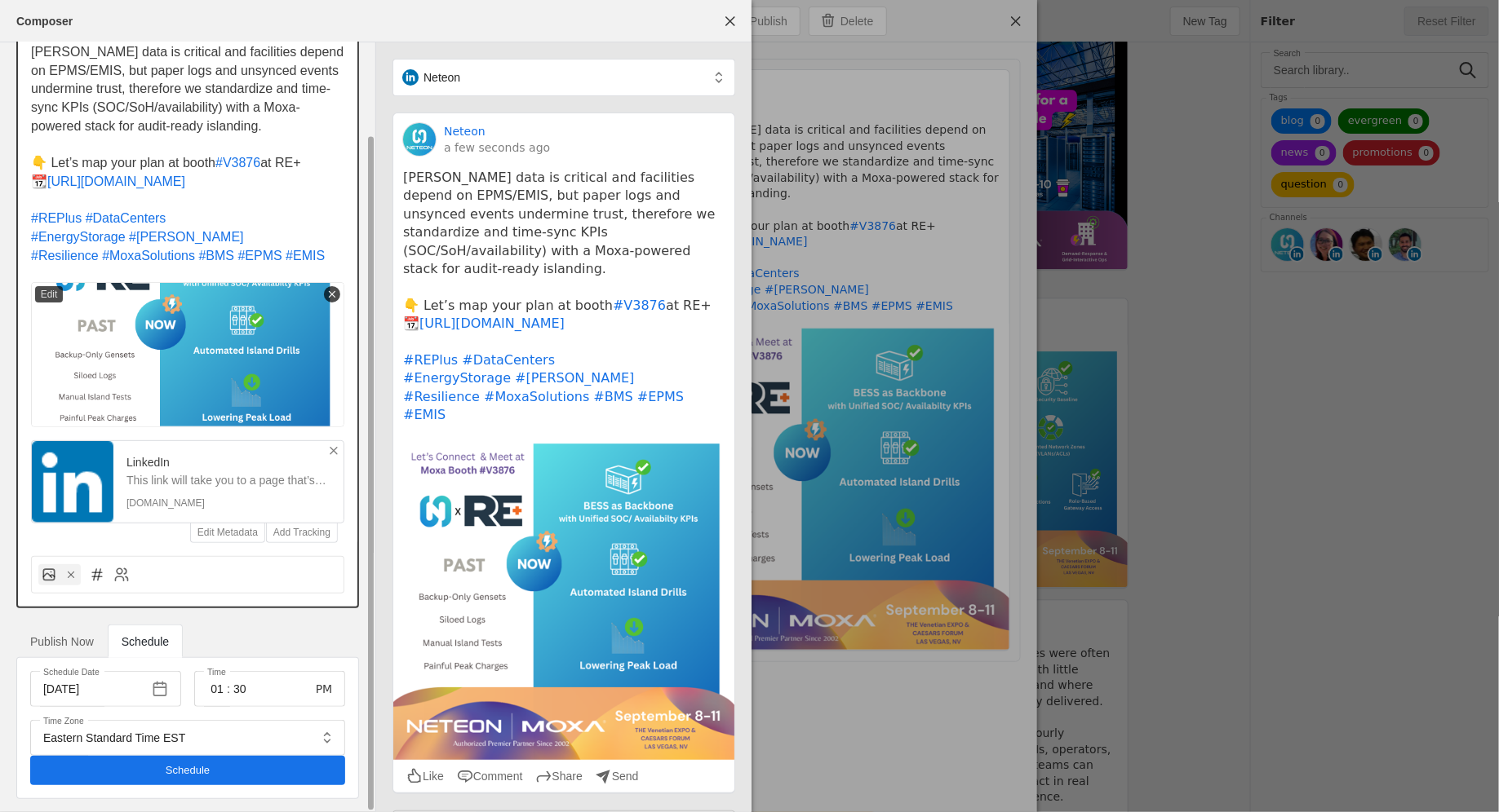
click at [239, 228] on p "#EnergyStorage #[PERSON_NAME]" at bounding box center [187, 237] width 313 height 19
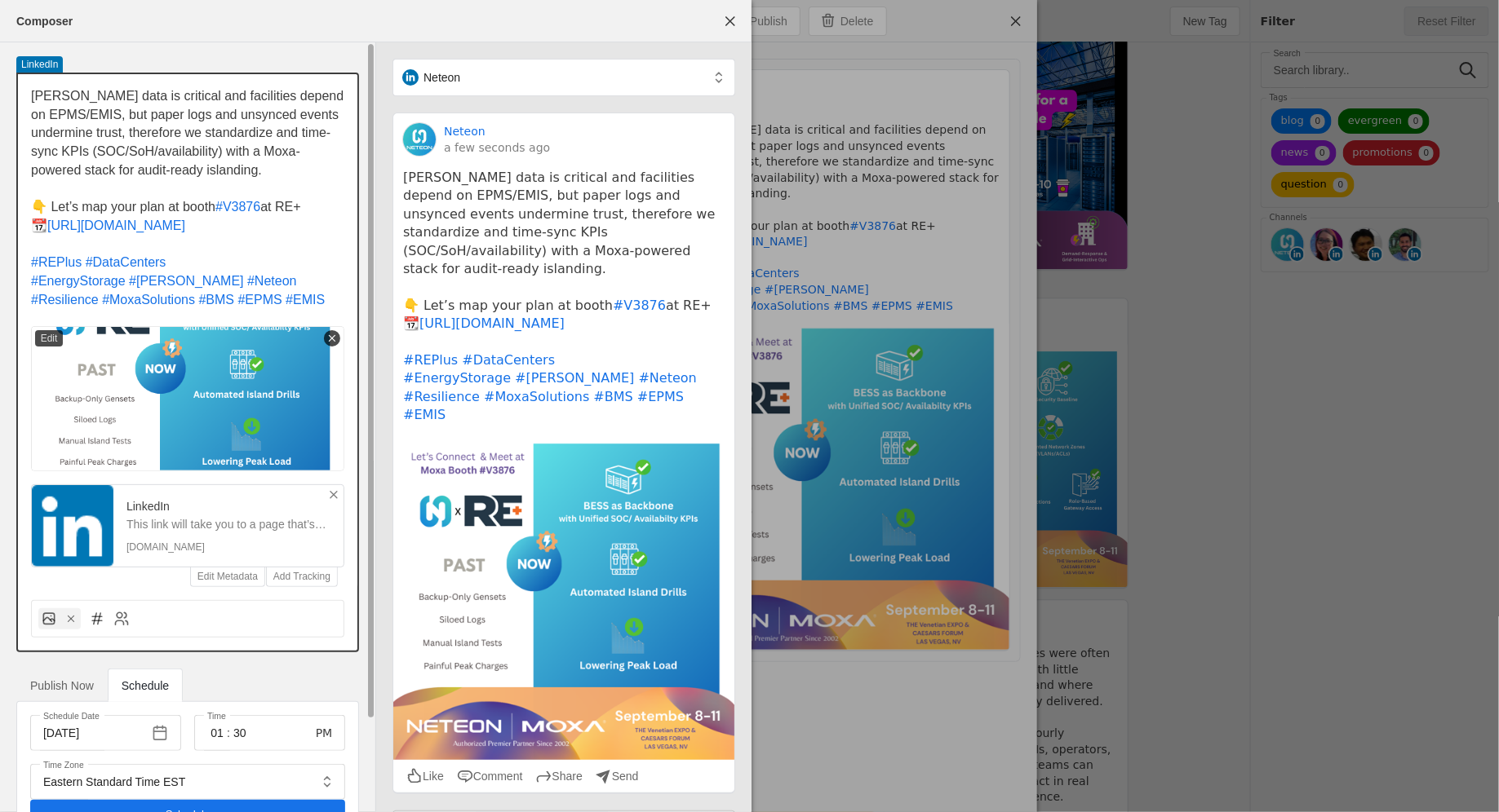
scroll to position [0, 0]
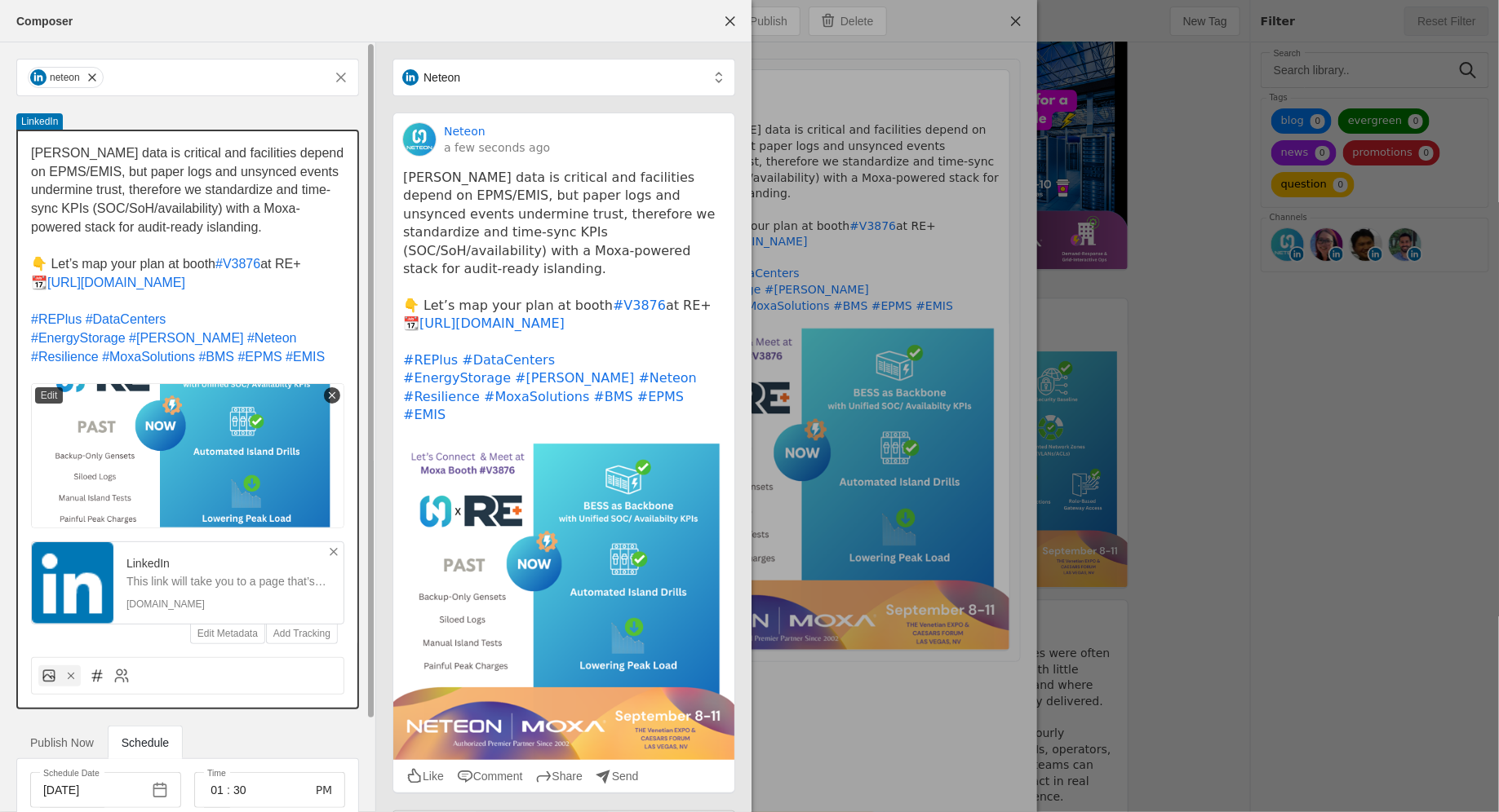
click at [179, 266] on span "👇 Let’s map your plan at booth" at bounding box center [123, 264] width 185 height 14
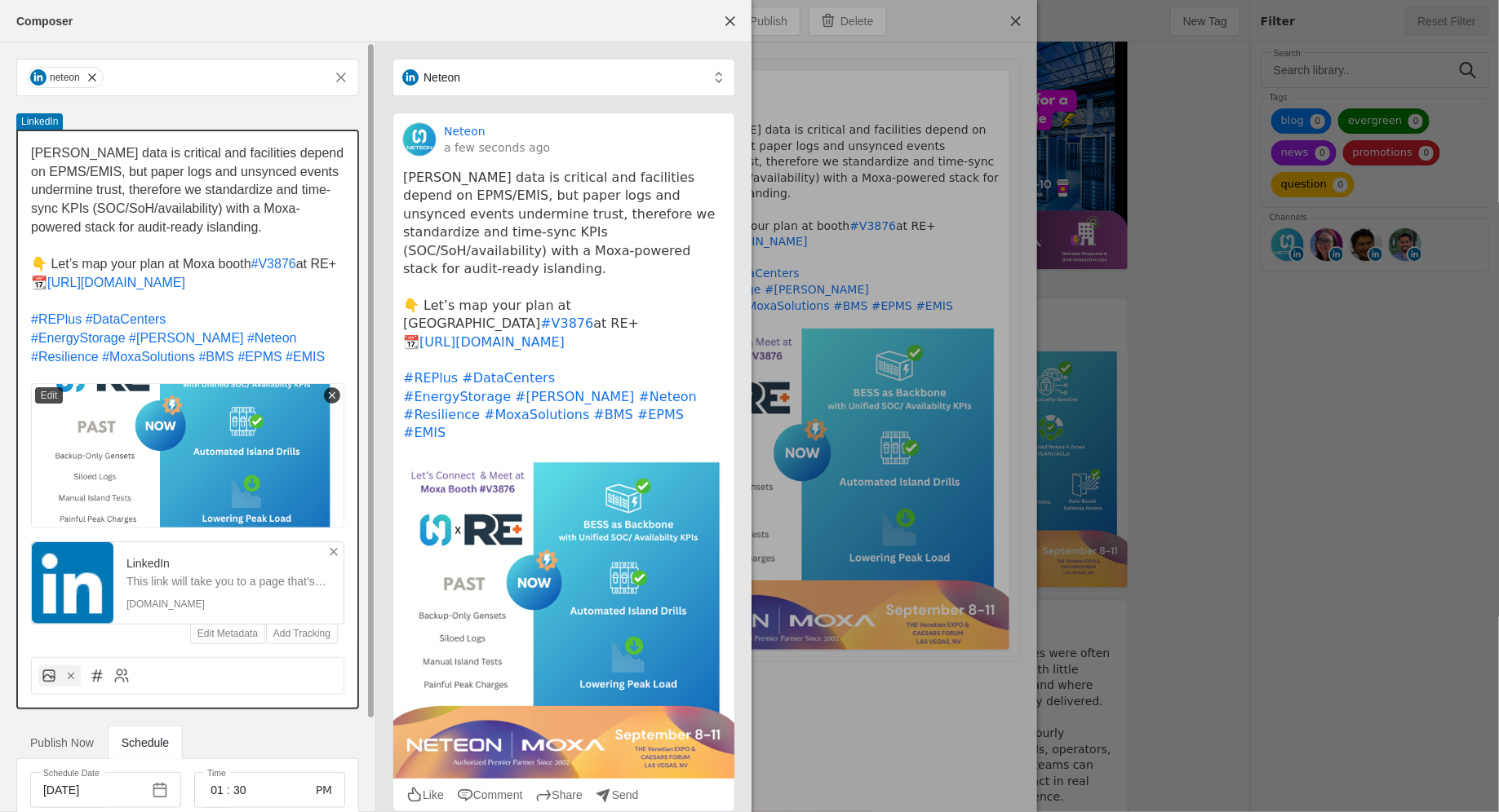
scroll to position [101, 0]
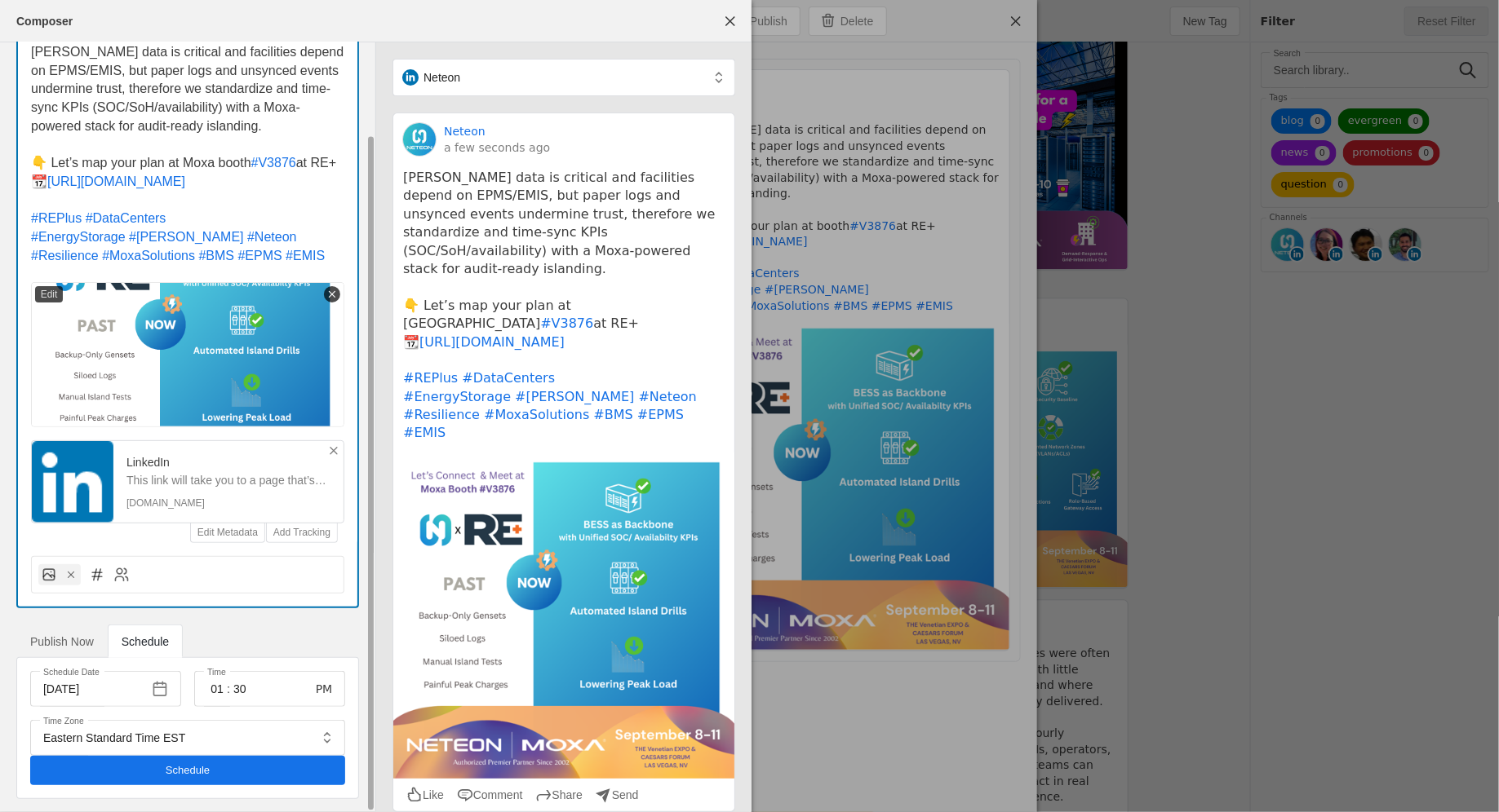
click at [236, 772] on span "undefined" at bounding box center [187, 770] width 315 height 29
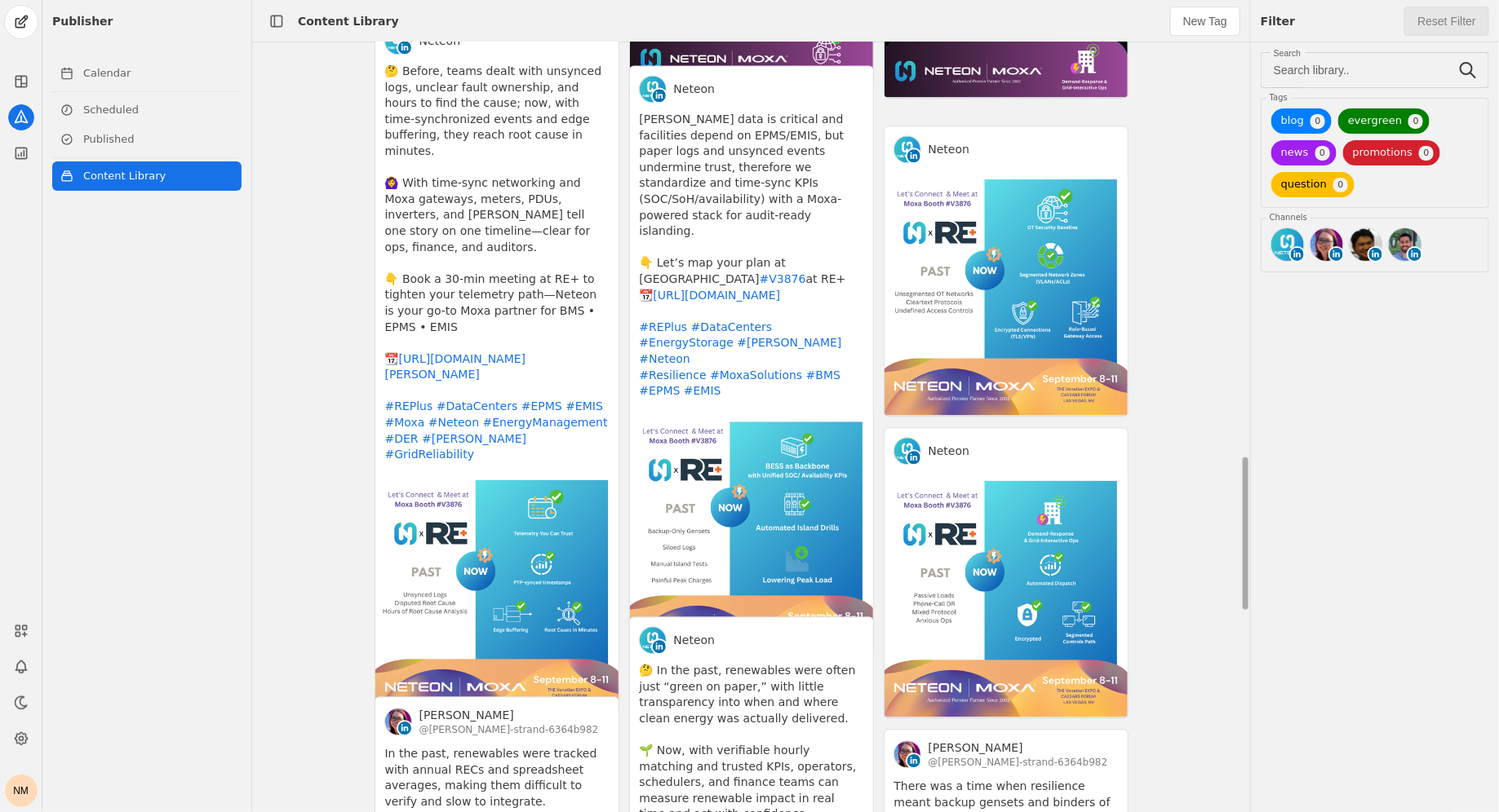
scroll to position [2873, 0]
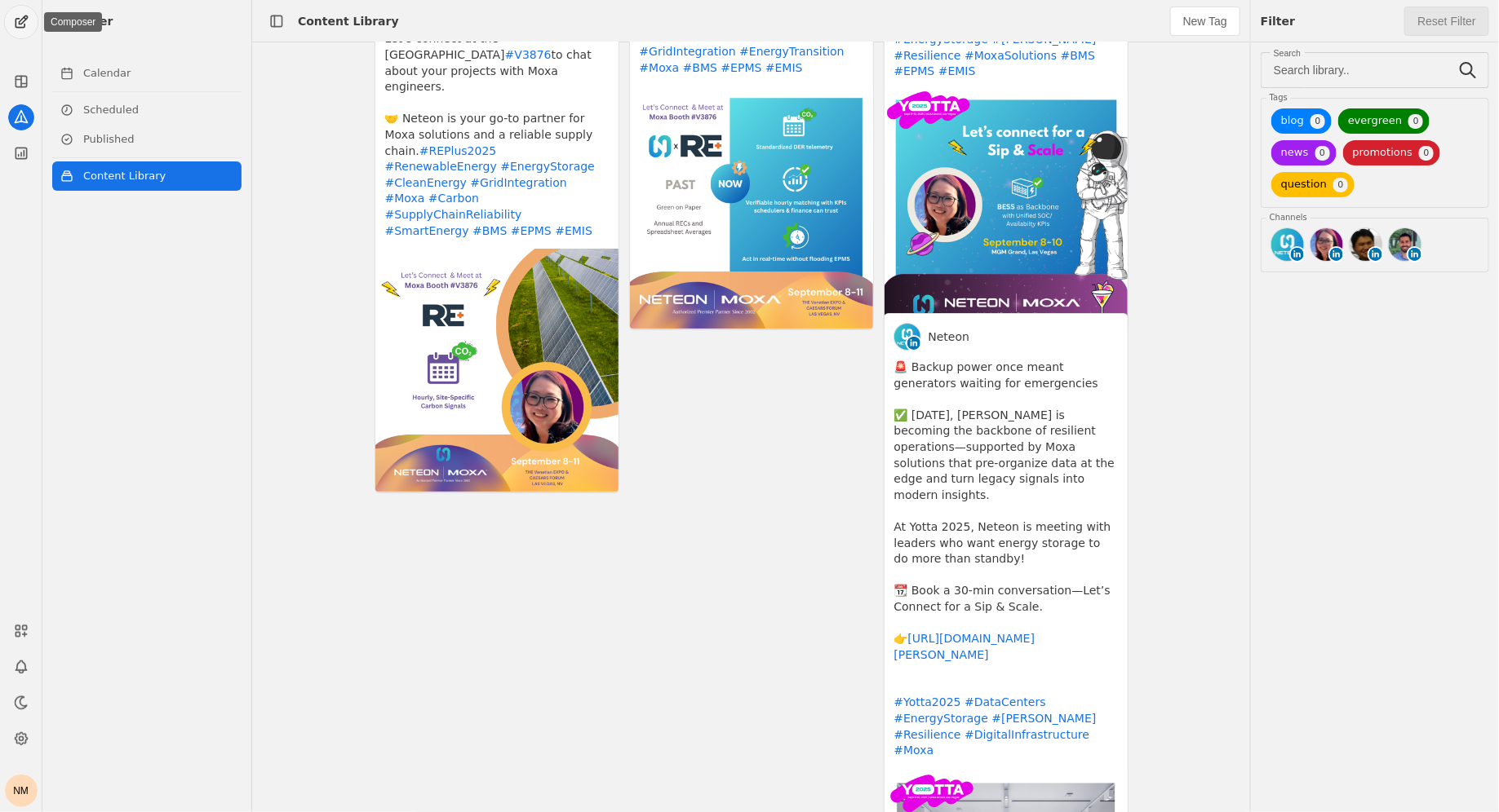
click at [13, 27] on span "undefined" at bounding box center [21, 22] width 33 height 33
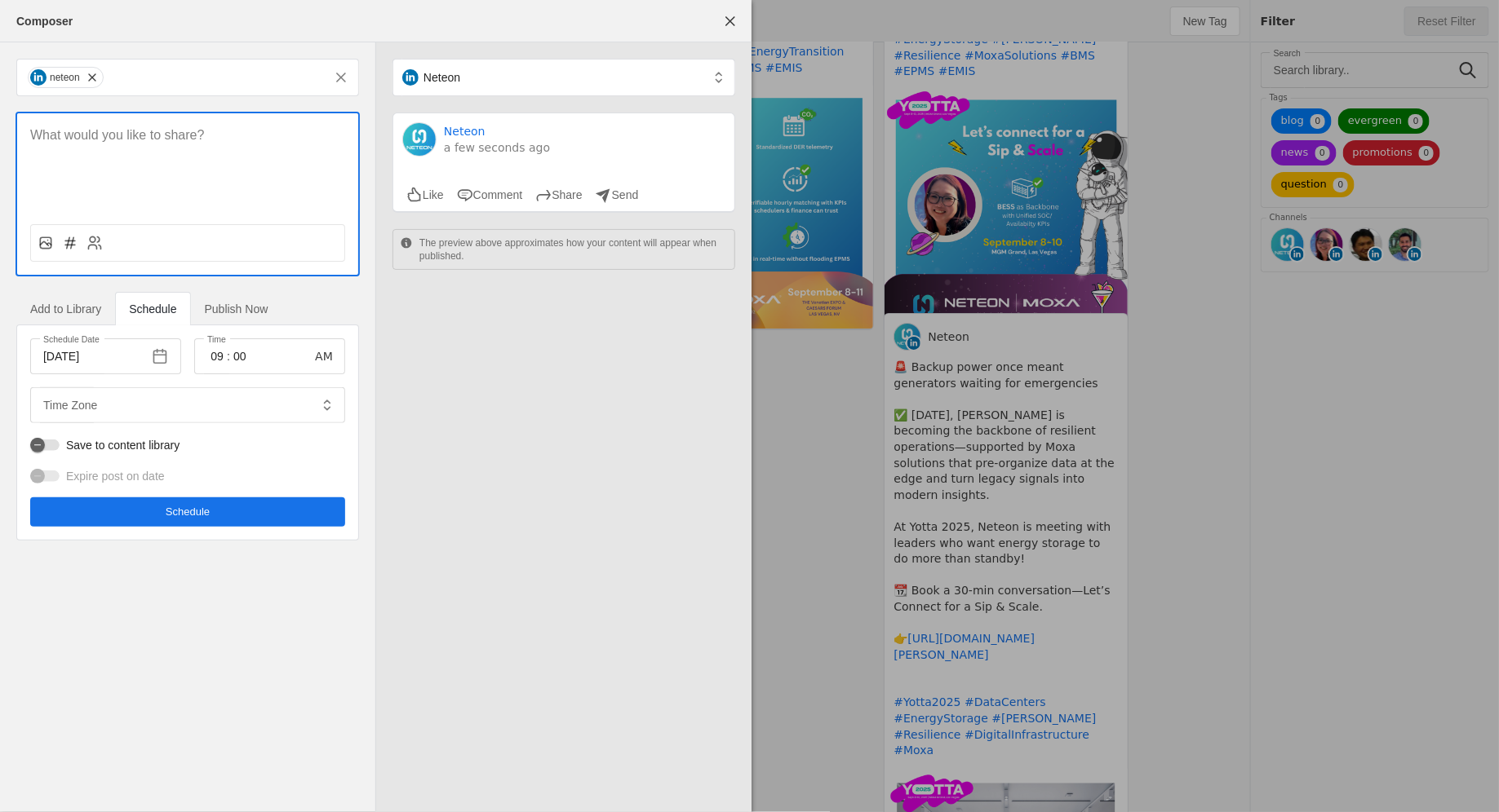
type input "Eastern Standard Time EST"
click at [38, 241] on icon at bounding box center [45, 243] width 16 height 16
click at [0, 0] on input "file" at bounding box center [0, 0] width 0 height 0
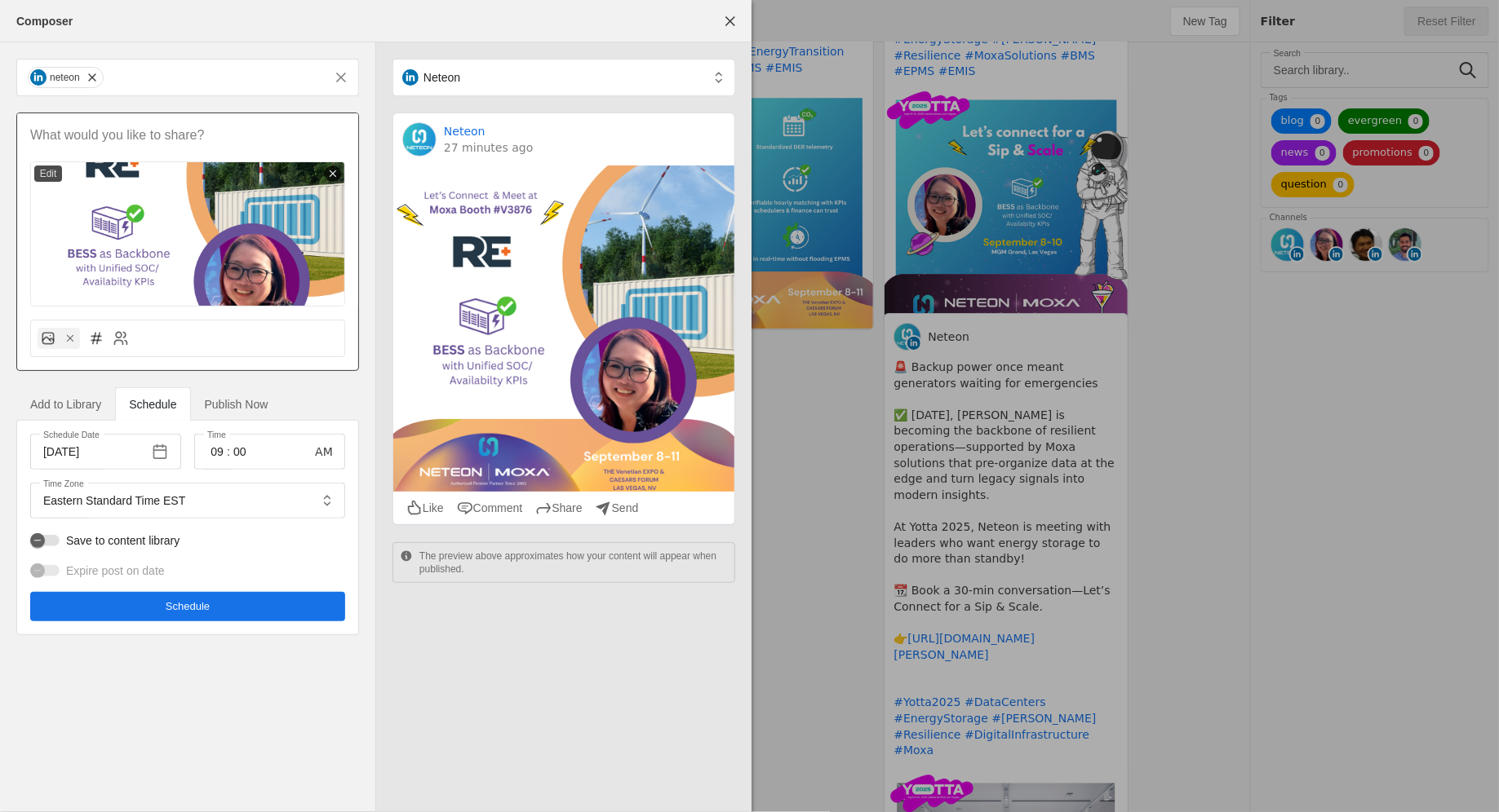
click at [253, 133] on p at bounding box center [187, 135] width 315 height 19
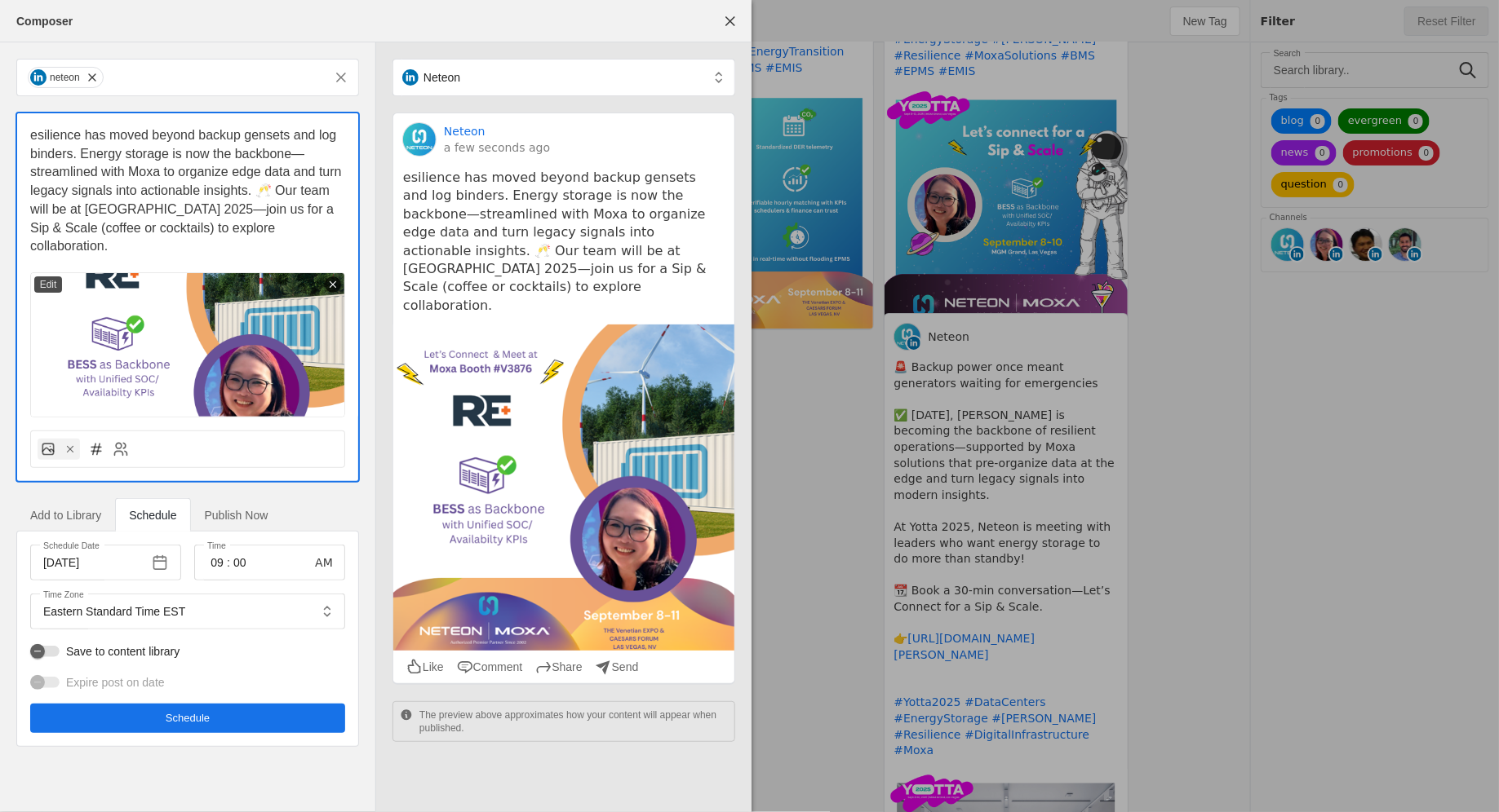
click at [27, 139] on div "esilience has moved beyond backup gensets and log binders. Energy storage is no…" at bounding box center [187, 266] width 341 height 305
click at [31, 138] on span "esilience has moved beyond backup gensets and log binders. Energy storage is no…" at bounding box center [187, 190] width 315 height 125
click at [257, 192] on span "Resilience has moved beyond backup gensets and log binders. Energy storage is n…" at bounding box center [187, 190] width 315 height 125
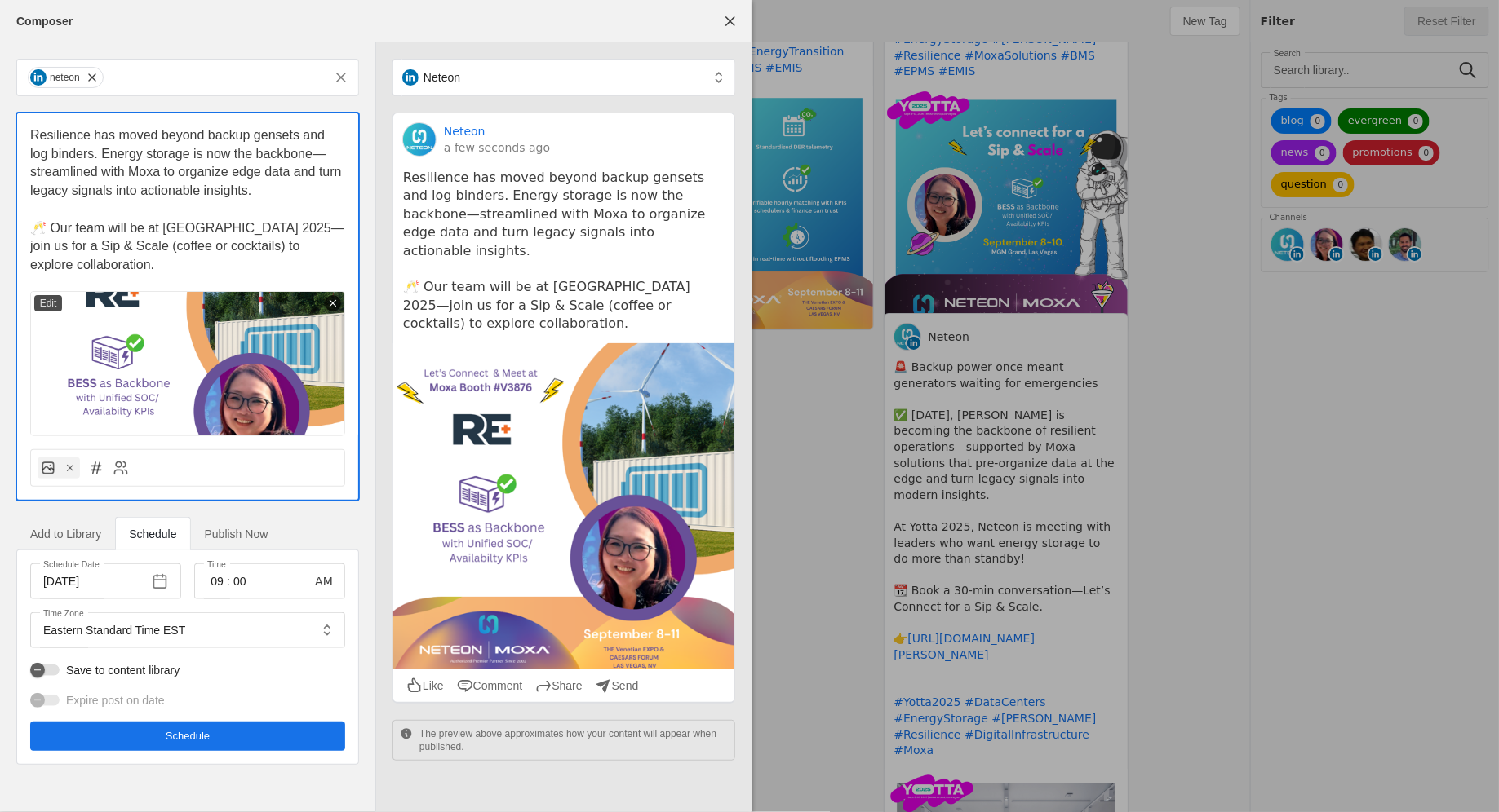
drag, startPoint x: 161, startPoint y: 227, endPoint x: 187, endPoint y: 229, distance: 26.1
click at [187, 229] on span "﻿ 🥂 Our team will be at Yotta 2025—join us for a Sip & Scale (coffee or cocktai…" at bounding box center [186, 246] width 314 height 51
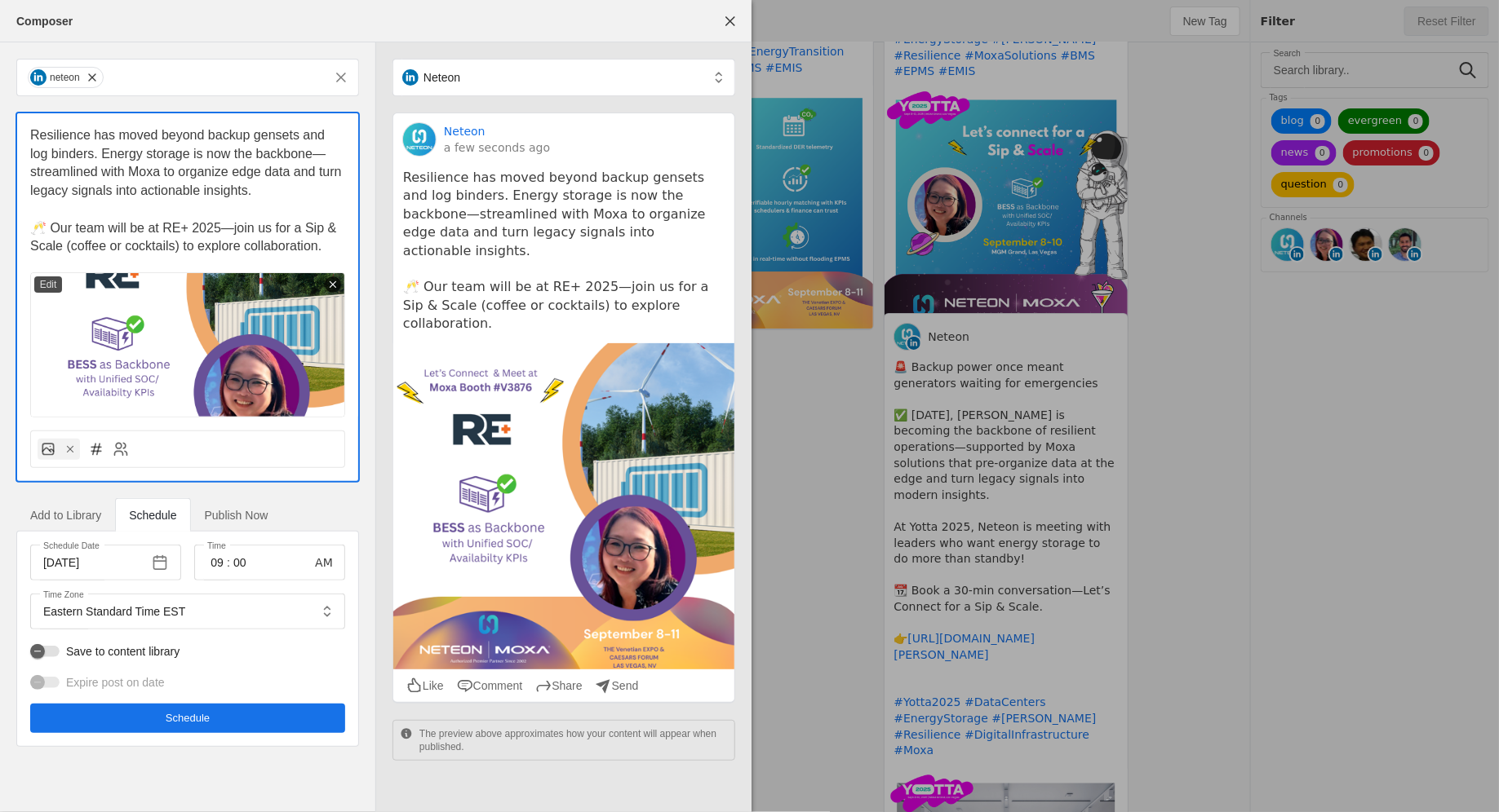
drag, startPoint x: 181, startPoint y: 249, endPoint x: 67, endPoint y: 248, distance: 114.0
click at [67, 248] on span "🥂 Our team will be at RE+ 2025—join us for a Sip & Scale (coffee or cocktails) …" at bounding box center [185, 237] width 310 height 33
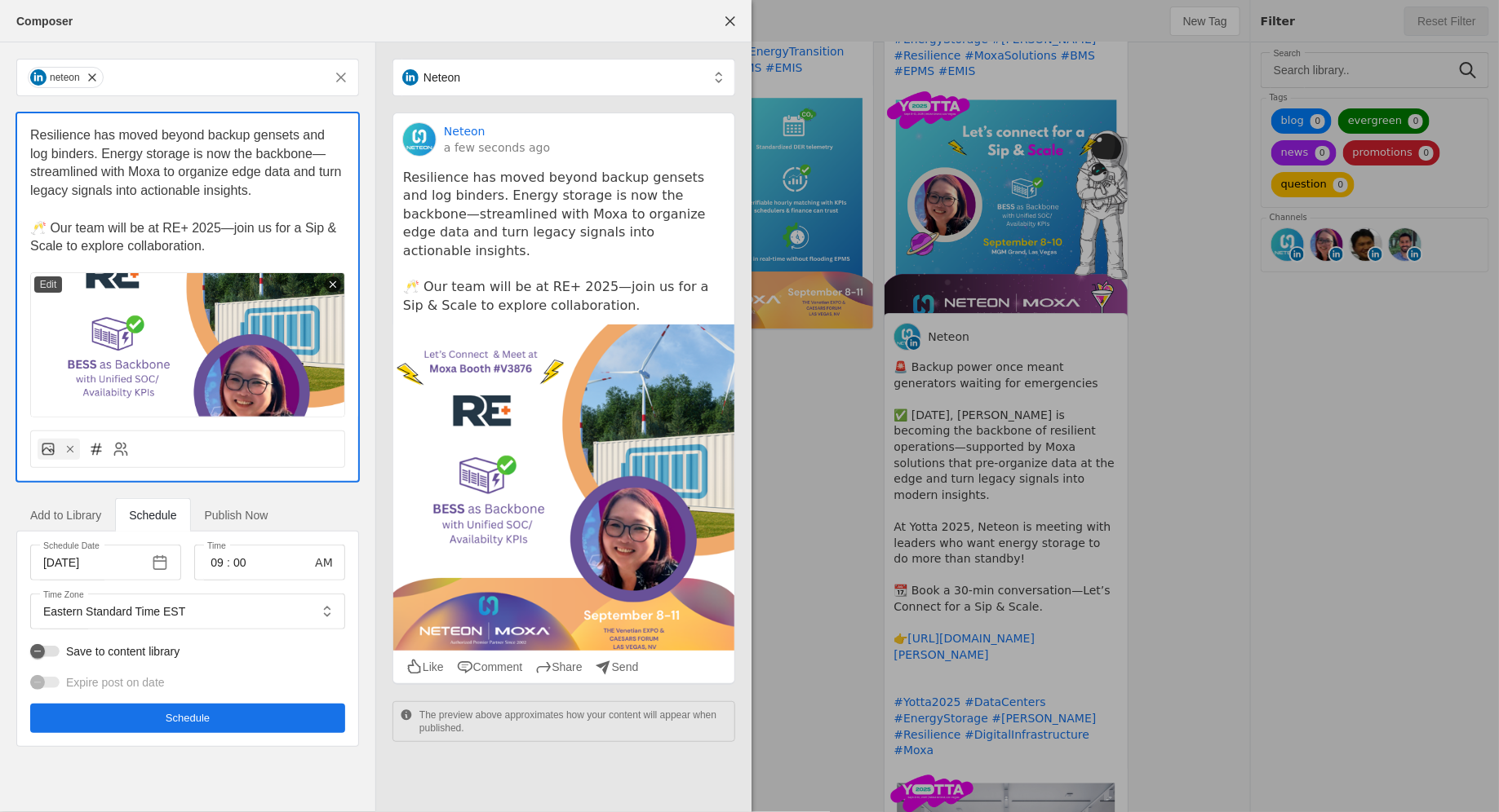
click at [234, 246] on p "🥂 Our team will be at RE+ 2025—join us for a Sip & Scale to explore collaborati…" at bounding box center [187, 237] width 315 height 36
click at [189, 230] on span "🥂 Our team will be at RE+ 2025—join us for a Sip & Scale to explore collaborati…" at bounding box center [185, 237] width 310 height 33
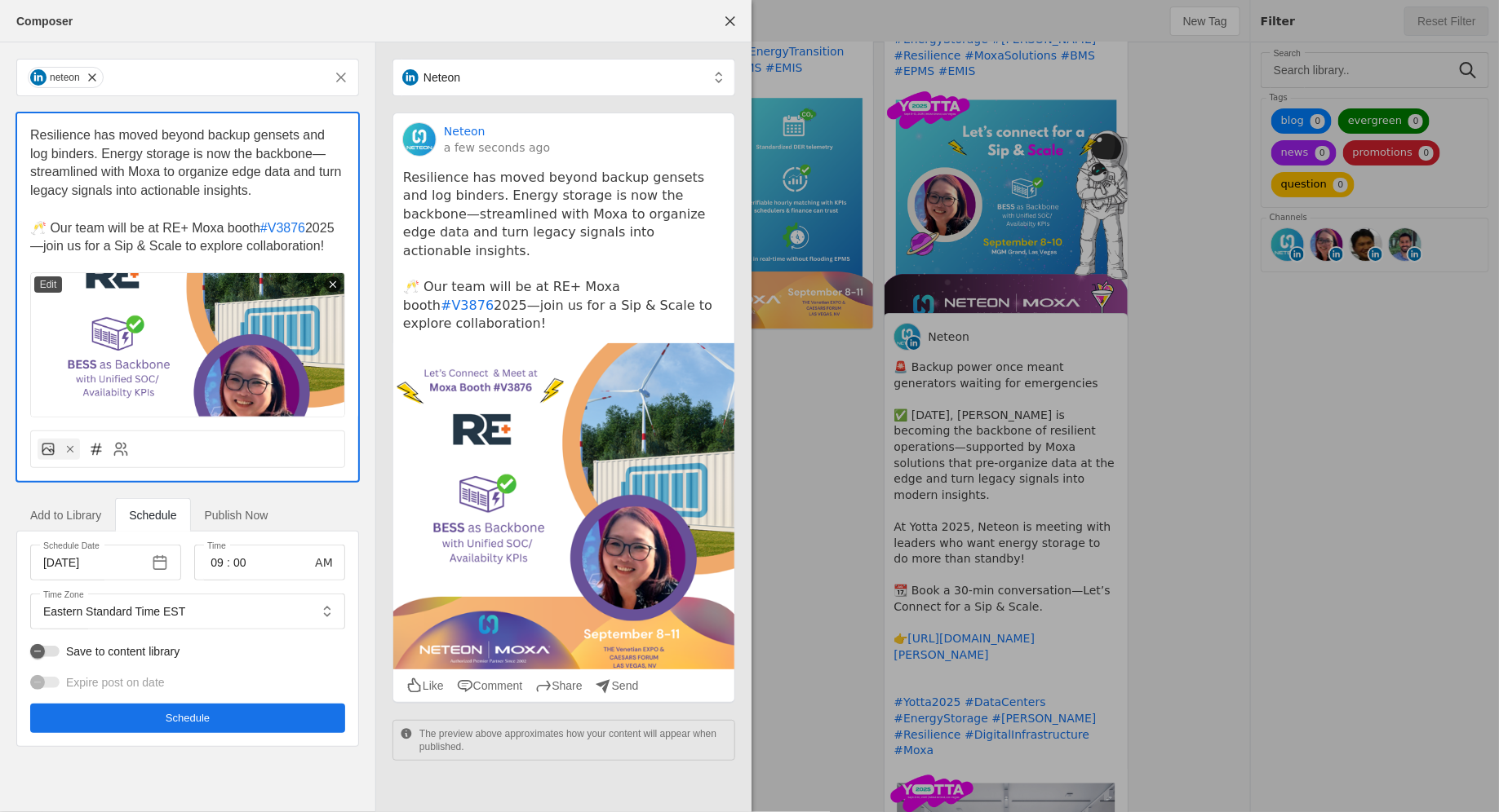
drag, startPoint x: 309, startPoint y: 230, endPoint x: 369, endPoint y: 231, distance: 60.0
click at [369, 231] on div "neteon Resilience has moved beyond backup gensets and log binders. Energy stora…" at bounding box center [187, 403] width 376 height 721
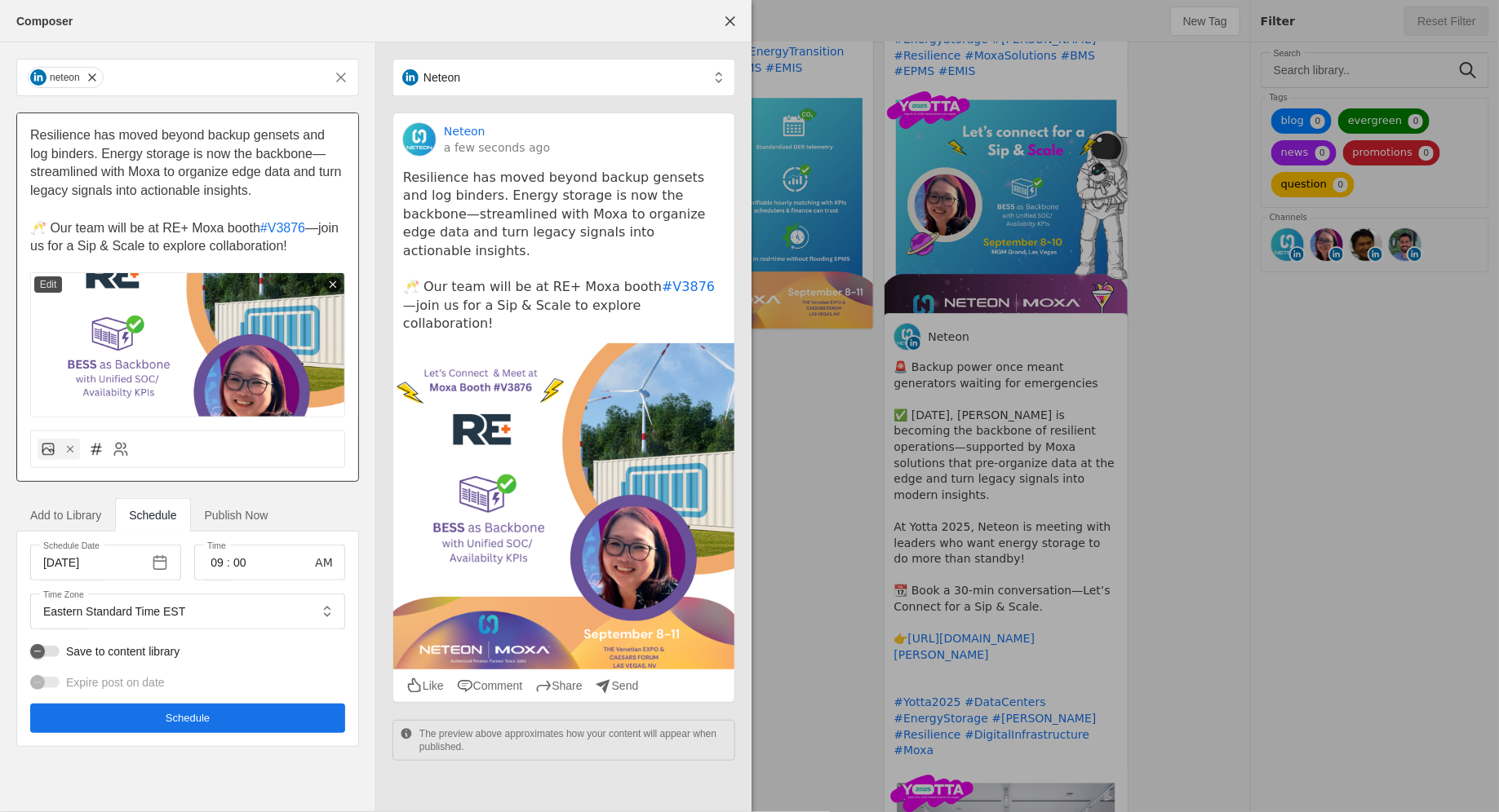
click at [305, 256] on div "Resilience has moved beyond backup gensets and log binders. Energy storage is n…" at bounding box center [187, 266] width 341 height 305
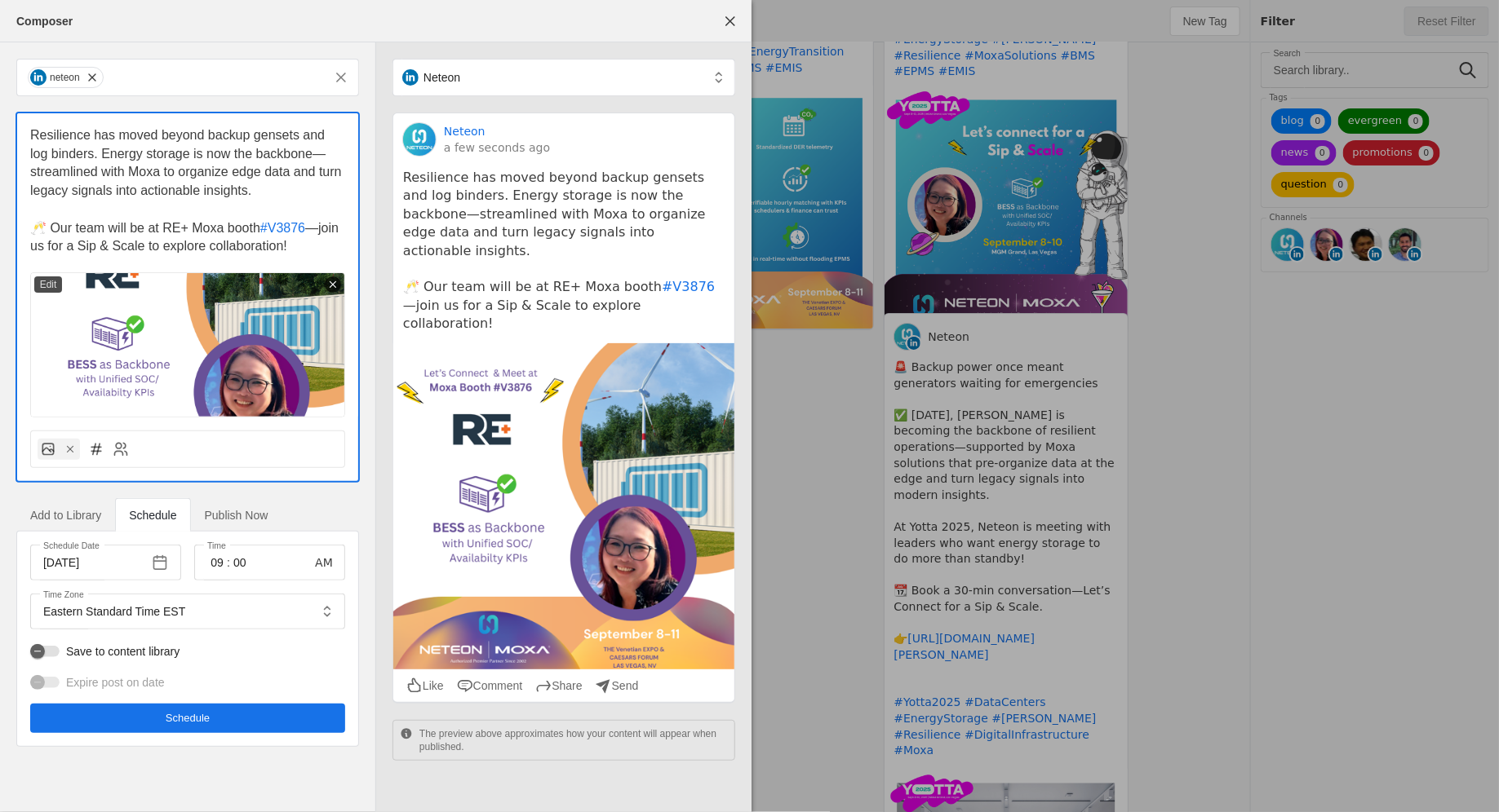
click at [305, 249] on p "🥂 Our team will be at RE+ Moxa booth #V3876 —join us for a Sip & Scale to explo…" at bounding box center [187, 237] width 315 height 36
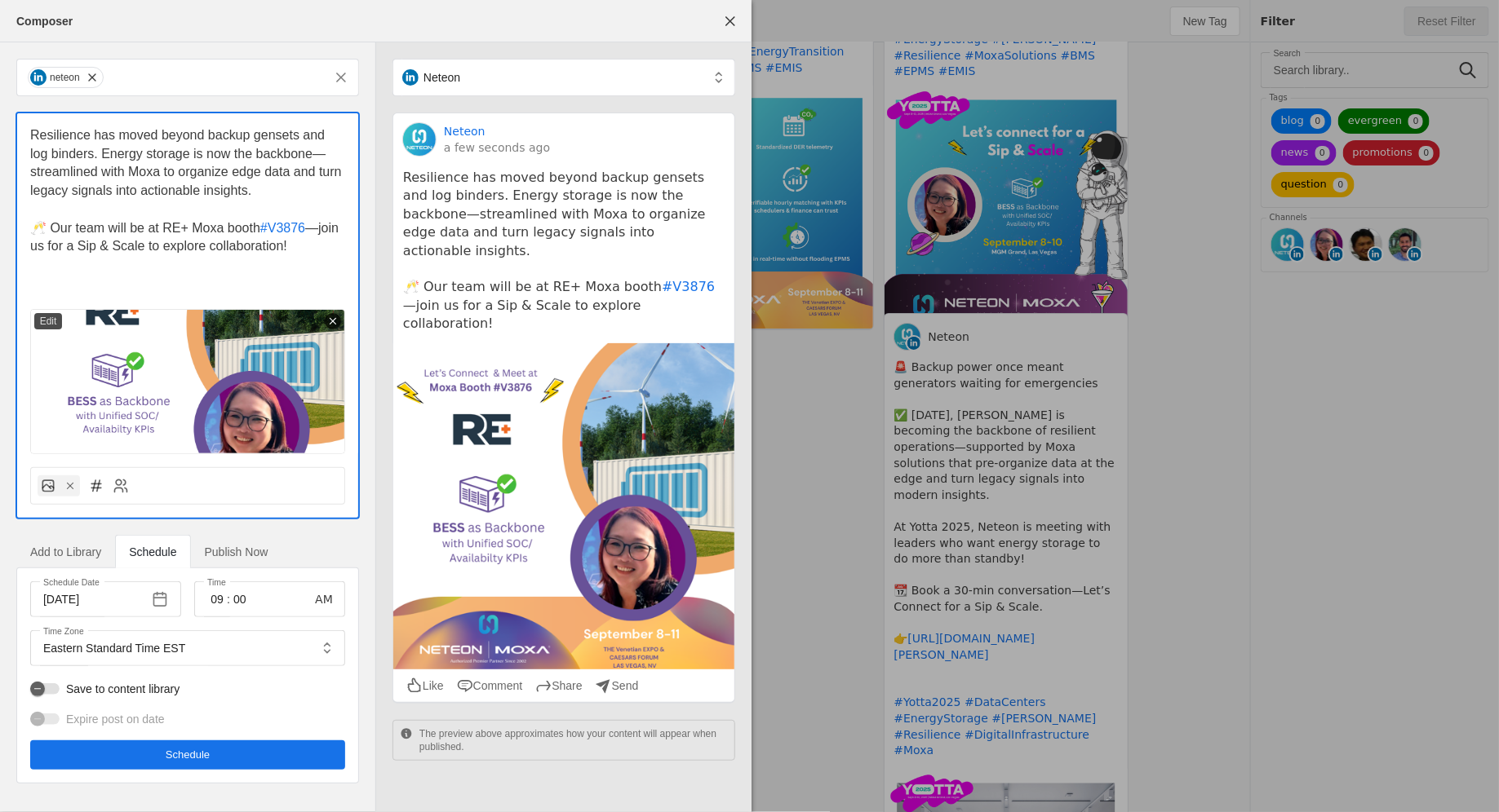
drag, startPoint x: 322, startPoint y: 230, endPoint x: 346, endPoint y: 233, distance: 24.2
click at [346, 233] on div "Resilience has moved beyond backup gensets and log binders. Energy storage is n…" at bounding box center [187, 284] width 341 height 341
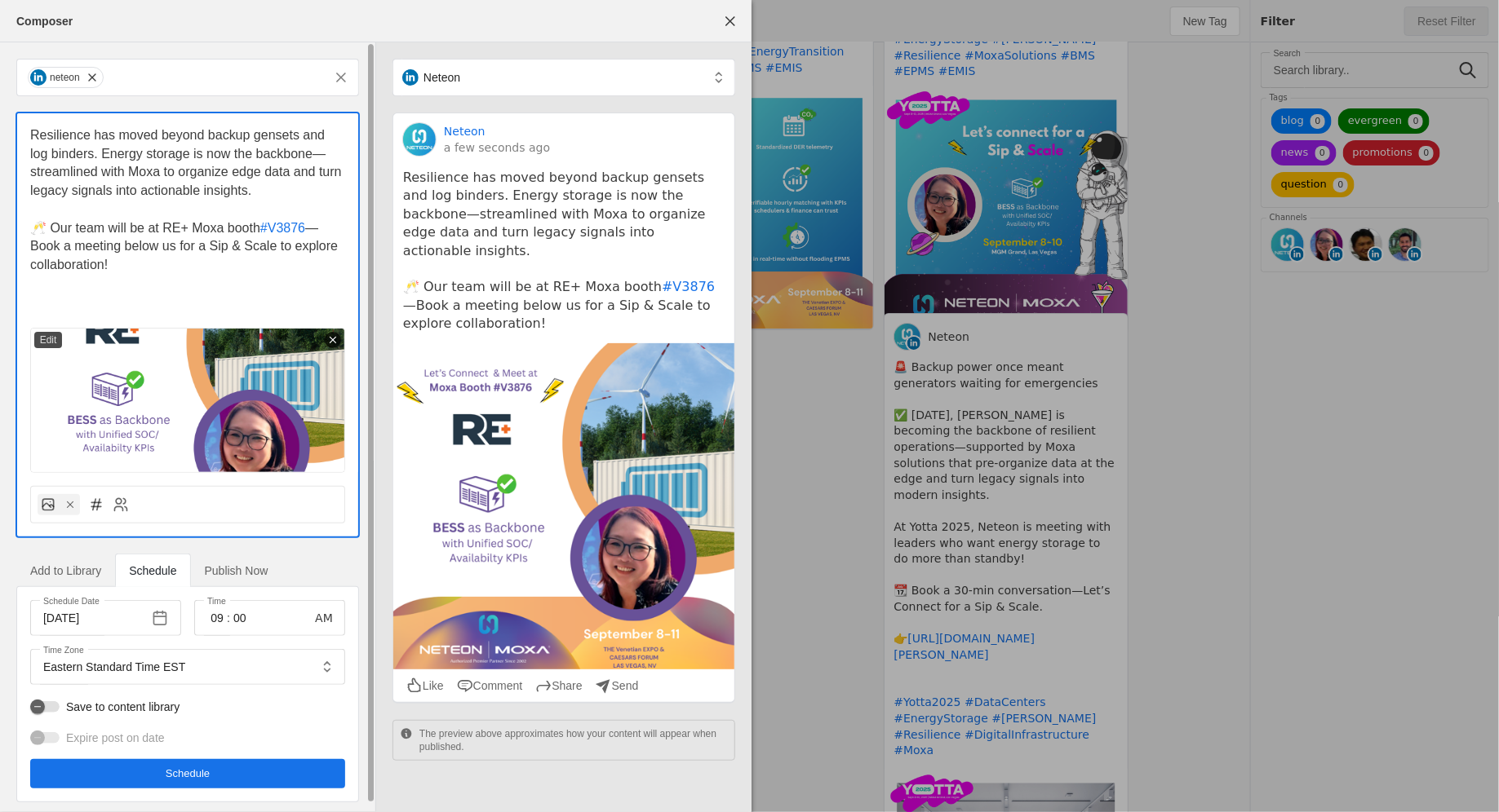
click at [178, 251] on span "—Book a meeting below us for a Sip & Scale to explore collaboration!" at bounding box center [186, 246] width 312 height 51
click at [174, 266] on p "🥂 Our team will be at RE+ Moxa booth #V3876 —Book a meeting below for a Sip & S…" at bounding box center [187, 246] width 315 height 55
click at [26, 256] on div "Resilience has moved beyond backup gensets and log binders. Energy storage is n…" at bounding box center [187, 294] width 341 height 360
click at [30, 249] on span "—Book a meeting below for a Sip & Scale to explore collaboration!" at bounding box center [176, 246] width 294 height 51
click at [327, 231] on span "—👇Book a meeting below for a Sip & Scale to explore collaboration!" at bounding box center [182, 246] width 305 height 51
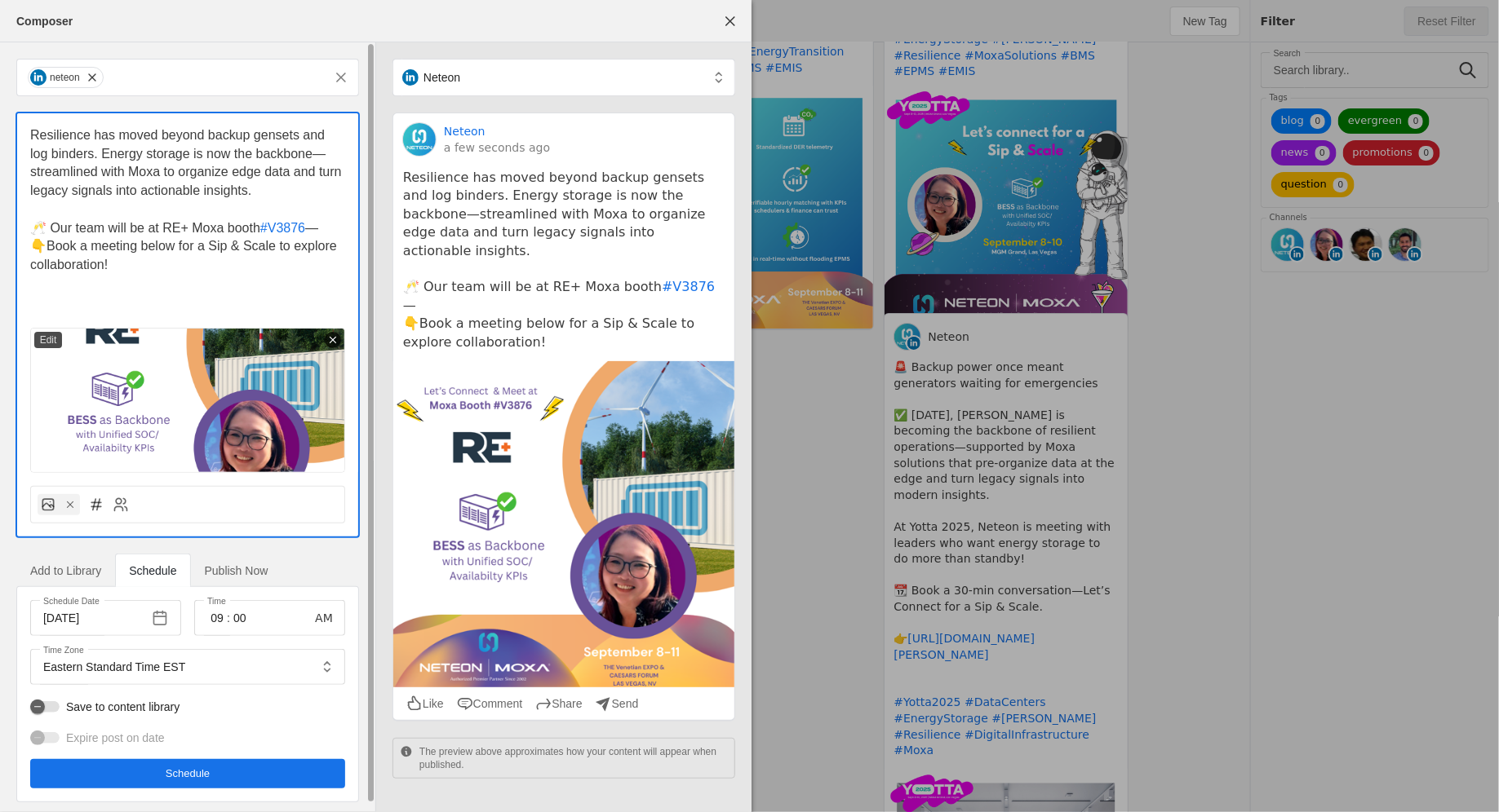
click at [222, 263] on p "﻿ 👇Book a meeting below for a Sip & Scale to explore collaboration!" at bounding box center [187, 256] width 315 height 36
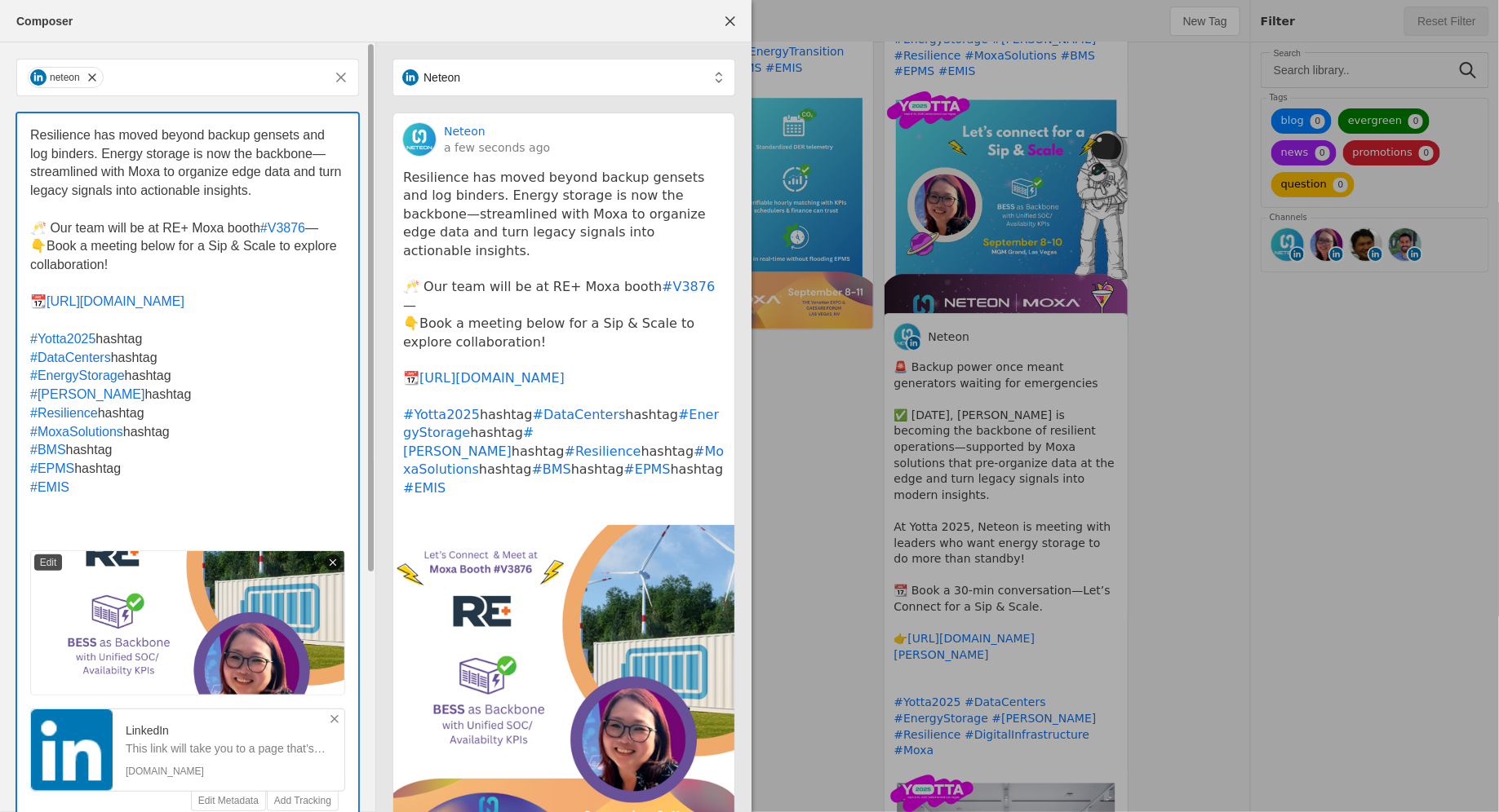
click at [30, 487] on span "#EMIS" at bounding box center [49, 486] width 39 height 14
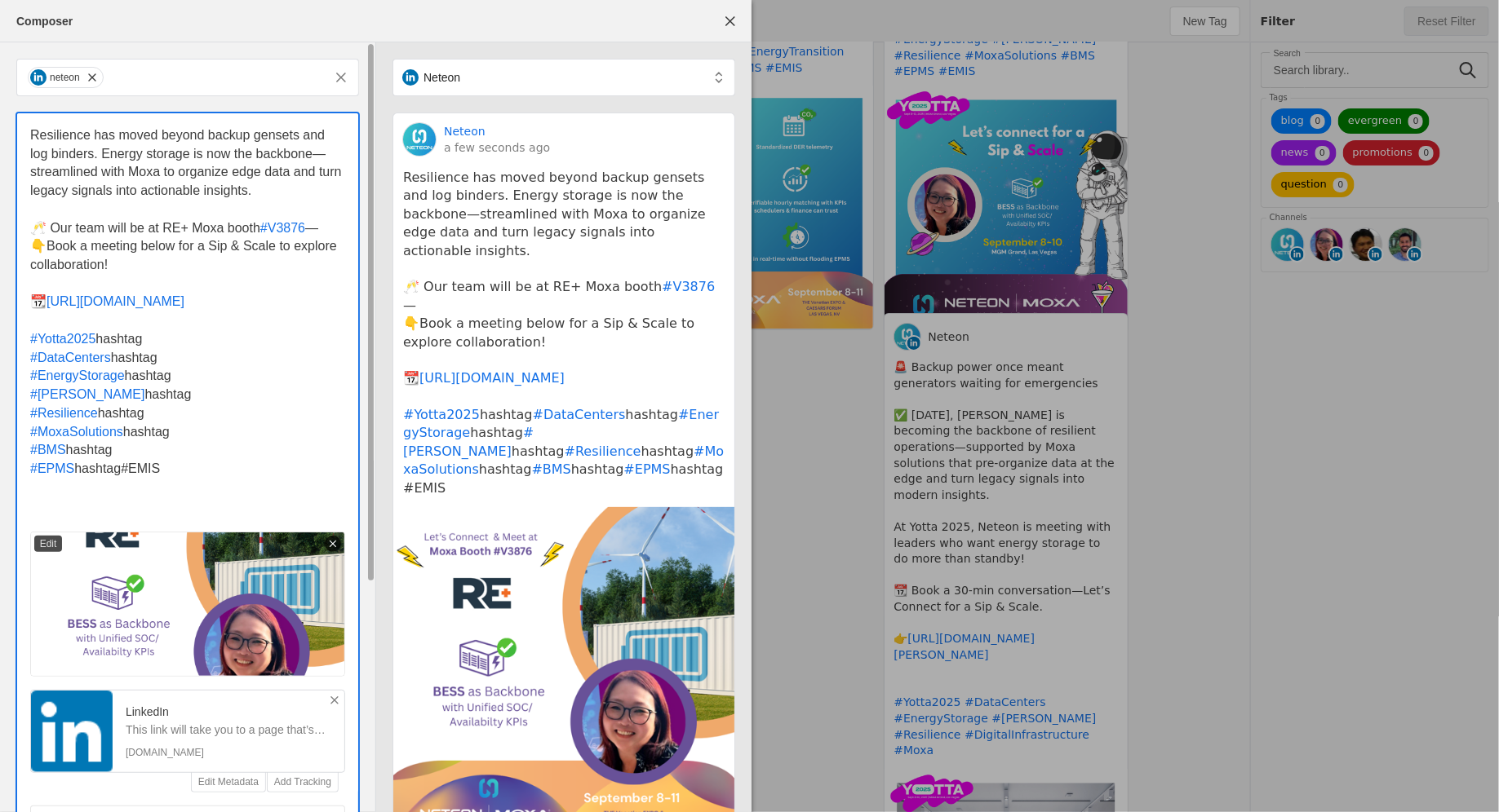
drag, startPoint x: 79, startPoint y: 470, endPoint x: 123, endPoint y: 470, distance: 44.0
click at [123, 470] on span "hashtag#EMIS" at bounding box center [117, 468] width 86 height 14
drag, startPoint x: 130, startPoint y: 455, endPoint x: 68, endPoint y: 455, distance: 62.0
click at [68, 455] on p "#BMS hashtag" at bounding box center [187, 450] width 315 height 19
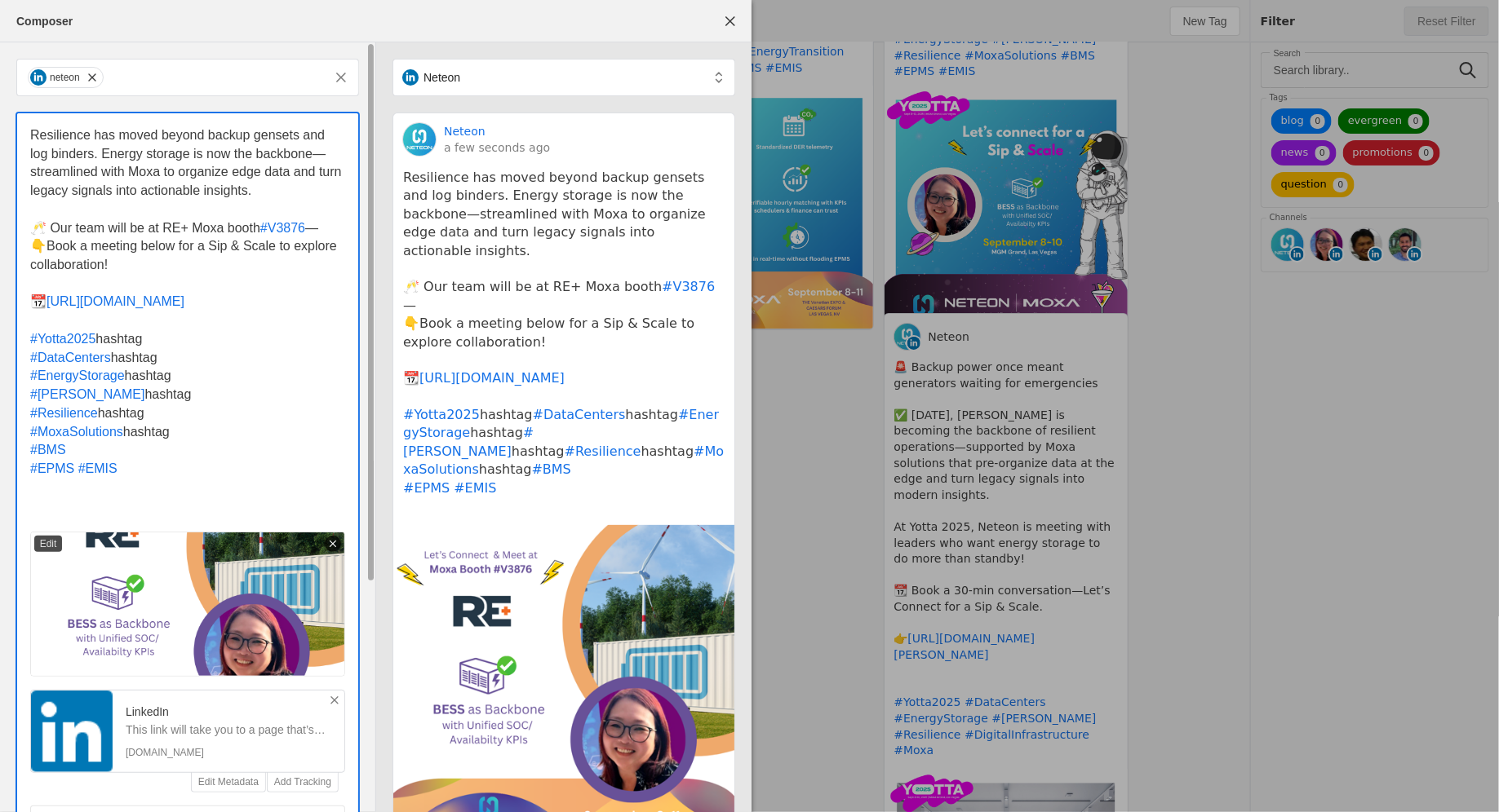
click at [32, 452] on span "#BMS" at bounding box center [47, 449] width 35 height 14
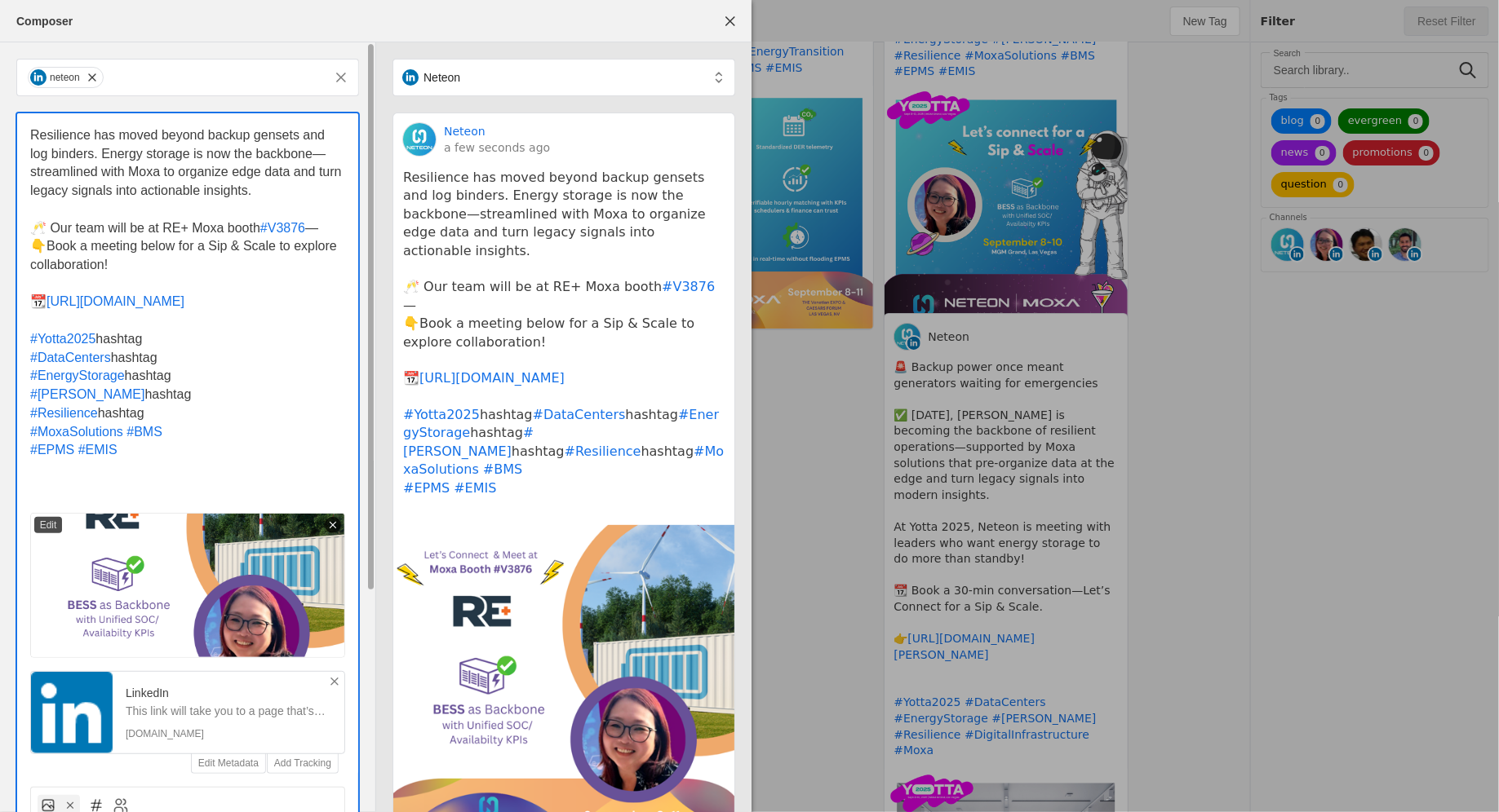
drag, startPoint x: 159, startPoint y: 412, endPoint x: 102, endPoint y: 416, distance: 57.1
click at [102, 416] on p "#Resilience hashtag" at bounding box center [187, 414] width 315 height 19
click at [30, 416] on span "#Resilience" at bounding box center [64, 413] width 67 height 14
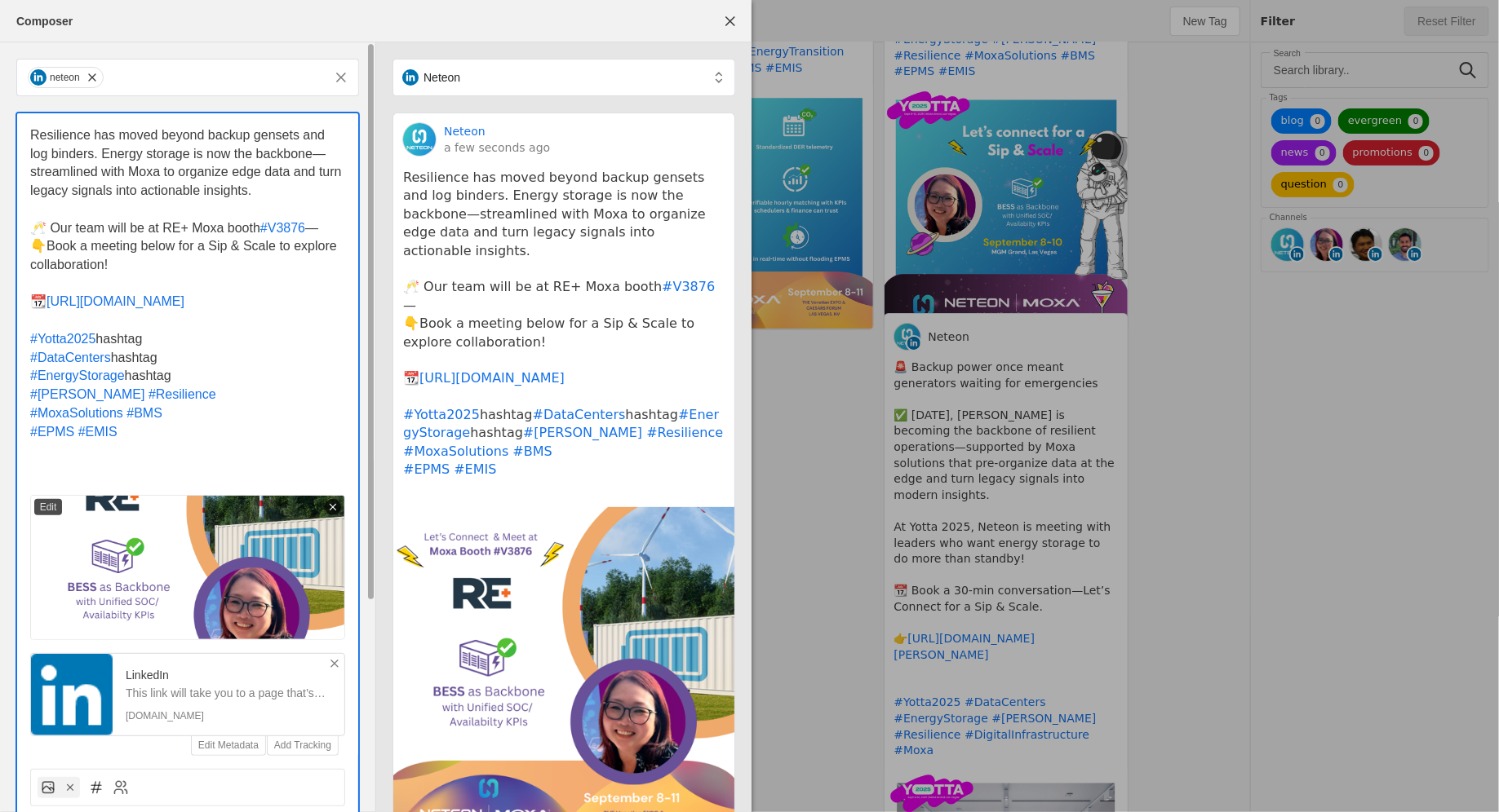
drag, startPoint x: 194, startPoint y: 381, endPoint x: 129, endPoint y: 381, distance: 65.0
click at [129, 381] on p "#EnergyStorage hashtag" at bounding box center [187, 376] width 315 height 19
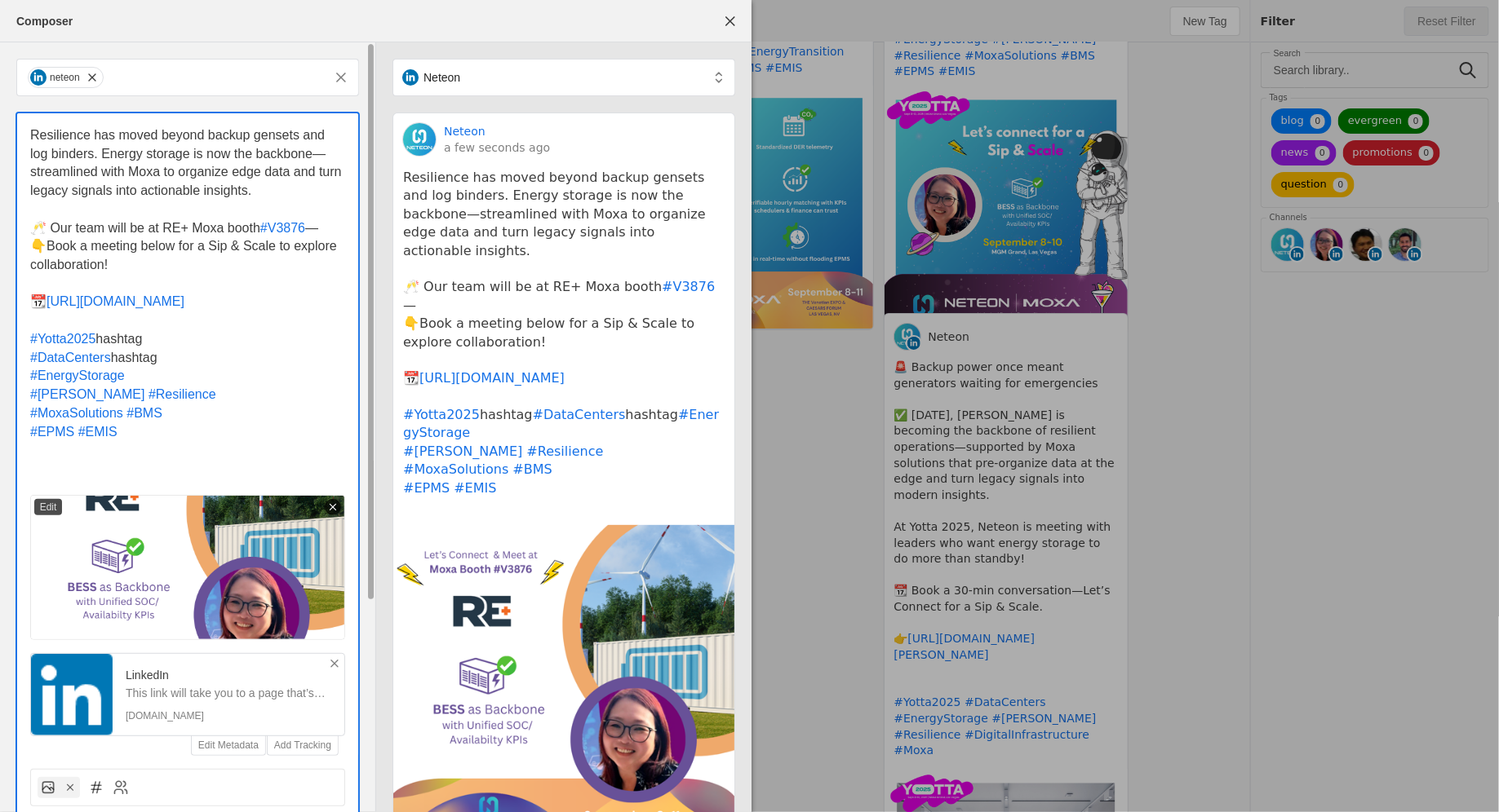
click at [31, 378] on span "#EnergyStorage" at bounding box center [77, 375] width 95 height 14
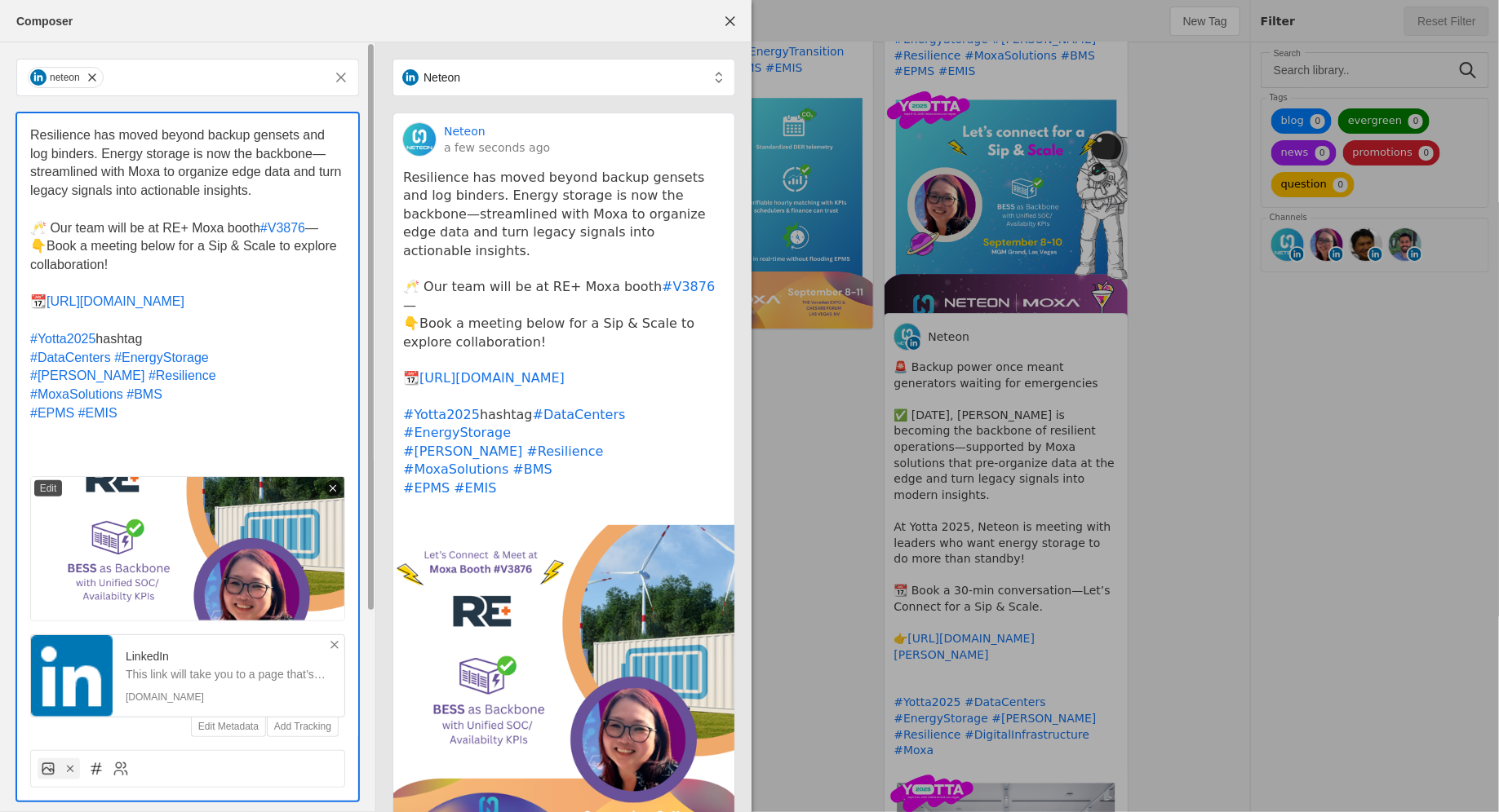
drag, startPoint x: 169, startPoint y: 341, endPoint x: 41, endPoint y: 345, distance: 128.1
click at [41, 345] on p "#Yotta2025 hashtag" at bounding box center [187, 339] width 315 height 19
click at [206, 399] on p "#MoxaSolutions #BMS" at bounding box center [187, 395] width 315 height 19
click at [101, 345] on p "#REPlus" at bounding box center [187, 339] width 315 height 19
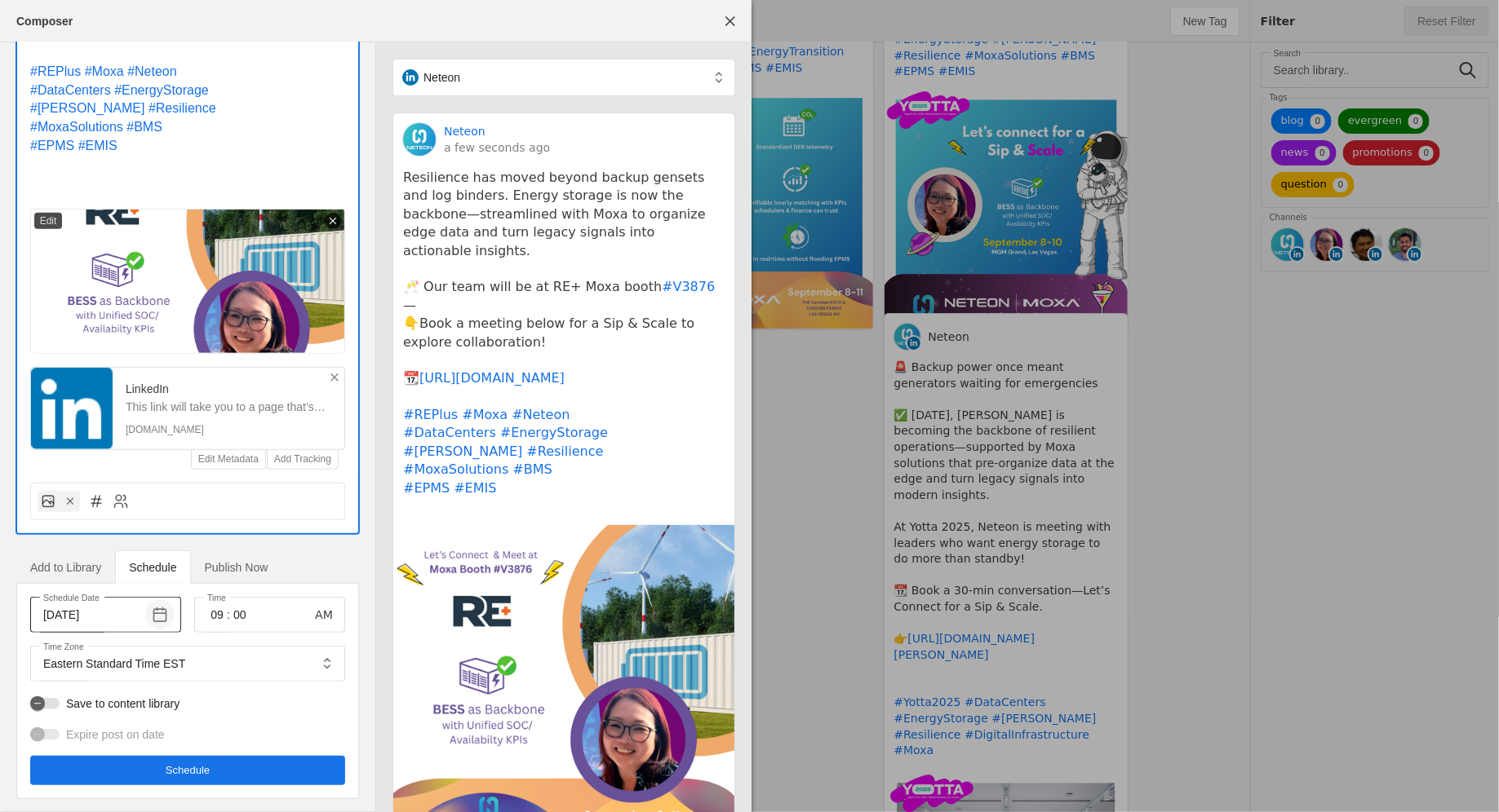
click at [164, 613] on span "button" at bounding box center [160, 615] width 29 height 29
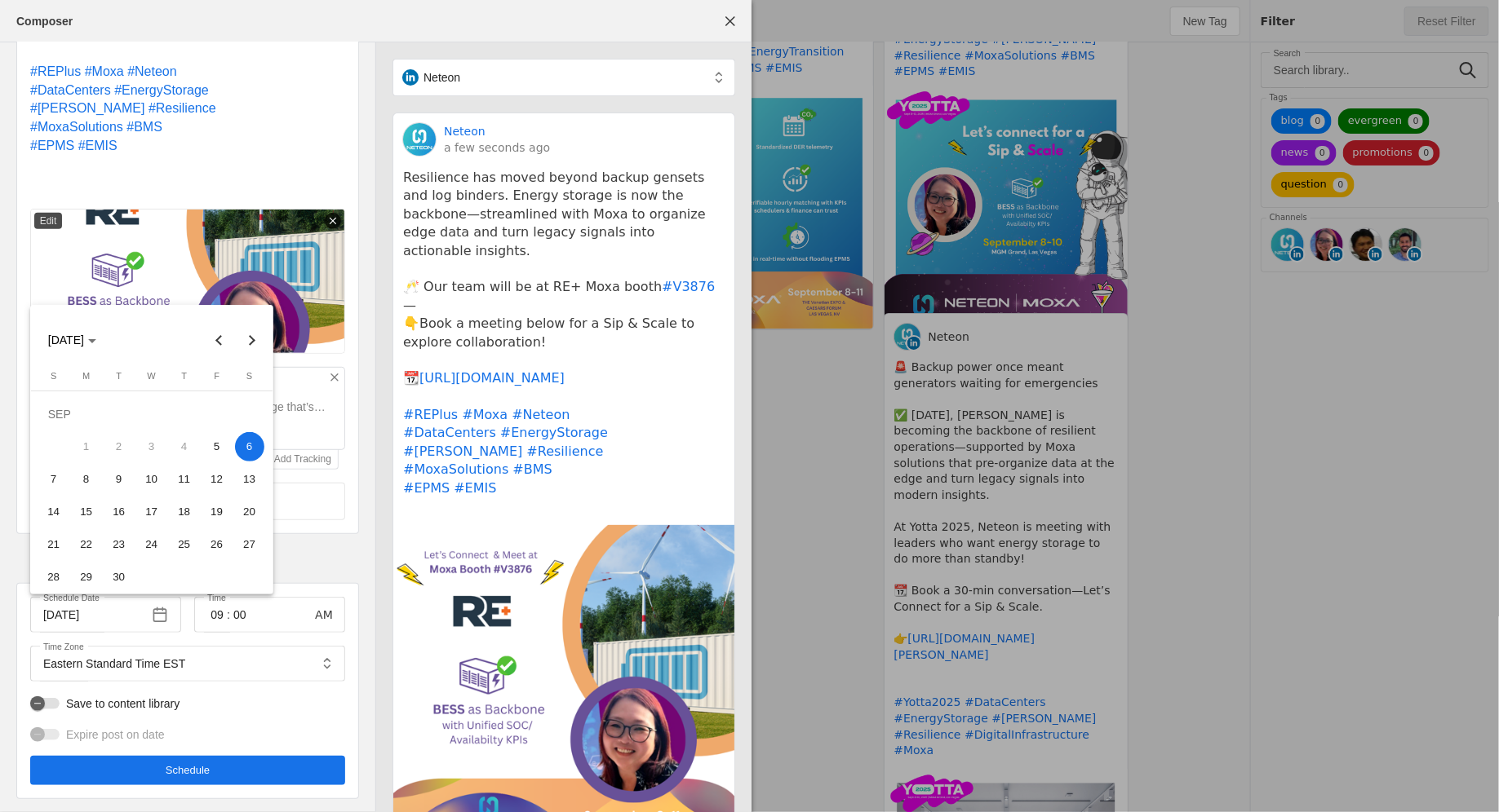
click at [224, 452] on span "5" at bounding box center [216, 446] width 29 height 29
type input "[DATE]"
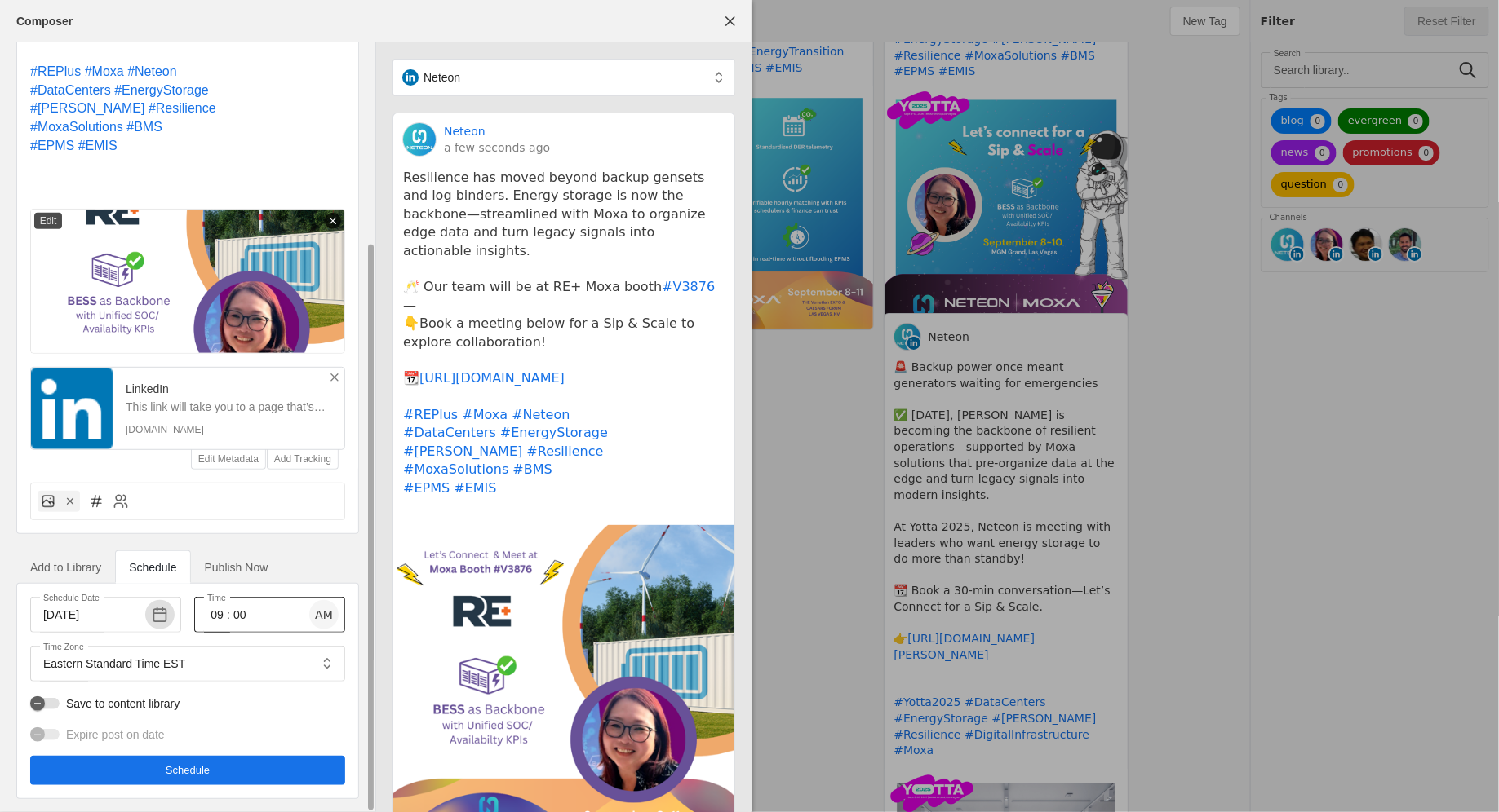
click at [324, 618] on span "button" at bounding box center [324, 615] width 29 height 29
type input "02"
click at [226, 776] on span "undefined" at bounding box center [187, 770] width 315 height 29
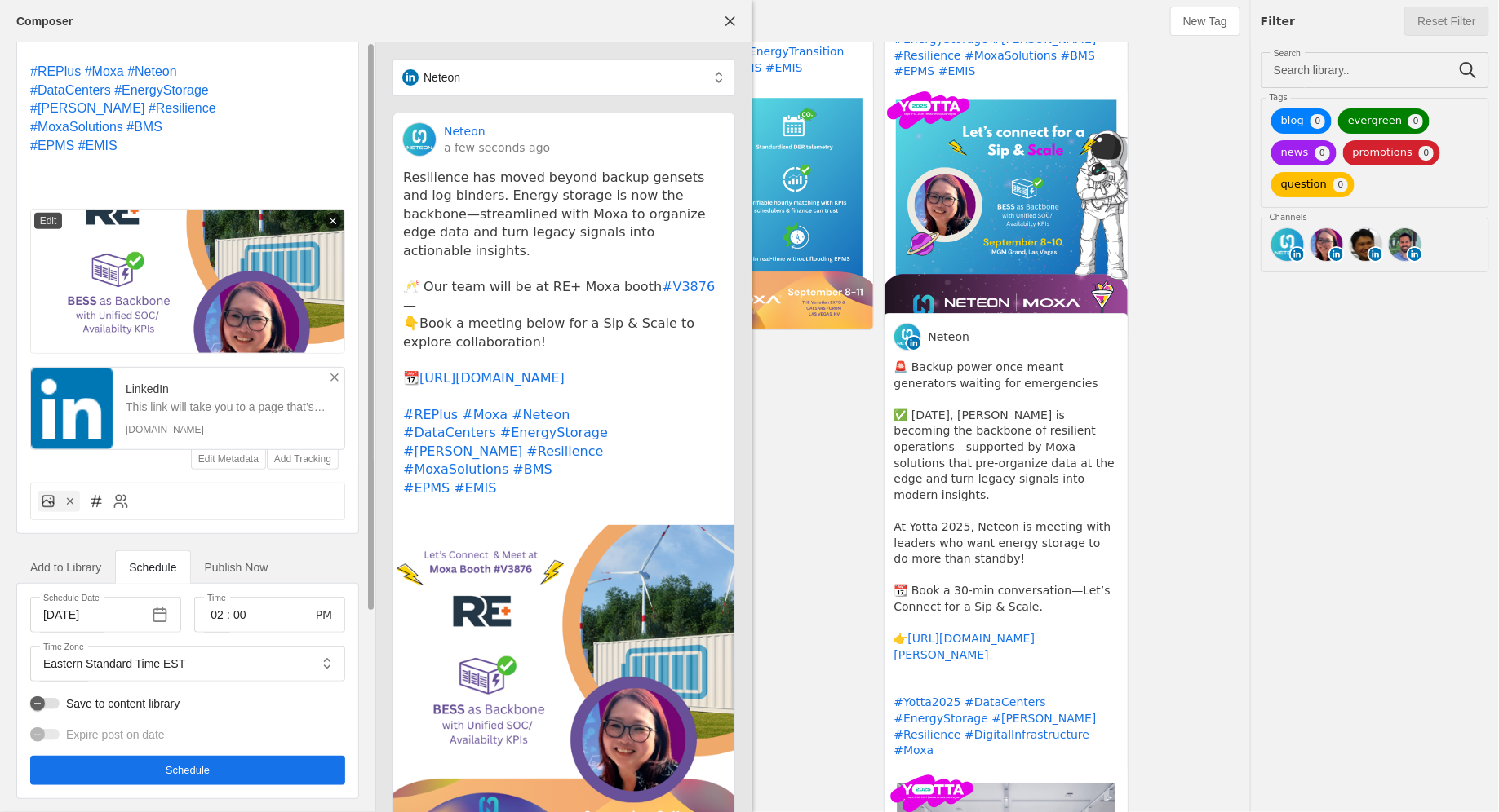
scroll to position [0, 0]
